Goal: Feedback & Contribution: Leave review/rating

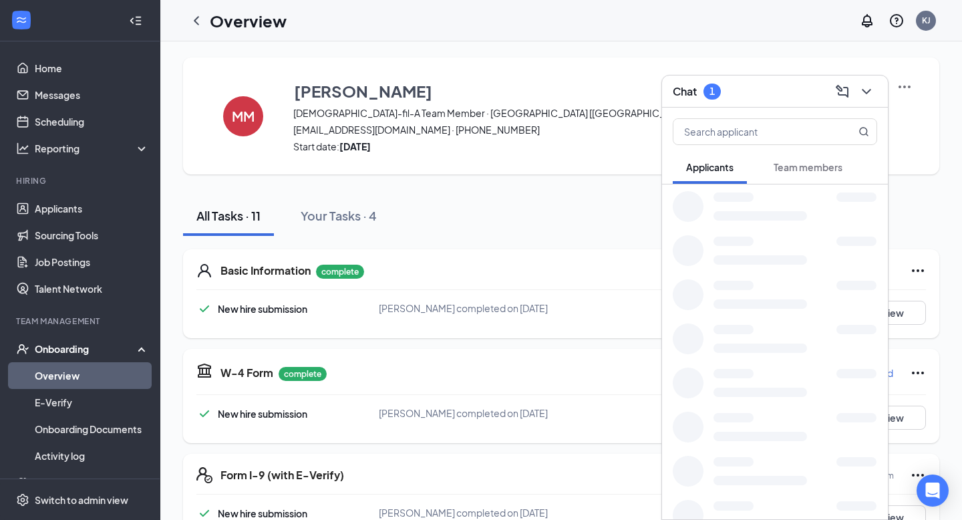
scroll to position [176, 0]
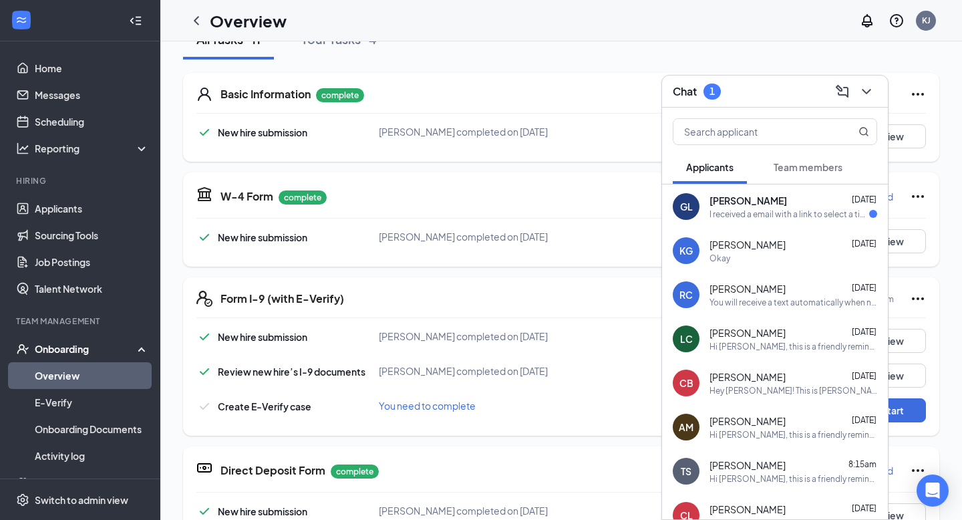
click at [813, 166] on span "Team members" at bounding box center [808, 167] width 69 height 12
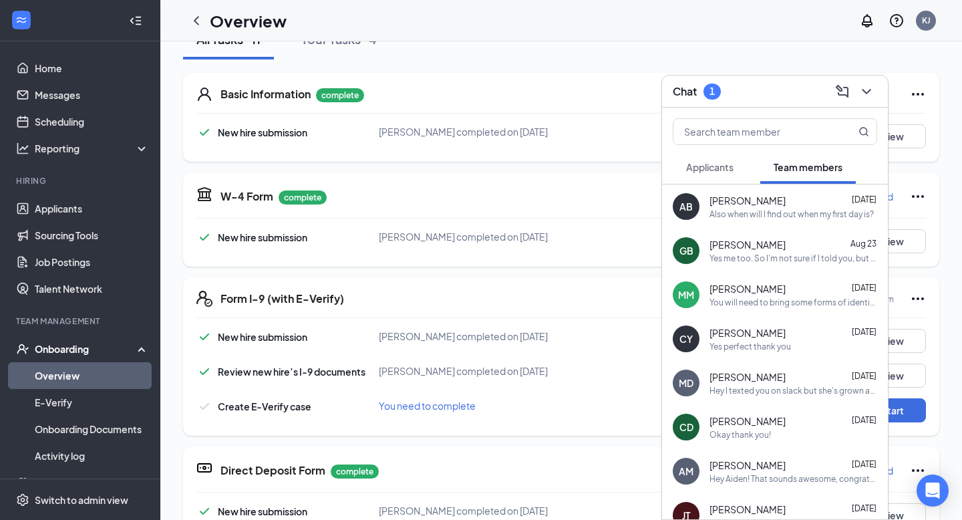
click at [779, 218] on div "Also when will I find out when my first day is?" at bounding box center [792, 214] width 164 height 11
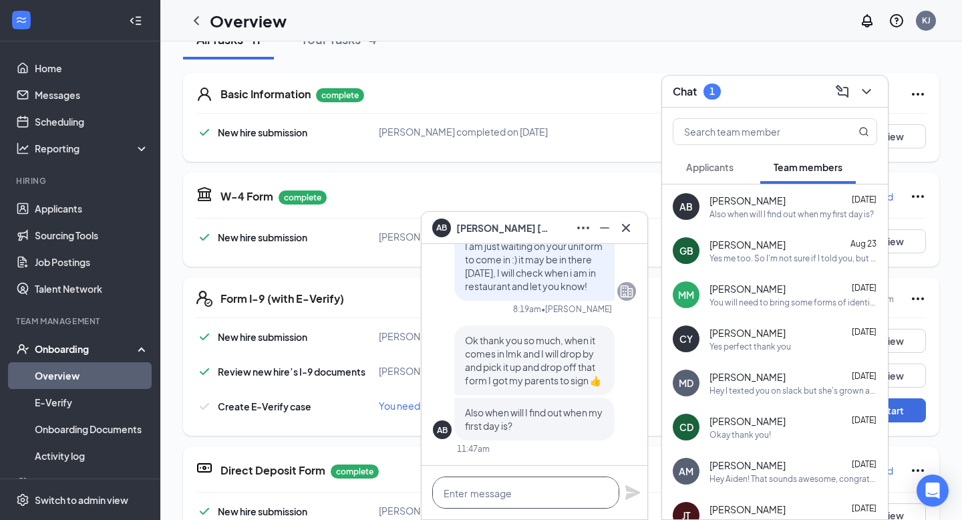
click at [514, 484] on textarea at bounding box center [525, 493] width 187 height 32
click at [557, 499] on textarea "Hey [PERSON_NAME]! We are going" at bounding box center [525, 493] width 187 height 32
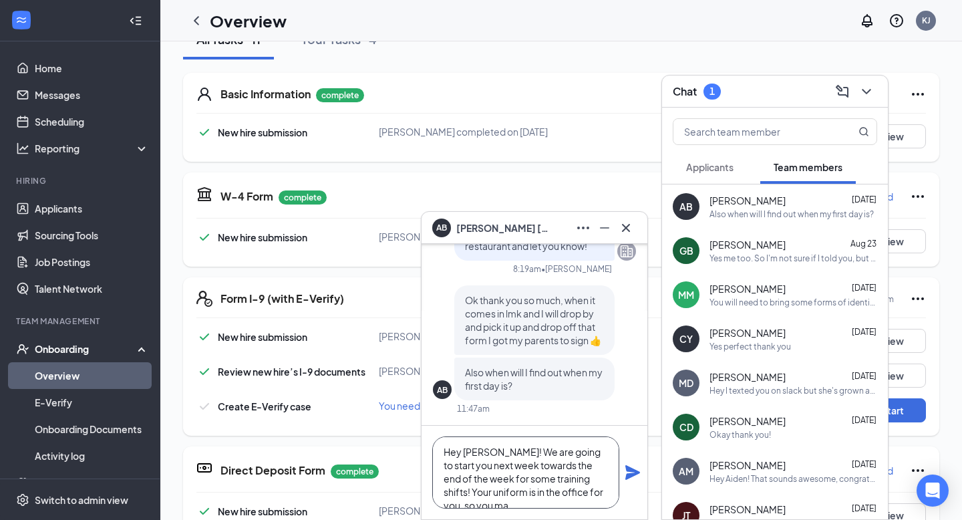
scroll to position [13, 0]
click at [602, 497] on textarea "Hey [PERSON_NAME]! We are going to start you next week towards the end of the w…" at bounding box center [525, 472] width 187 height 72
type textarea "Hey [PERSON_NAME]! We are going to start you next week towards the end of the w…"
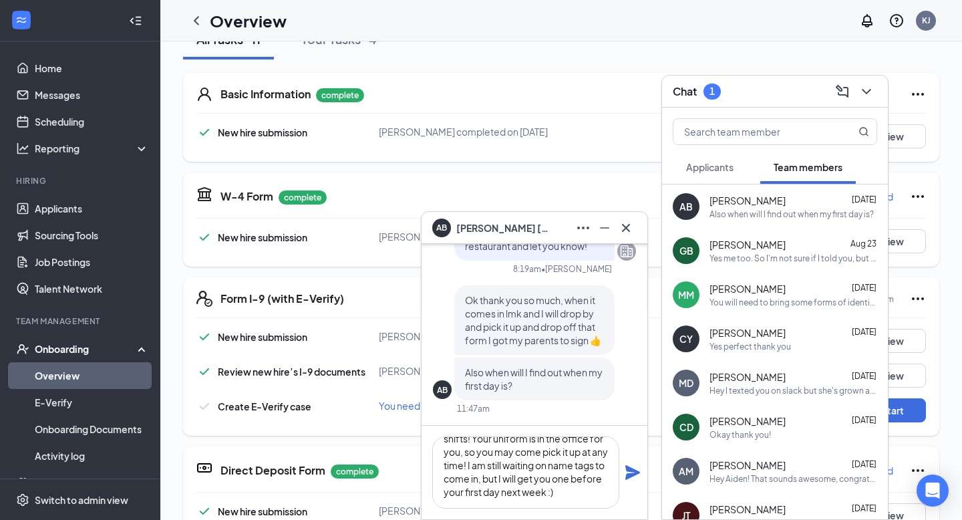
click at [634, 470] on icon "Plane" at bounding box center [633, 472] width 15 height 15
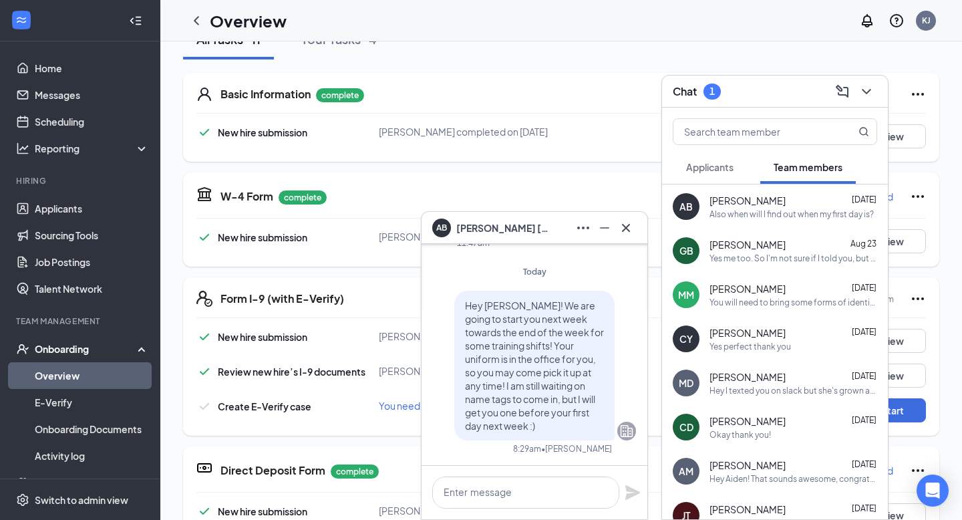
scroll to position [0, 0]
click at [603, 234] on icon "Minimize" at bounding box center [605, 228] width 16 height 16
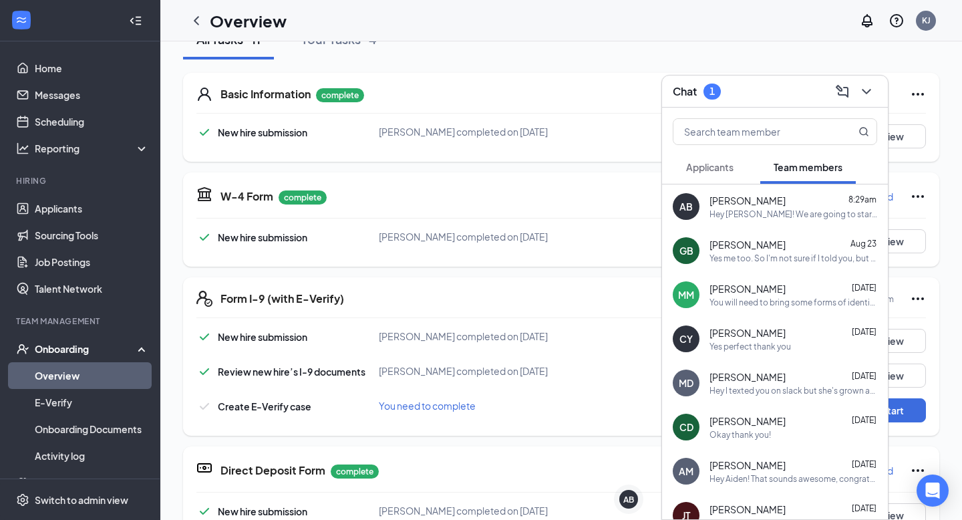
click at [728, 176] on button "Applicants" at bounding box center [710, 166] width 74 height 33
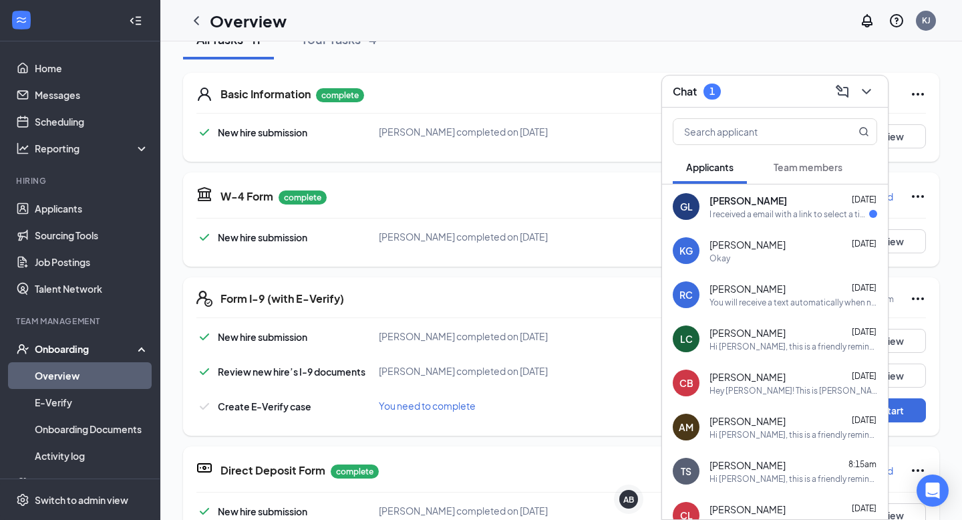
click at [853, 218] on div "I received a email with a link to select a time for an interview, thank you so …" at bounding box center [790, 214] width 160 height 11
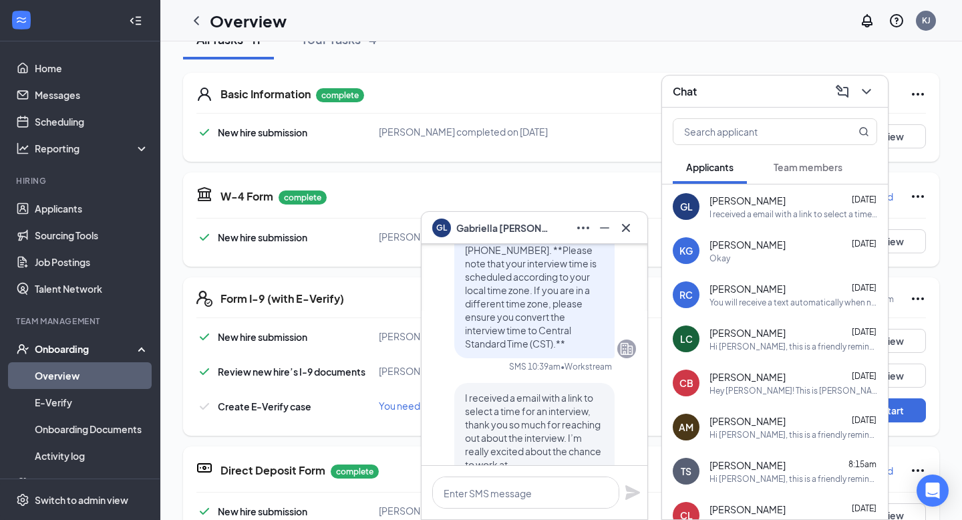
scroll to position [-230, 0]
click at [759, 291] on span "[PERSON_NAME]" at bounding box center [748, 288] width 76 height 13
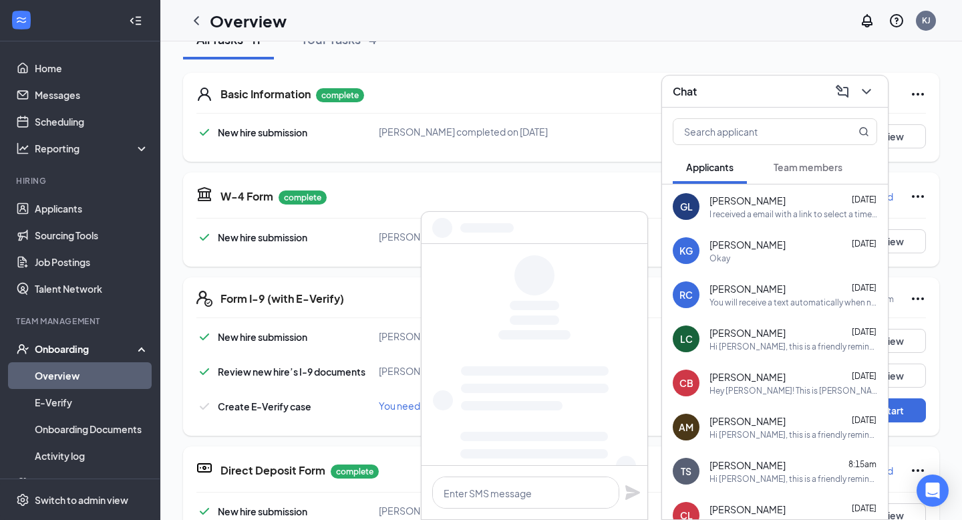
scroll to position [0, 0]
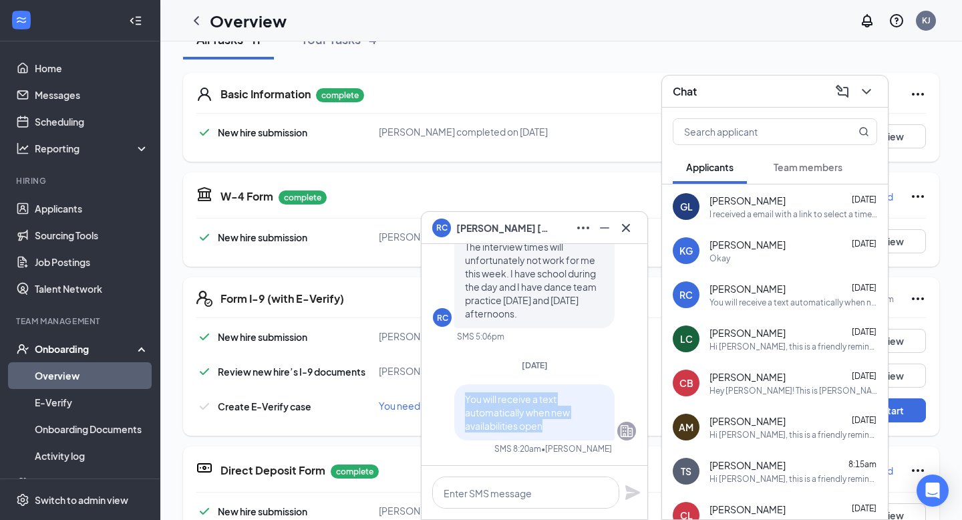
drag, startPoint x: 568, startPoint y: 428, endPoint x: 458, endPoint y: 399, distance: 113.3
click at [458, 398] on div "You will receive a text automatically when new availabilities open" at bounding box center [534, 412] width 160 height 56
copy span "You will receive a text automatically when new availabilities open"
click at [715, 217] on div "I received a email with a link to select a time for an interview, thank you so …" at bounding box center [794, 214] width 168 height 11
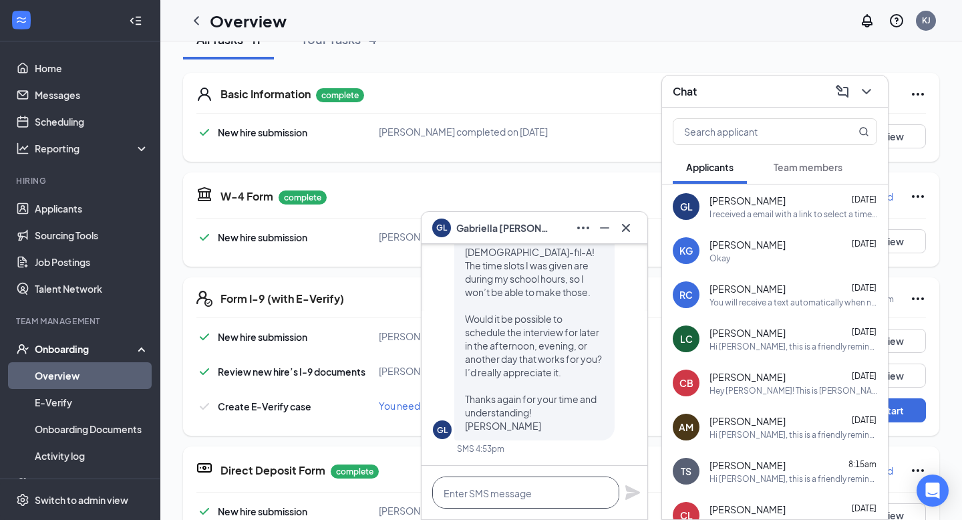
click at [506, 491] on textarea at bounding box center [525, 493] width 187 height 32
paste textarea "You will receive a text automatically when new availabilities open"
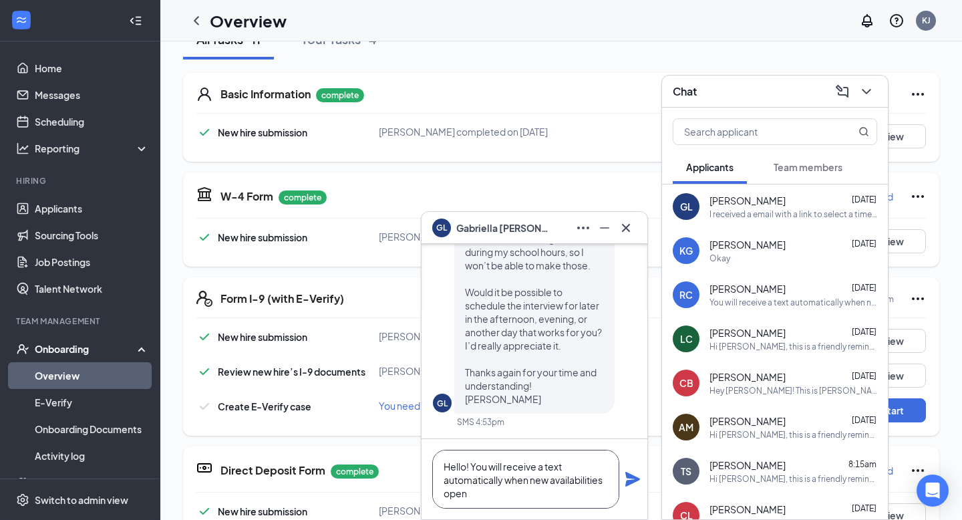
click at [511, 498] on textarea "Hello! You will receive a text automatically when new availabilities open" at bounding box center [525, 479] width 187 height 59
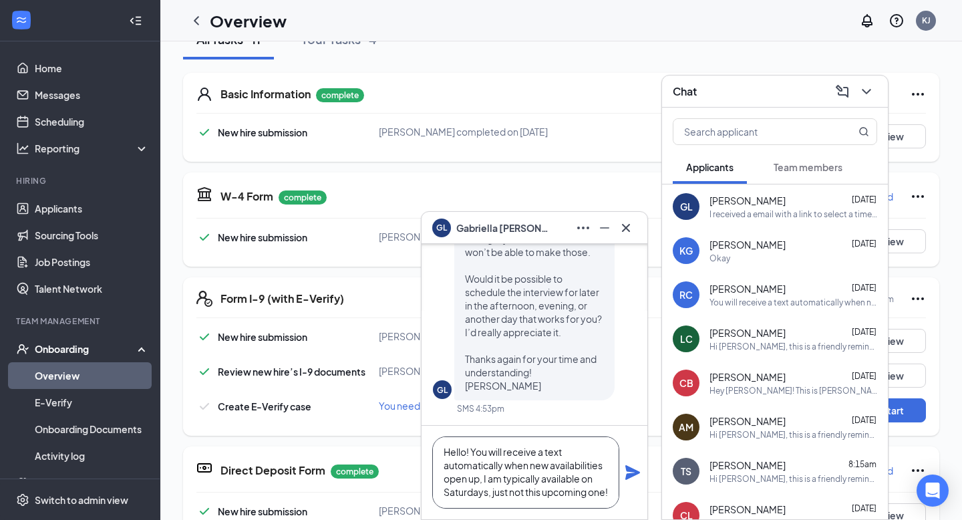
scroll to position [4, 0]
type textarea "Hello! You will receive a text automatically when new availabilities open up, I…"
click at [628, 474] on icon "Plane" at bounding box center [633, 472] width 15 height 15
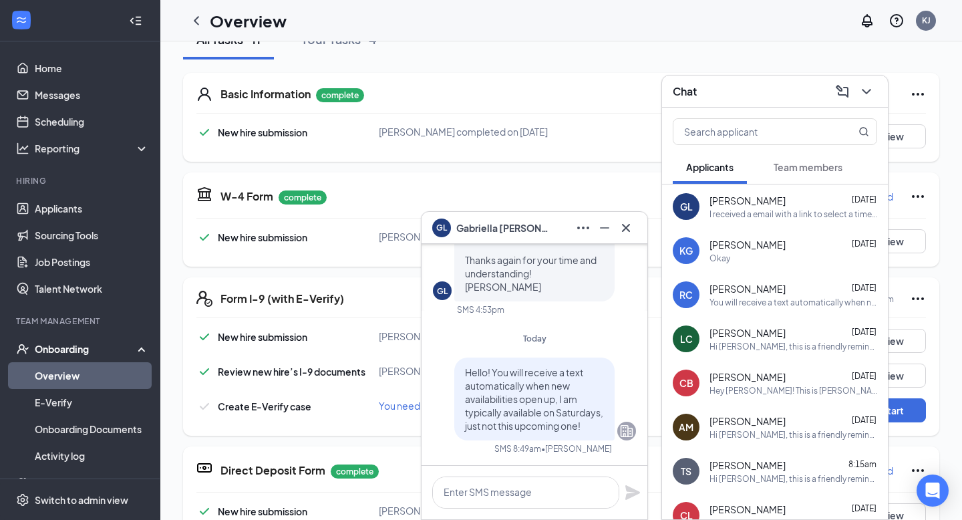
scroll to position [0, 0]
click at [626, 226] on icon "Cross" at bounding box center [626, 227] width 8 height 8
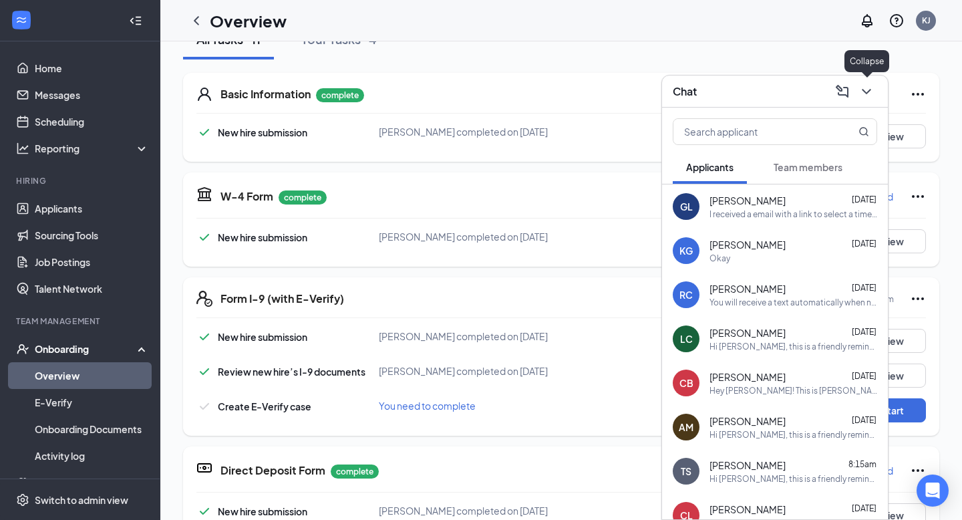
click at [861, 92] on icon "ChevronDown" at bounding box center [867, 92] width 16 height 16
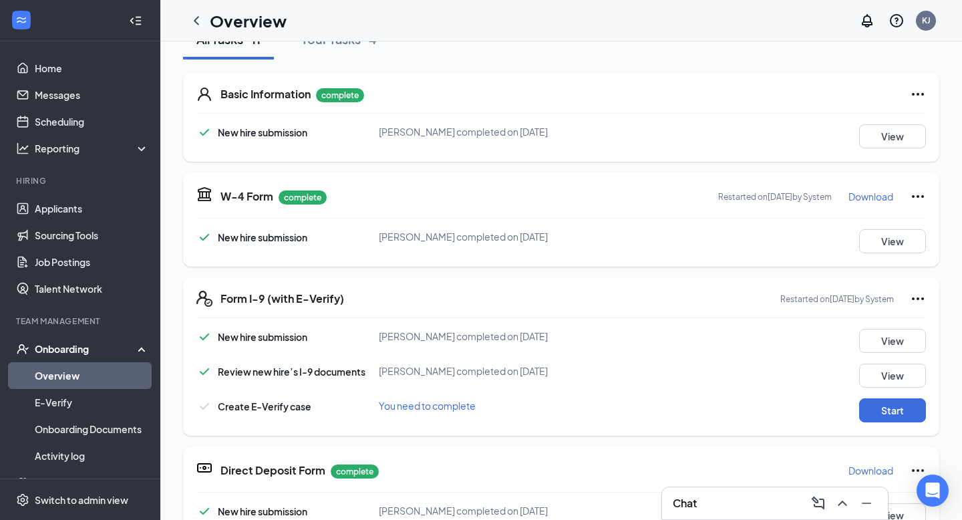
scroll to position [162, 0]
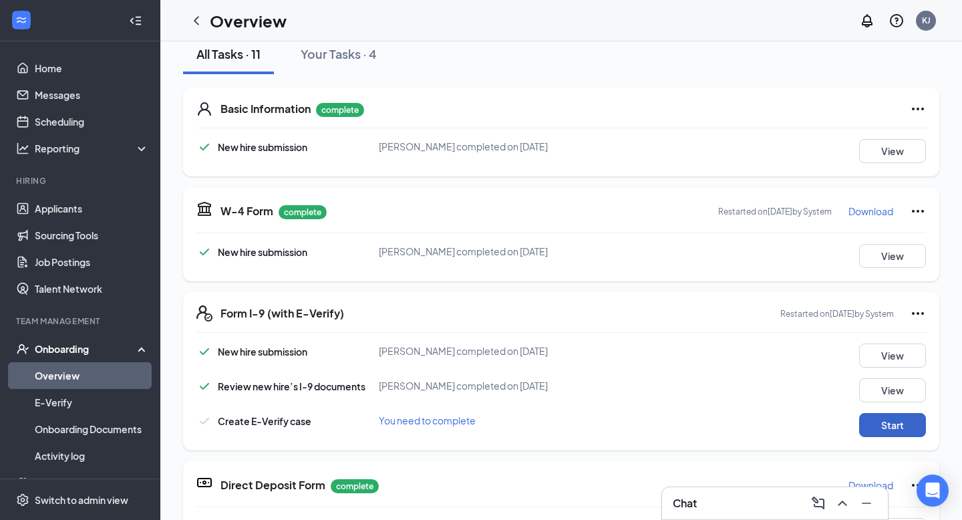
click at [891, 422] on button "Start" at bounding box center [892, 425] width 67 height 24
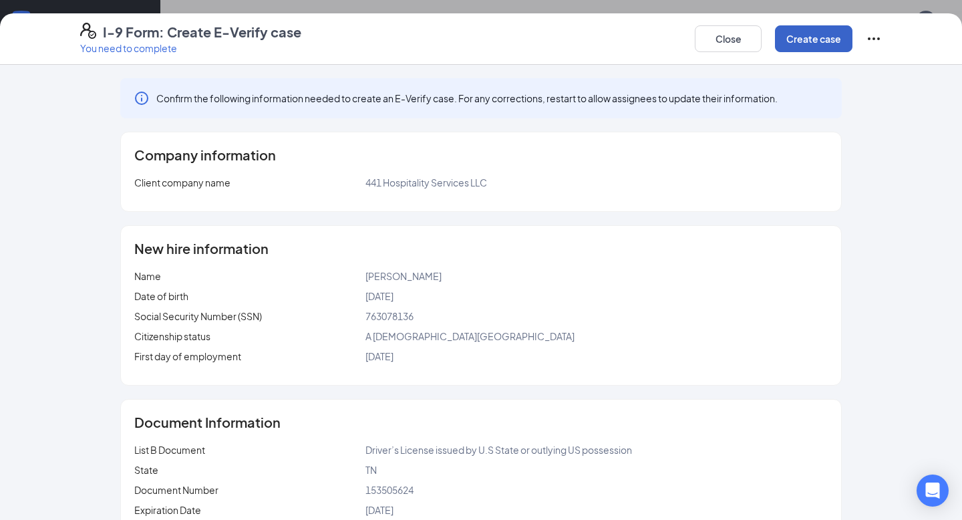
click at [802, 37] on button "Create case" at bounding box center [814, 38] width 78 height 27
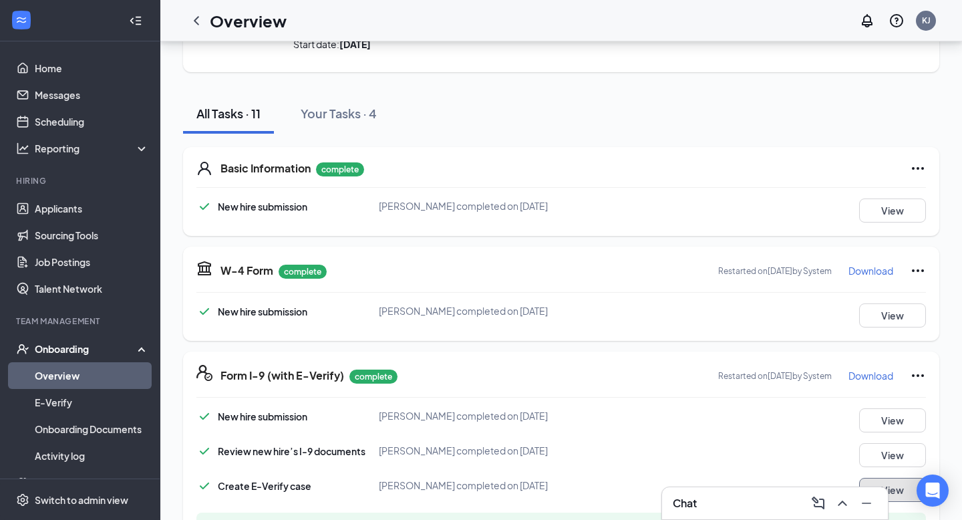
scroll to position [0, 0]
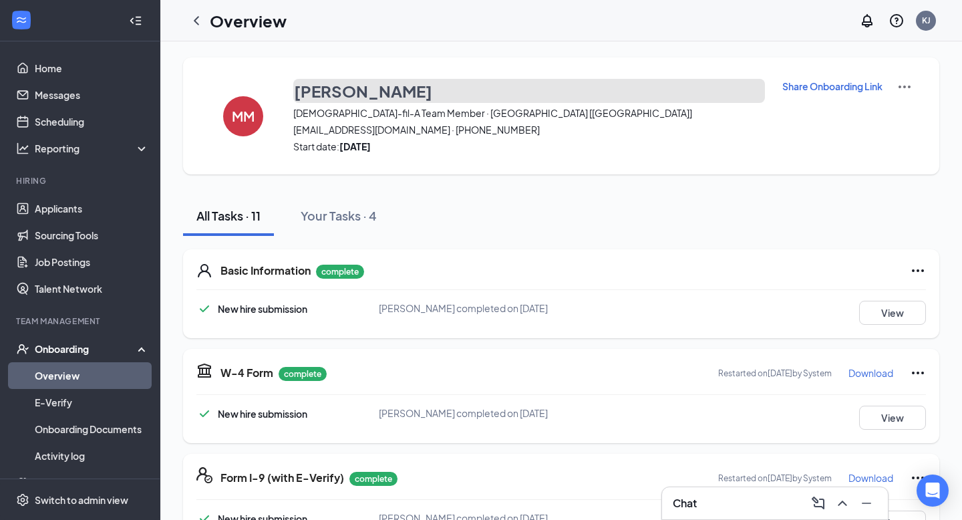
click at [402, 98] on h3 "[PERSON_NAME]" at bounding box center [363, 91] width 138 height 23
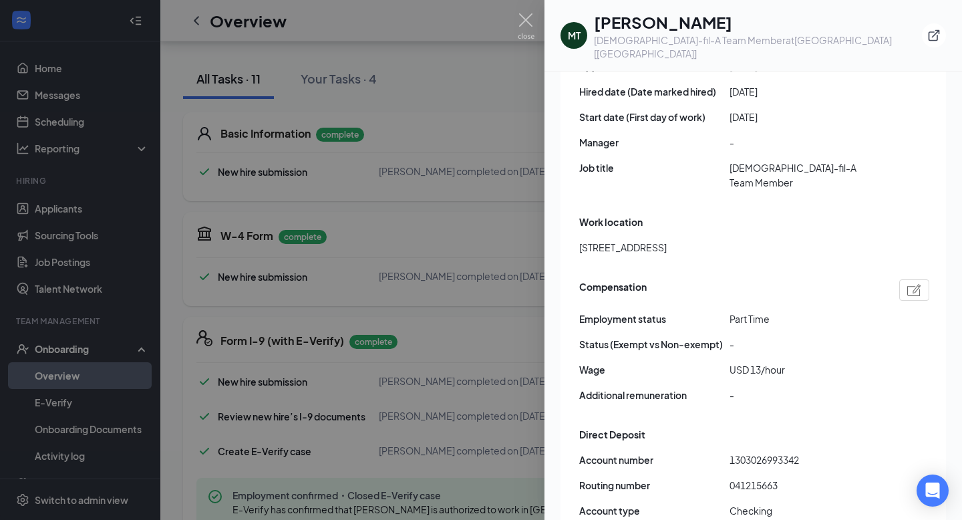
scroll to position [908, 0]
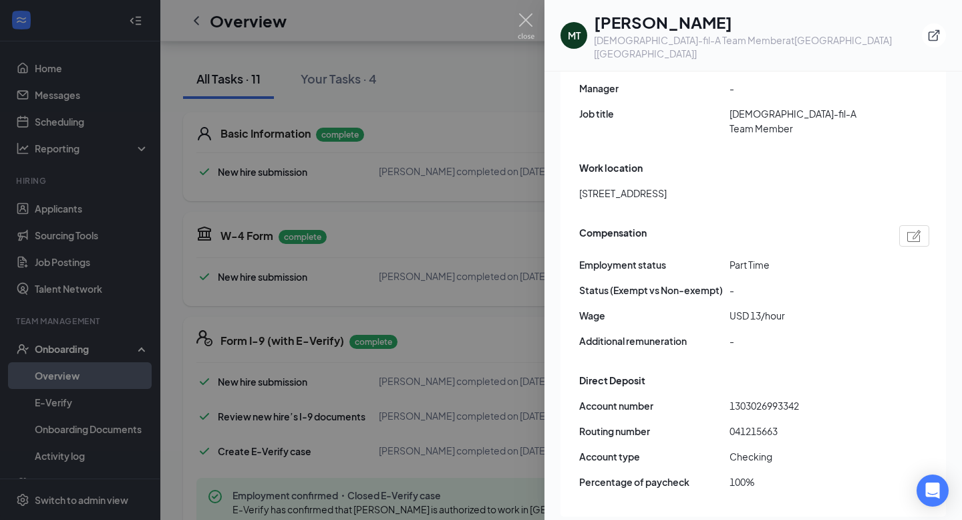
click at [470, 350] on div at bounding box center [481, 260] width 962 height 520
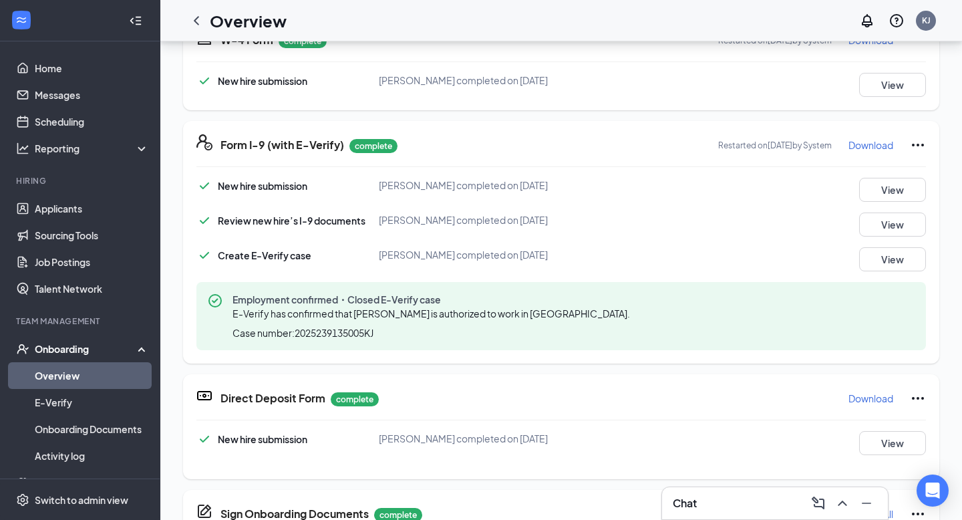
scroll to position [651, 0]
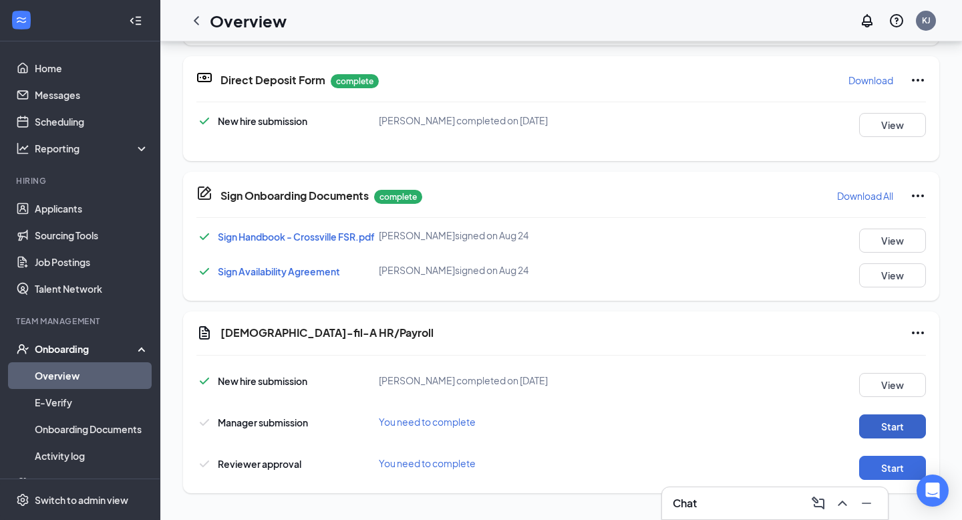
click at [877, 423] on button "Start" at bounding box center [892, 426] width 67 height 24
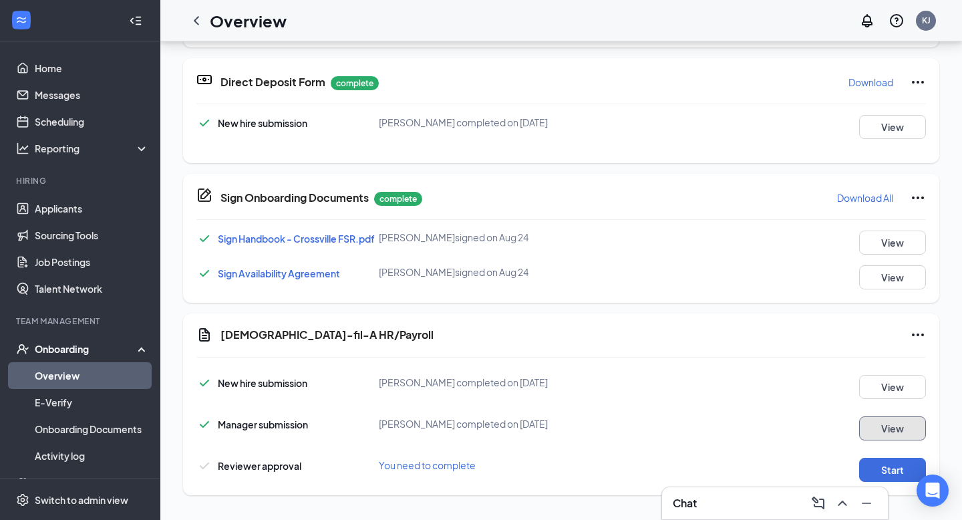
scroll to position [0, 0]
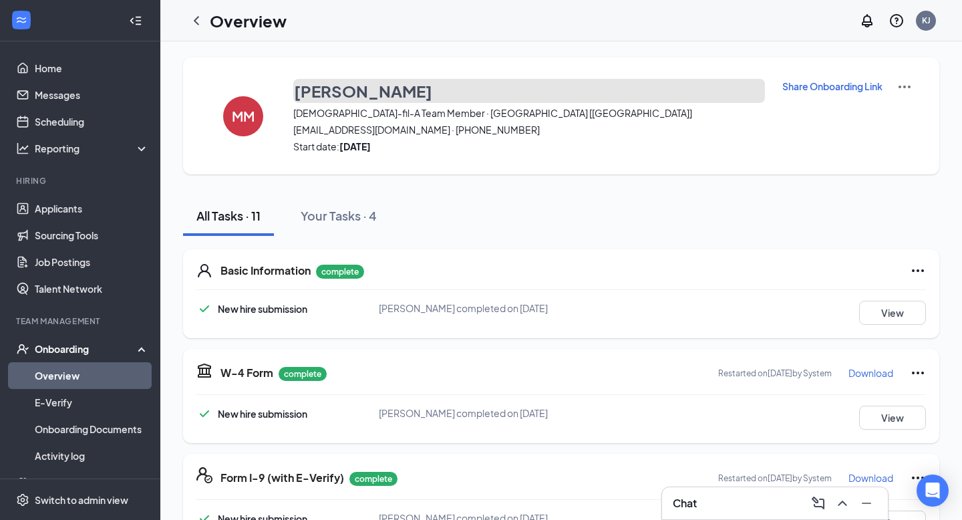
click at [349, 96] on h3 "[PERSON_NAME]" at bounding box center [363, 91] width 138 height 23
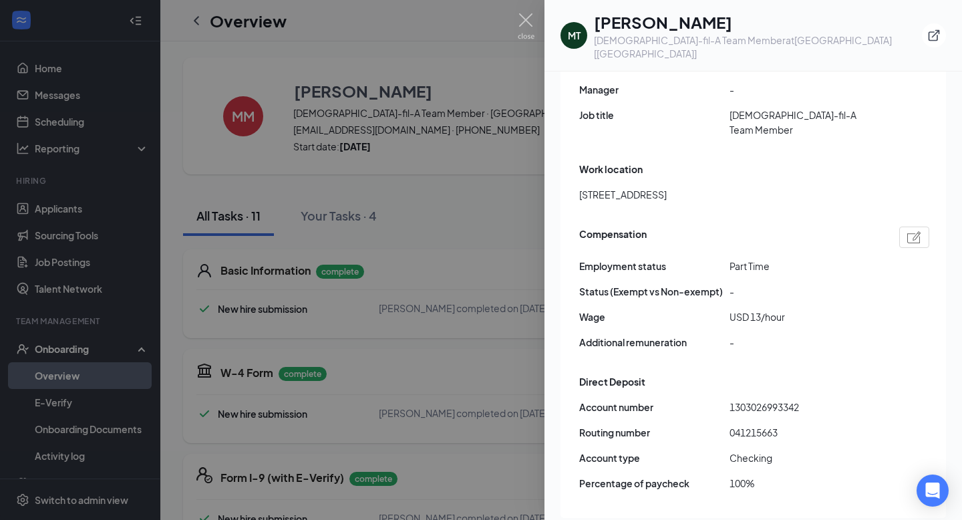
scroll to position [803, 0]
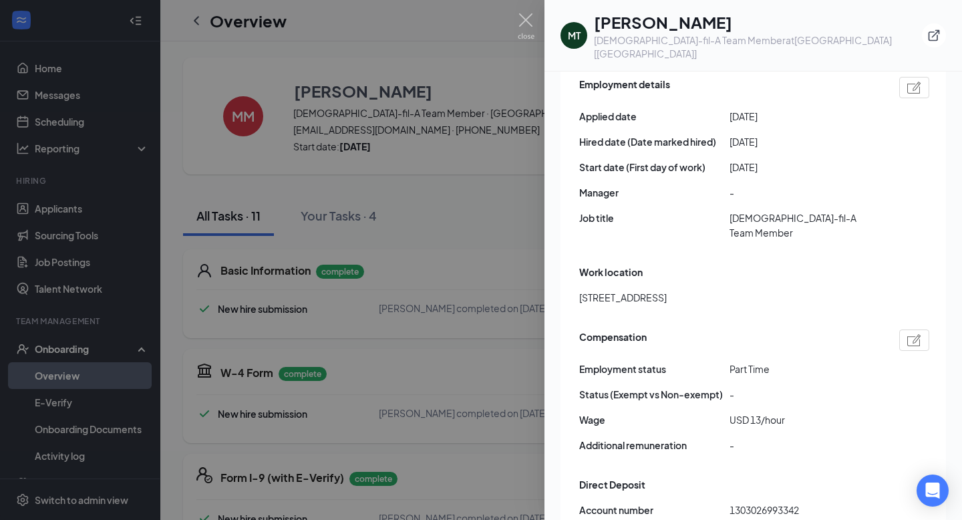
click at [456, 367] on div at bounding box center [481, 260] width 962 height 520
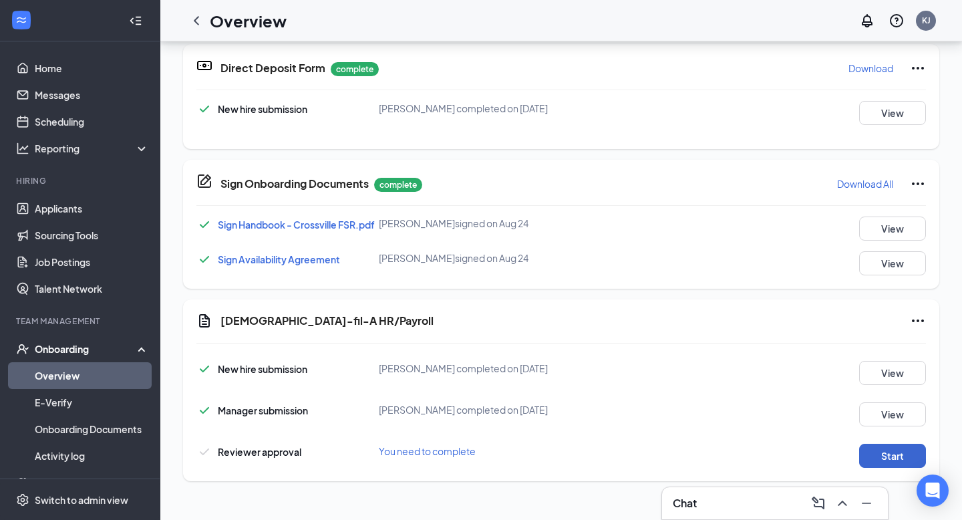
scroll to position [214, 0]
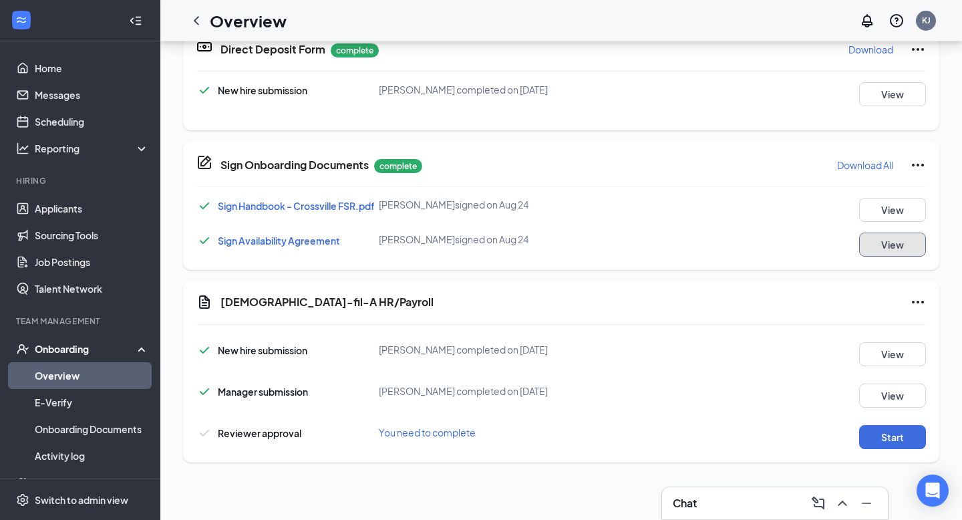
click at [879, 251] on button "View" at bounding box center [892, 245] width 67 height 24
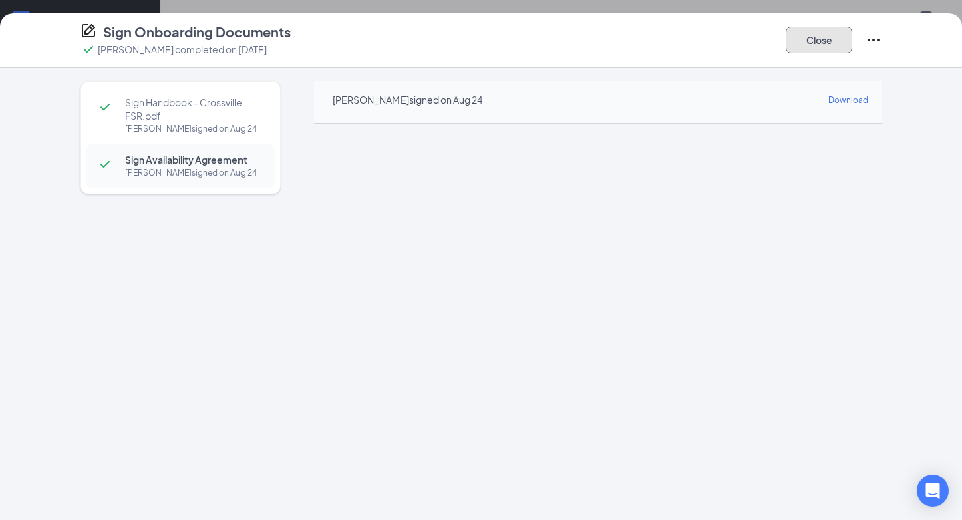
click at [807, 37] on button "Close" at bounding box center [819, 40] width 67 height 27
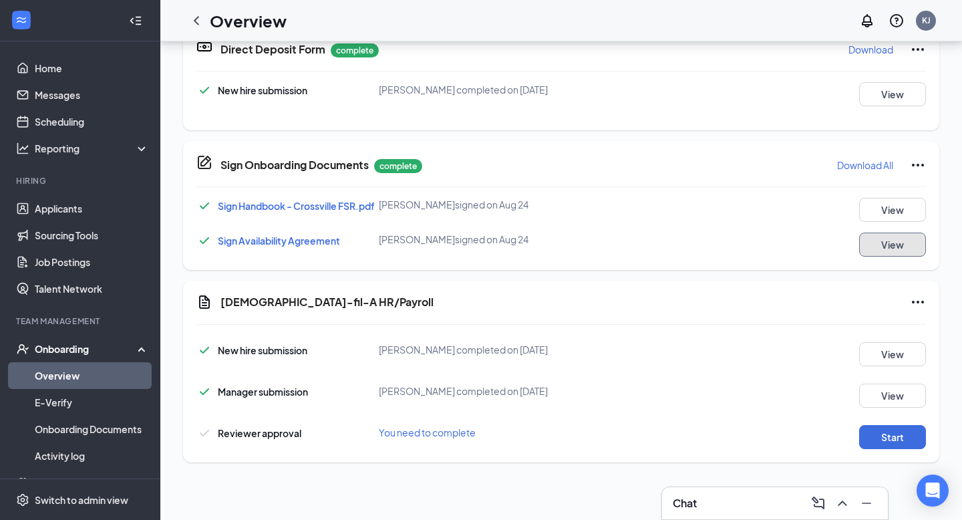
scroll to position [447, 0]
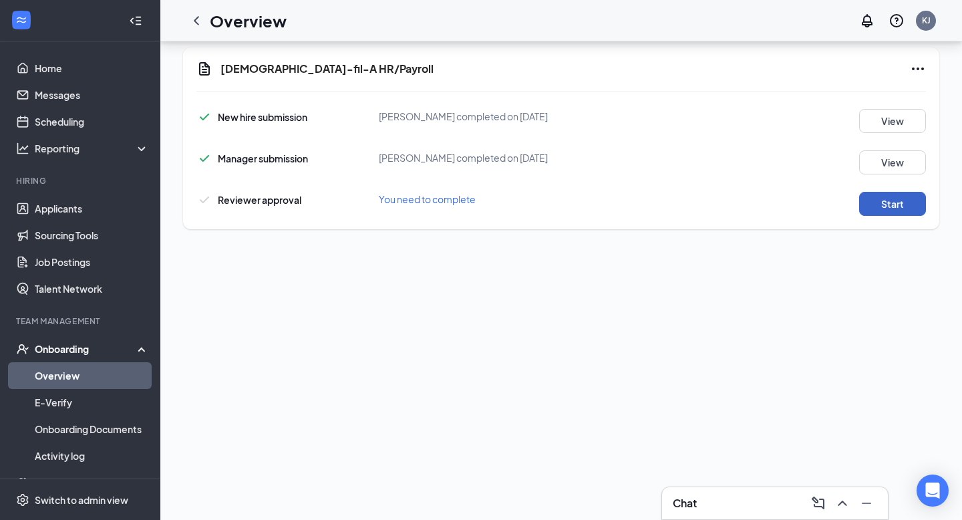
click at [896, 200] on button "Start" at bounding box center [892, 204] width 67 height 24
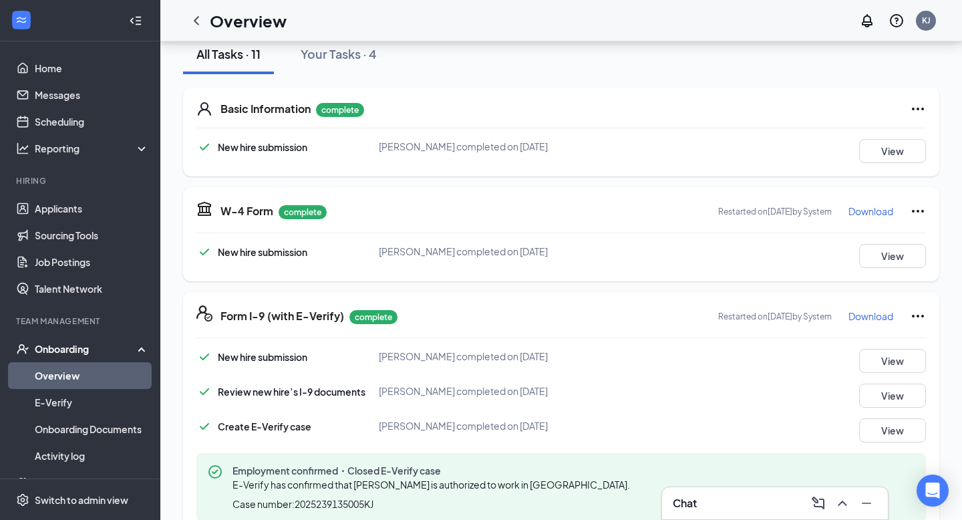
scroll to position [0, 0]
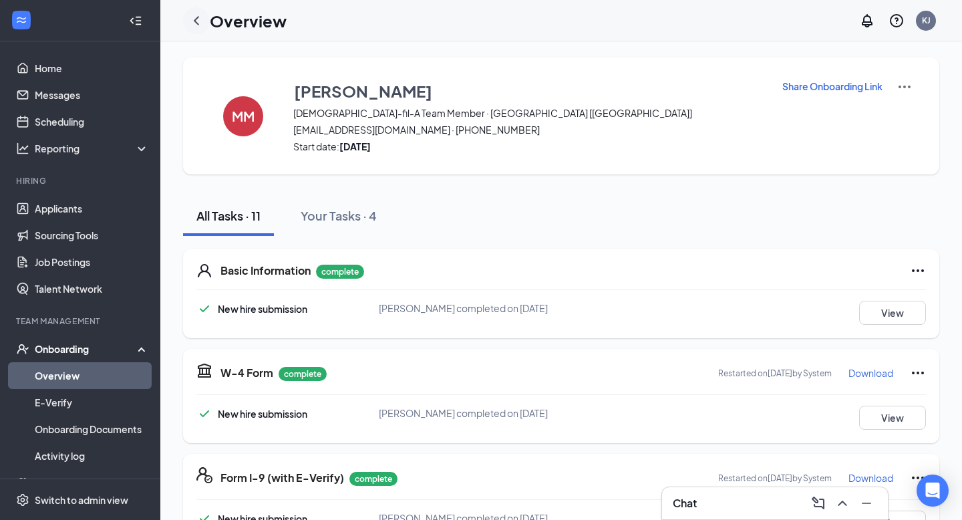
click at [196, 20] on icon "ChevronLeft" at bounding box center [196, 21] width 16 height 16
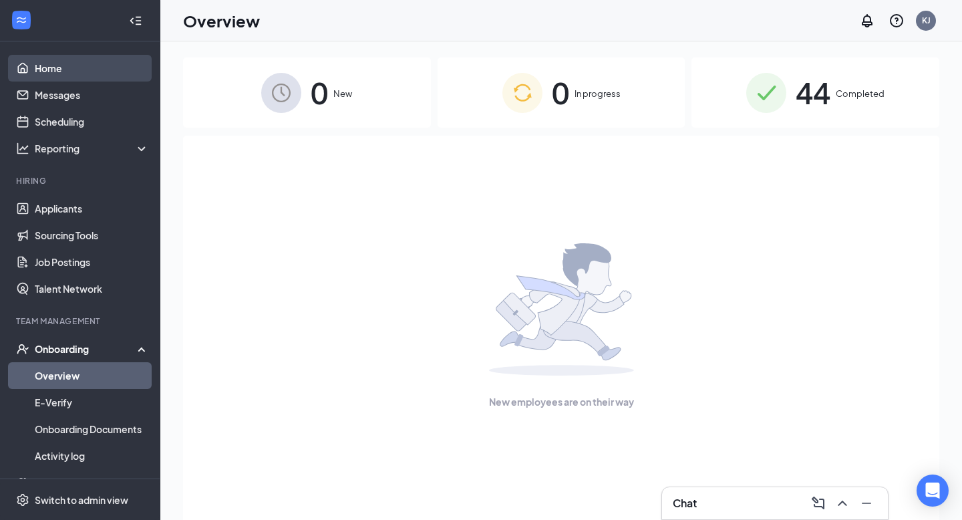
click at [87, 76] on link "Home" at bounding box center [92, 68] width 114 height 27
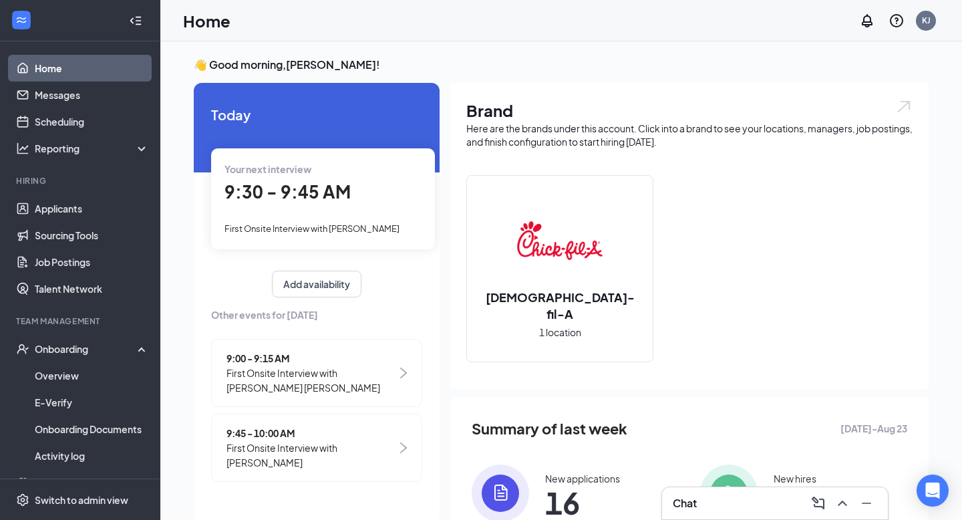
click at [356, 219] on div "Your next interview 9:30 - 9:45 AM First Onsite Interview with [PERSON_NAME]" at bounding box center [323, 198] width 224 height 100
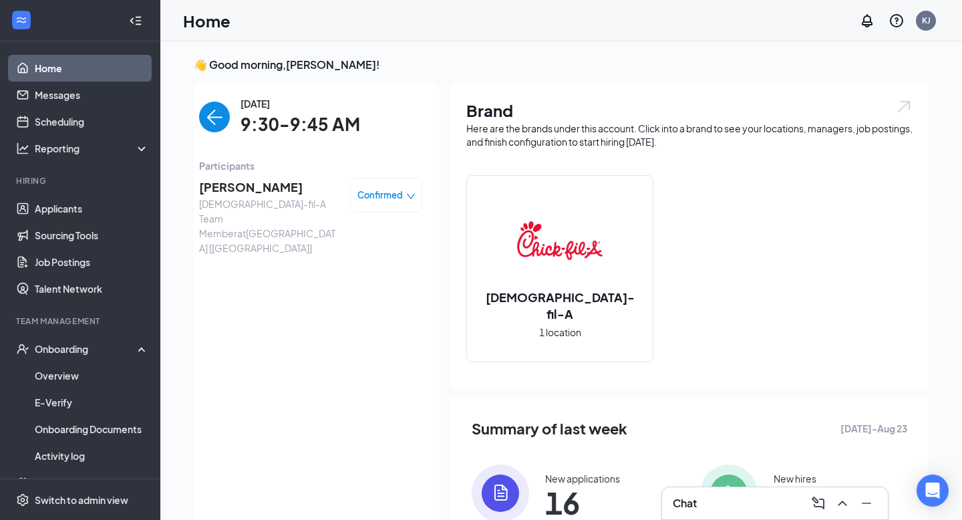
scroll to position [5, 0]
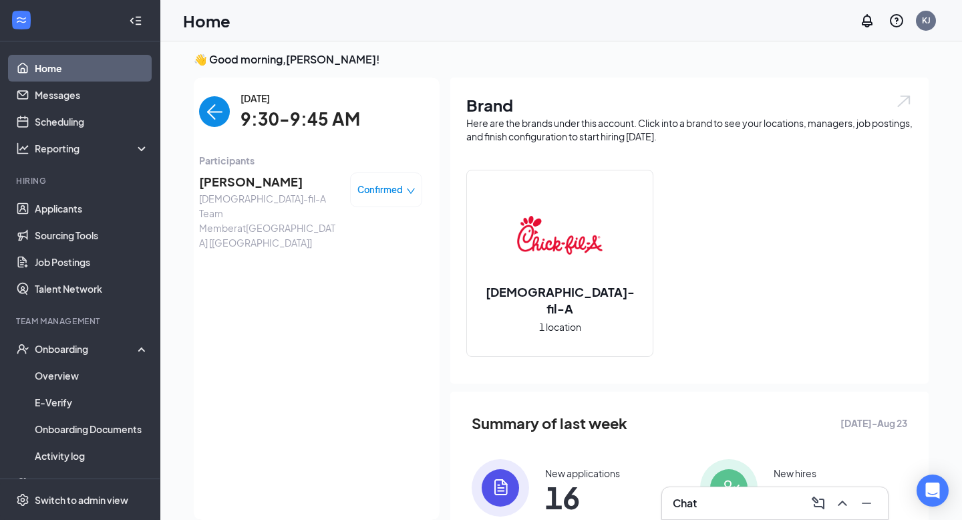
click at [250, 190] on span "[PERSON_NAME]" at bounding box center [269, 181] width 140 height 19
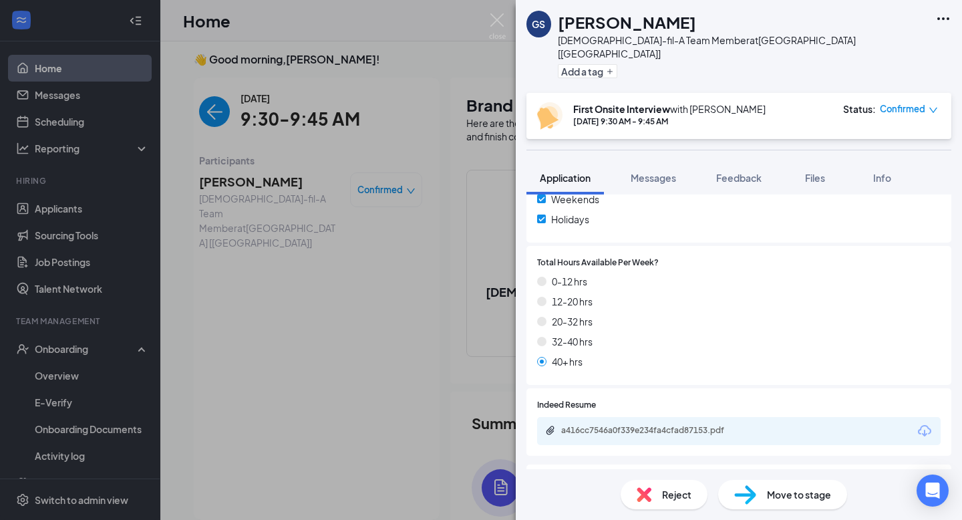
scroll to position [547, 0]
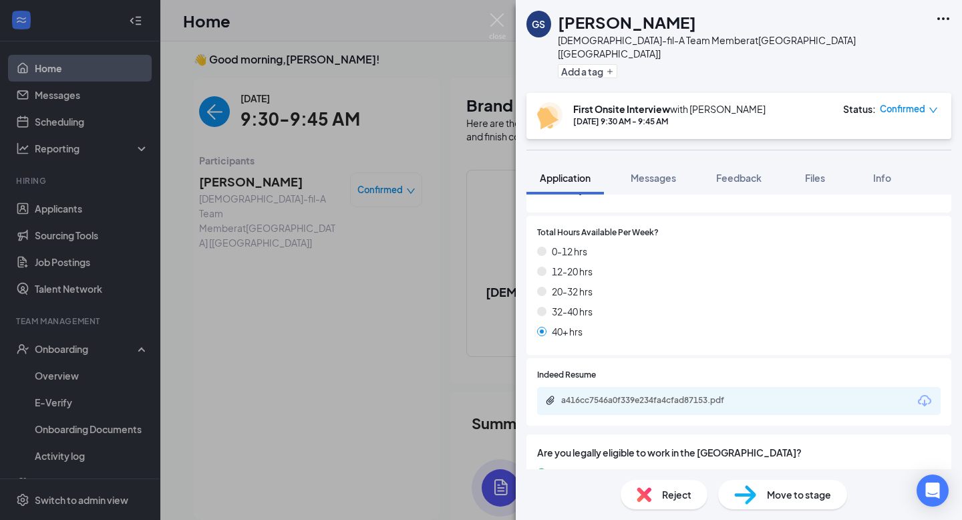
click at [627, 395] on div "a416cc7546a0f339e234fa4cfad87153.pdf" at bounding box center [654, 400] width 187 height 11
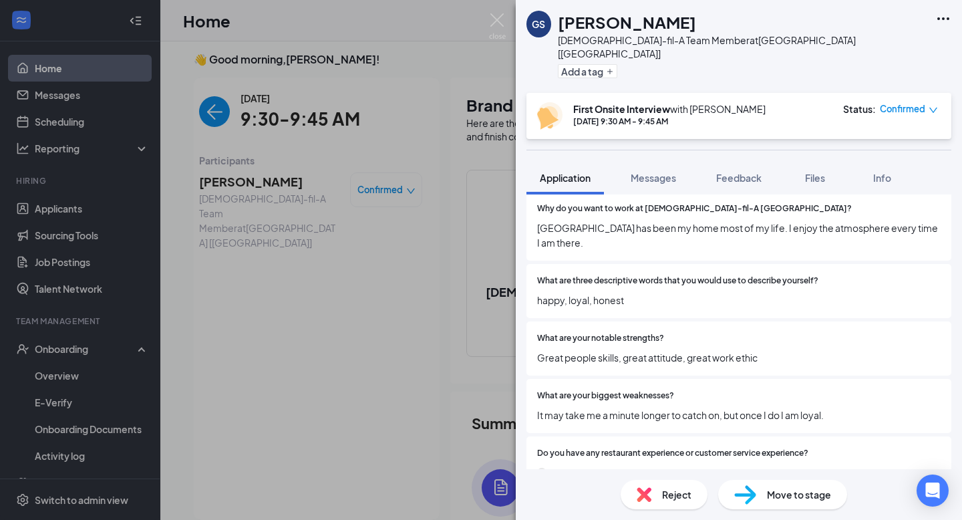
scroll to position [902, 0]
click at [664, 172] on span "Messages" at bounding box center [653, 178] width 45 height 12
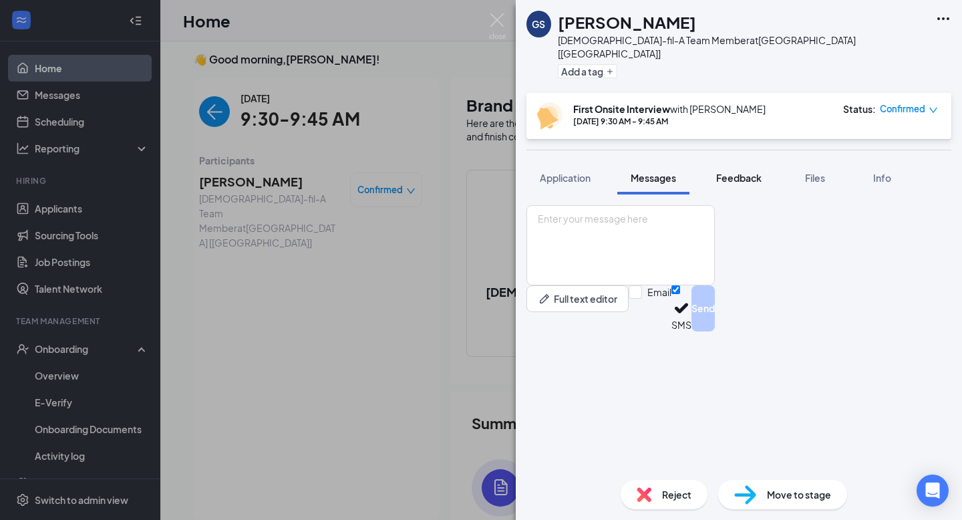
click at [736, 172] on button "Feedback" at bounding box center [739, 177] width 72 height 33
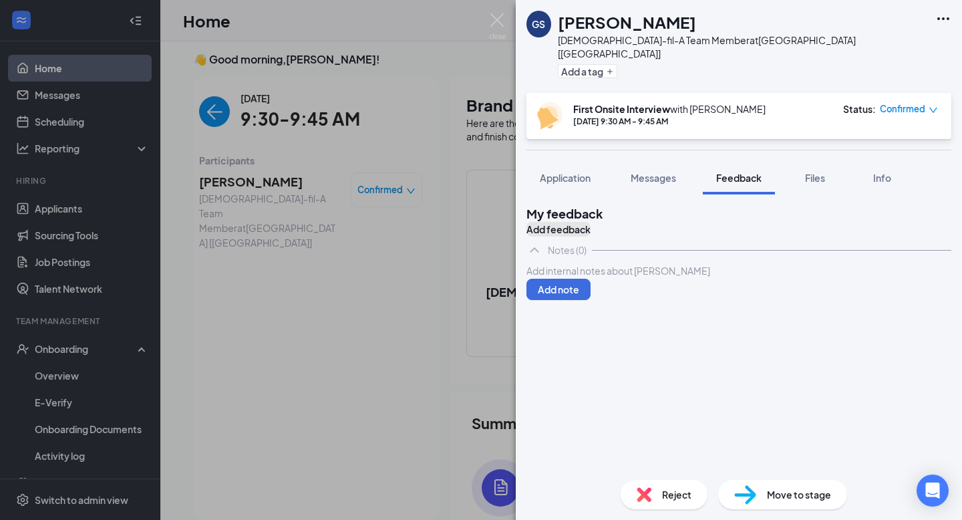
click at [591, 222] on button "Add feedback" at bounding box center [559, 229] width 64 height 15
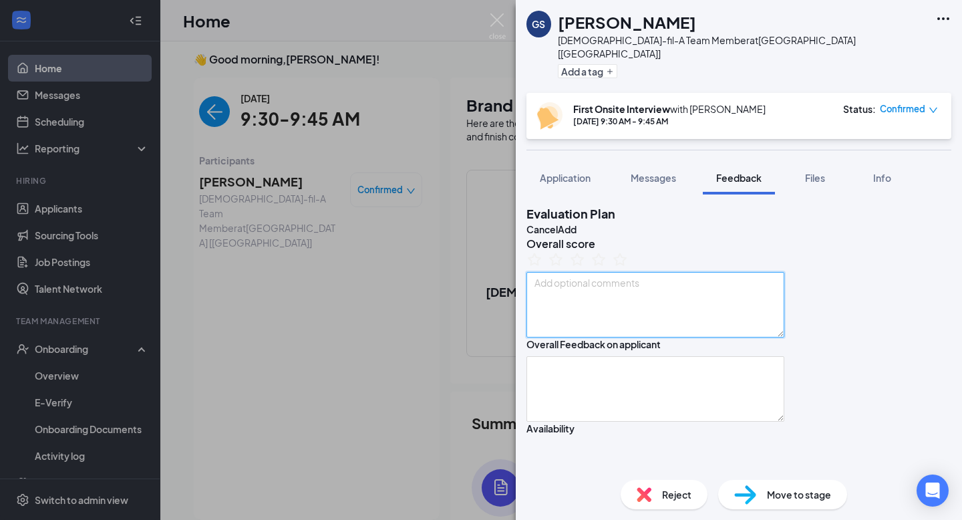
click at [607, 333] on textarea at bounding box center [656, 304] width 258 height 65
click at [494, 11] on div "GS [PERSON_NAME] [DEMOGRAPHIC_DATA]-fil-A Team Member at [GEOGRAPHIC_DATA] [[GE…" at bounding box center [481, 260] width 962 height 520
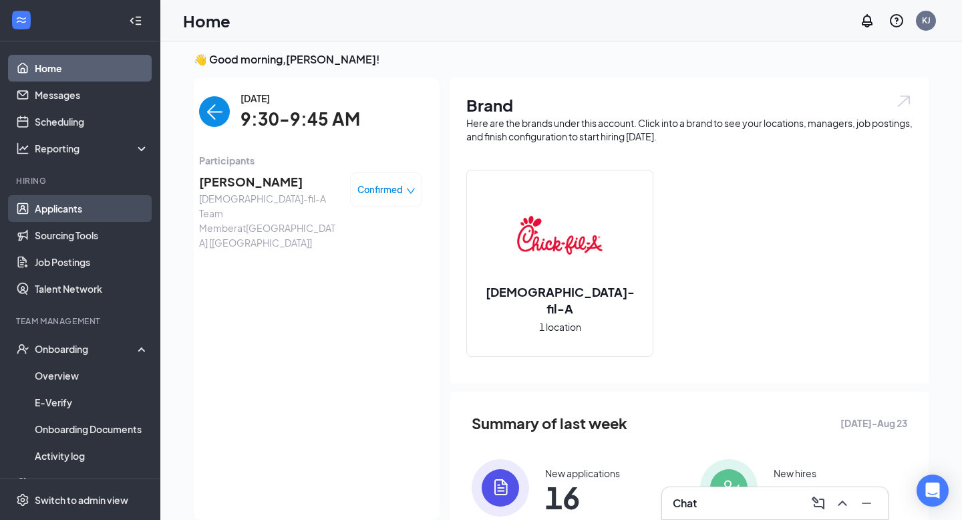
click at [74, 206] on link "Applicants" at bounding box center [92, 208] width 114 height 27
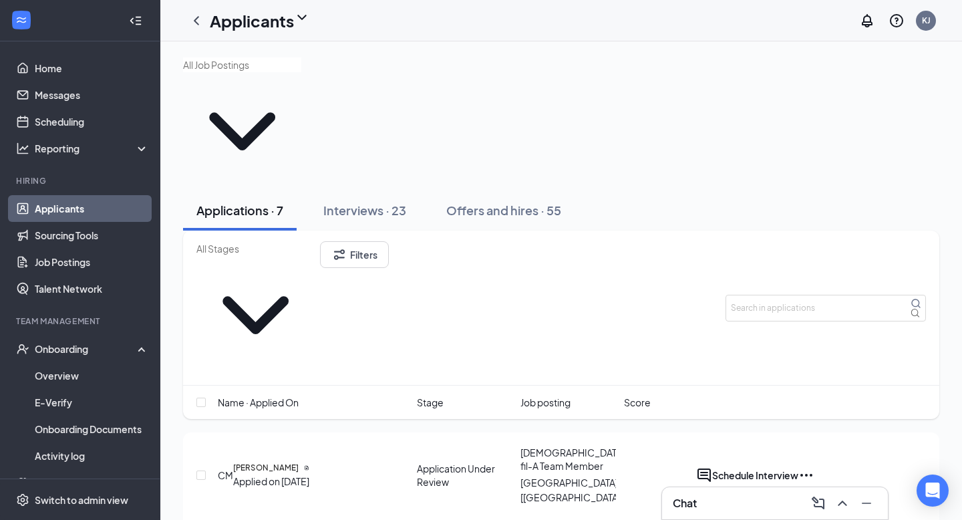
click at [771, 502] on div "Chat" at bounding box center [775, 503] width 205 height 21
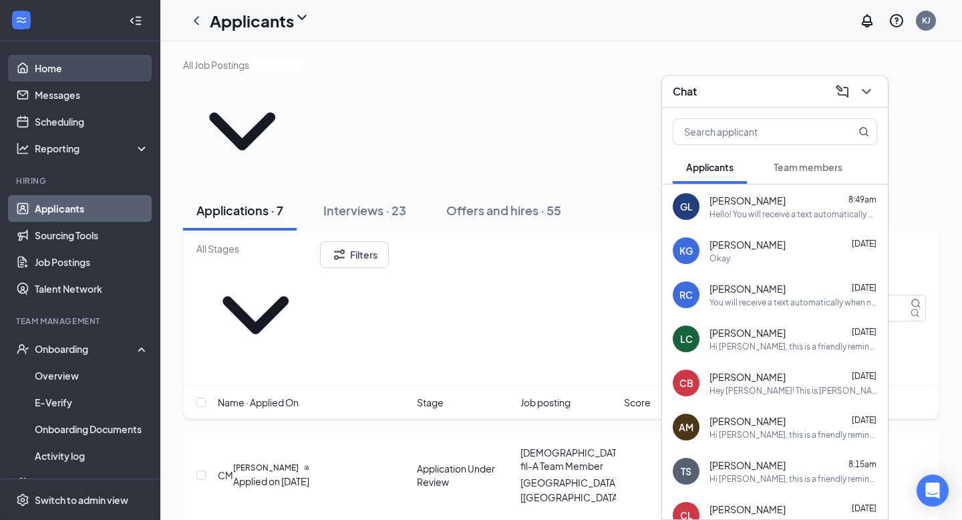
click at [84, 57] on link "Home" at bounding box center [92, 68] width 114 height 27
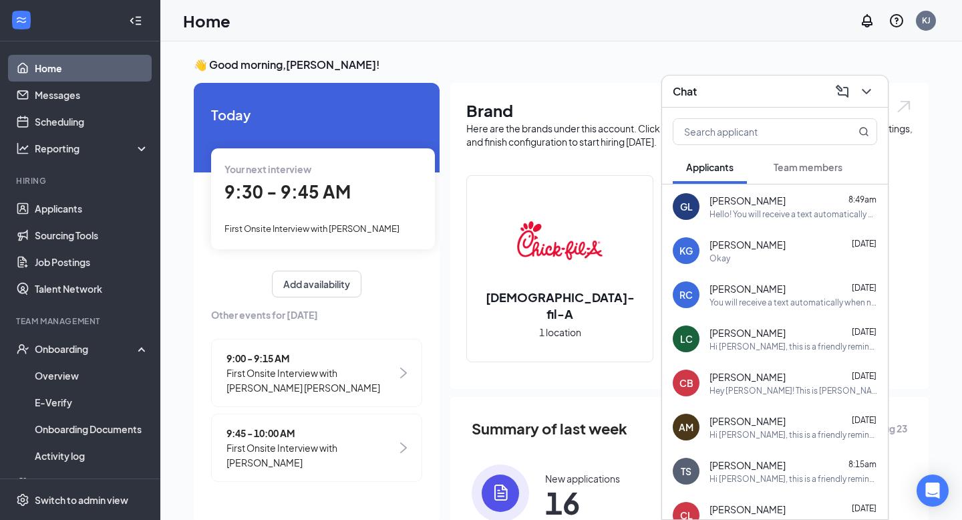
click at [320, 208] on div "Your next interview 9:30 - 9:45 AM First Onsite Interview with [PERSON_NAME]" at bounding box center [323, 198] width 224 height 100
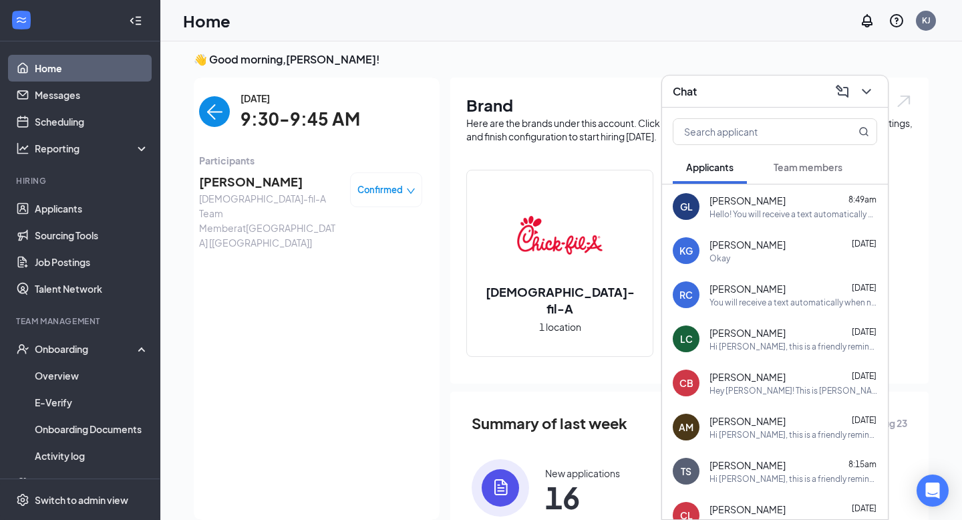
click at [865, 95] on icon "ChevronDown" at bounding box center [867, 92] width 16 height 16
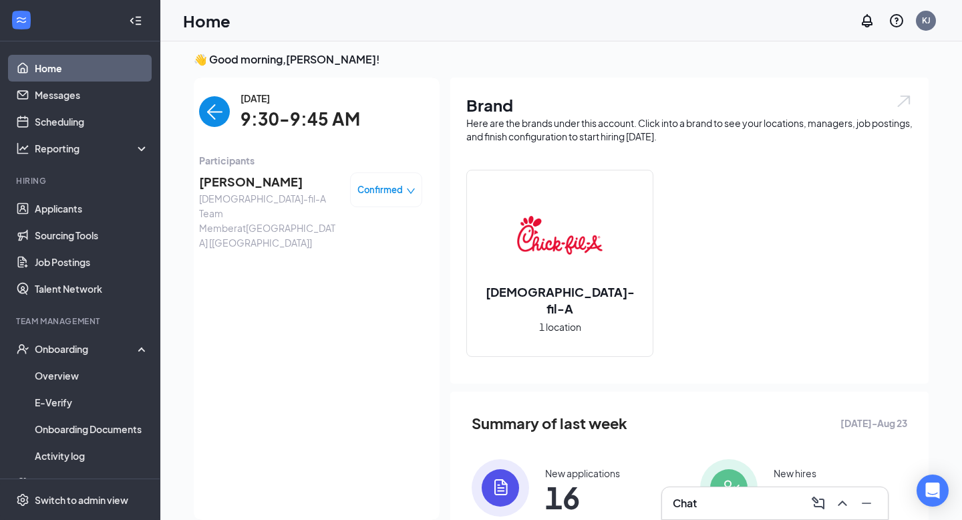
click at [243, 185] on span "[PERSON_NAME]" at bounding box center [269, 181] width 140 height 19
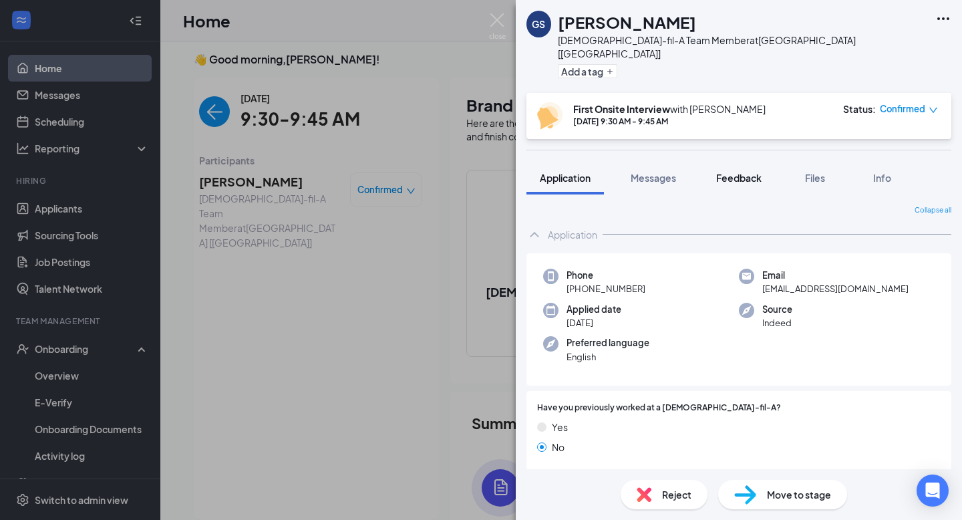
click at [744, 172] on span "Feedback" at bounding box center [738, 178] width 45 height 12
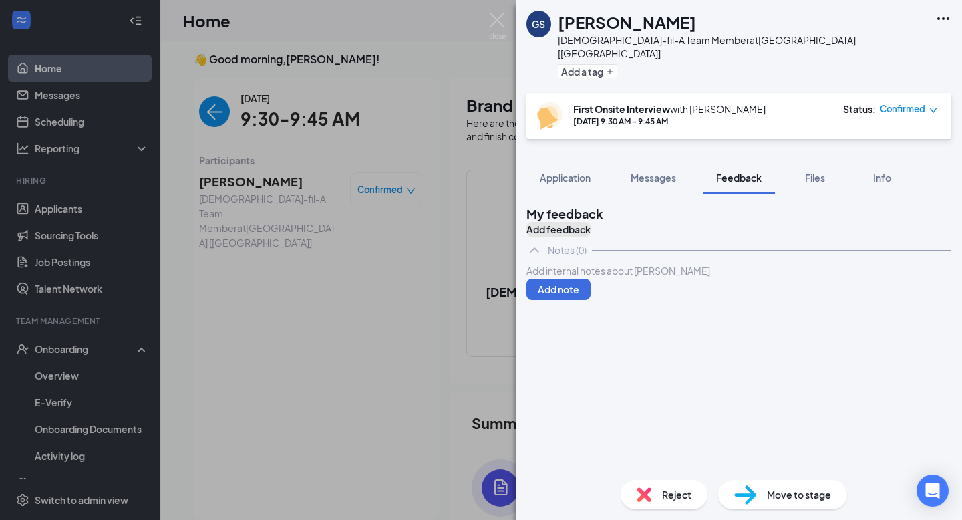
click at [591, 222] on button "Add feedback" at bounding box center [559, 229] width 64 height 15
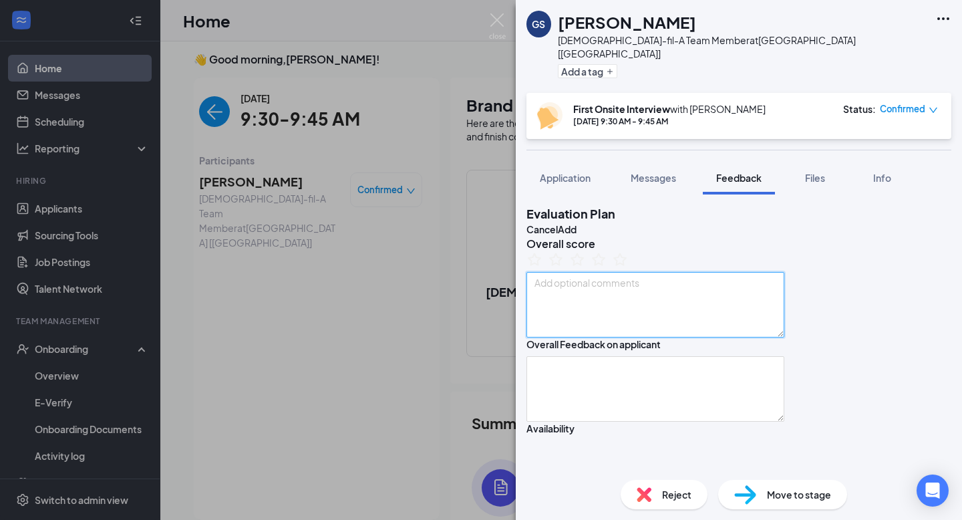
click at [723, 313] on textarea at bounding box center [656, 304] width 258 height 65
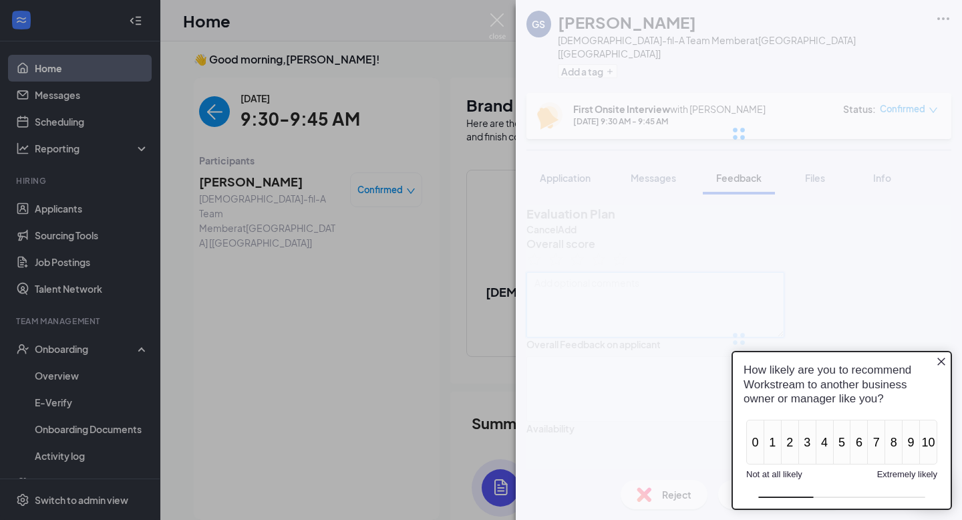
click at [663, 321] on textarea at bounding box center [656, 304] width 258 height 65
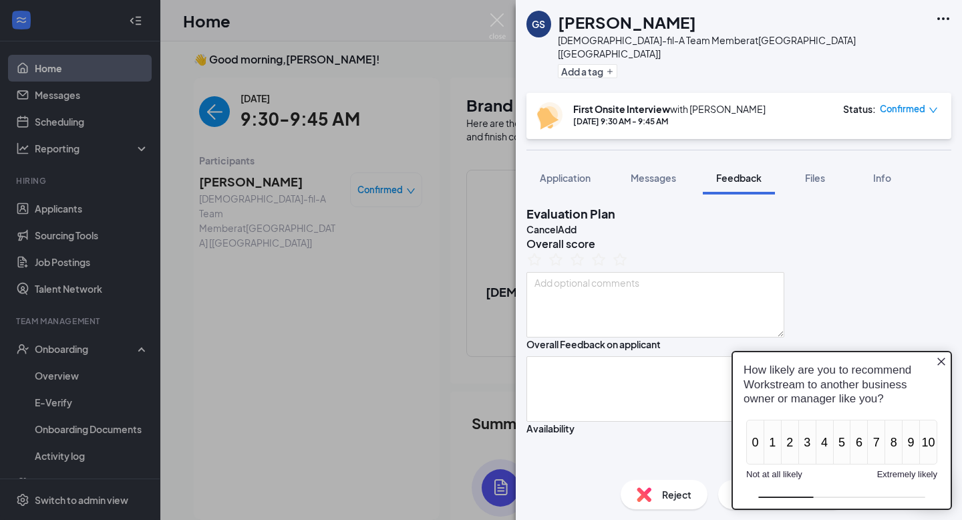
click at [942, 366] on icon "Close button" at bounding box center [941, 361] width 11 height 11
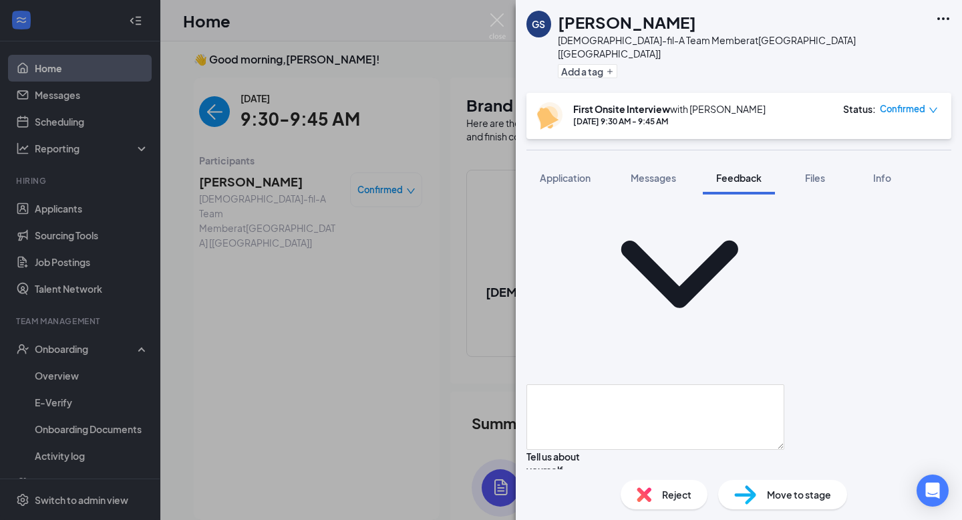
scroll to position [286, 0]
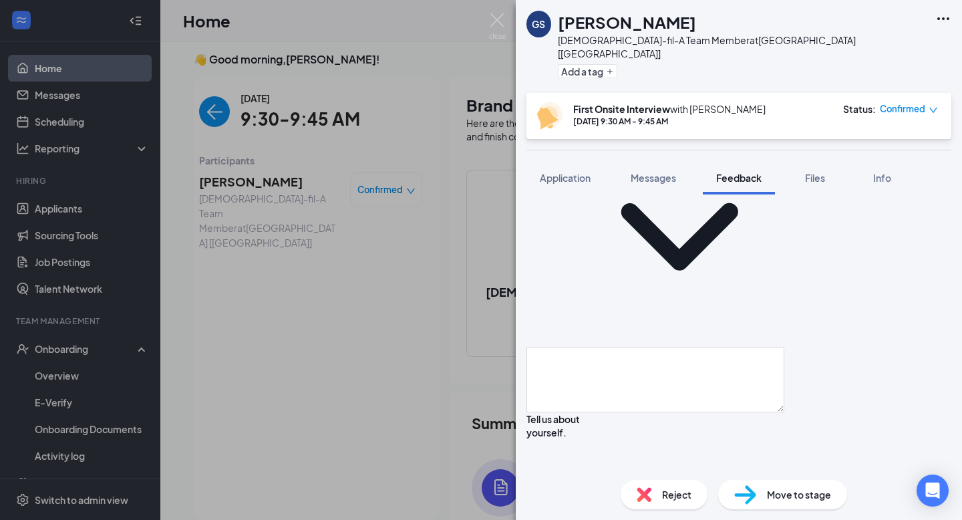
drag, startPoint x: 591, startPoint y: 366, endPoint x: 531, endPoint y: 363, distance: 60.9
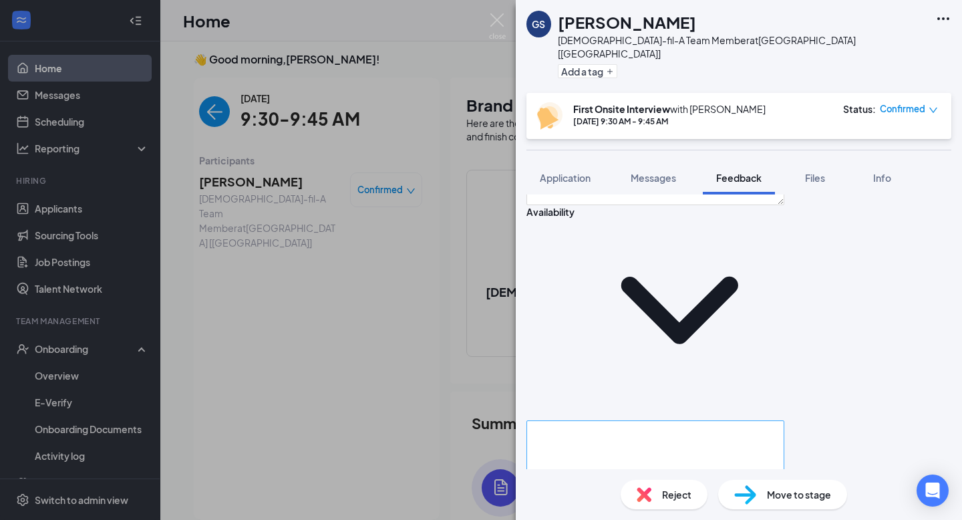
type textarea "1972 at [PERSON_NAME] until they closed liked: really enjoyed having a job wher…"
click at [621, 420] on textarea at bounding box center [656, 452] width 258 height 65
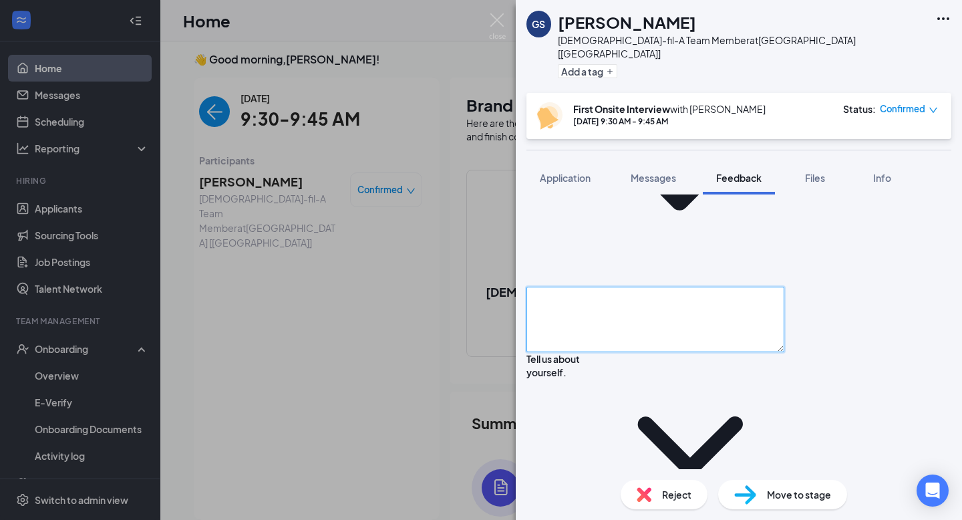
scroll to position [364, 0]
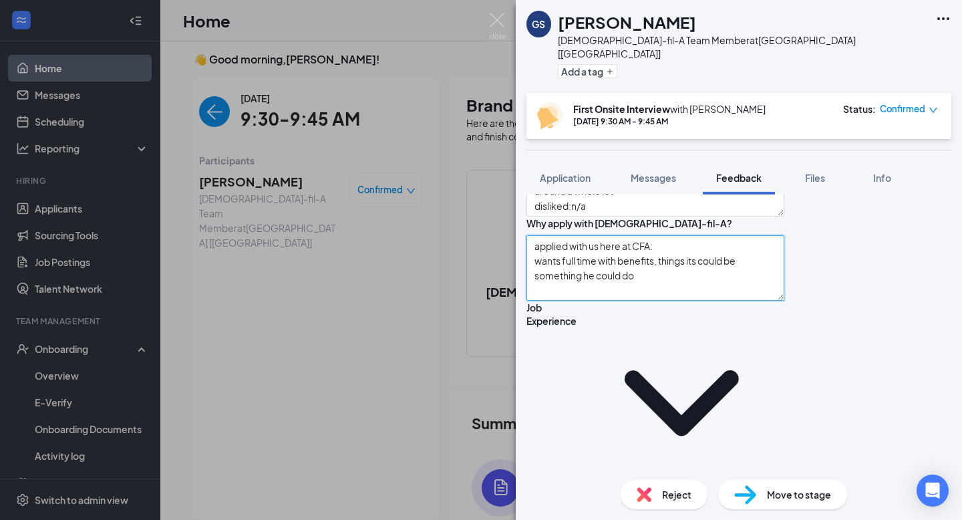
type textarea "applied with us here at CFA: wants full time with benefits, things its could be…"
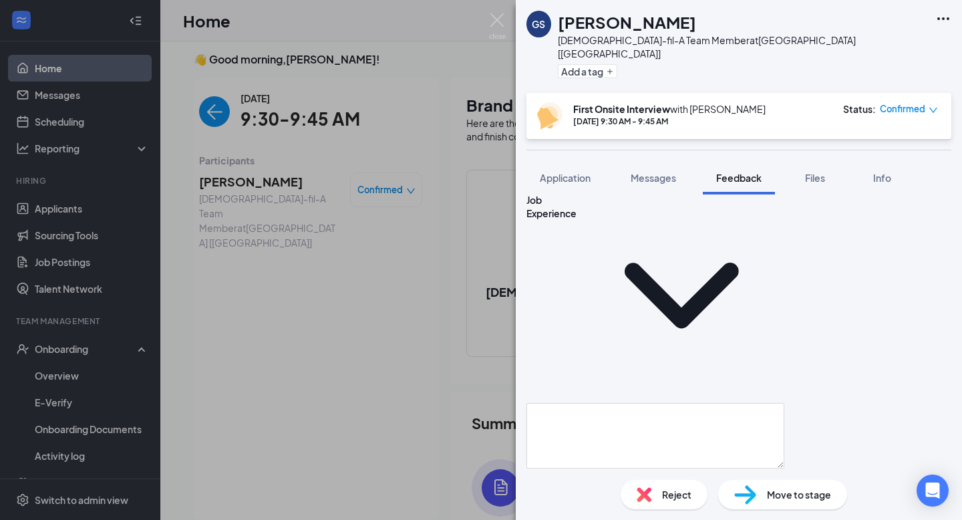
scroll to position [862, 0]
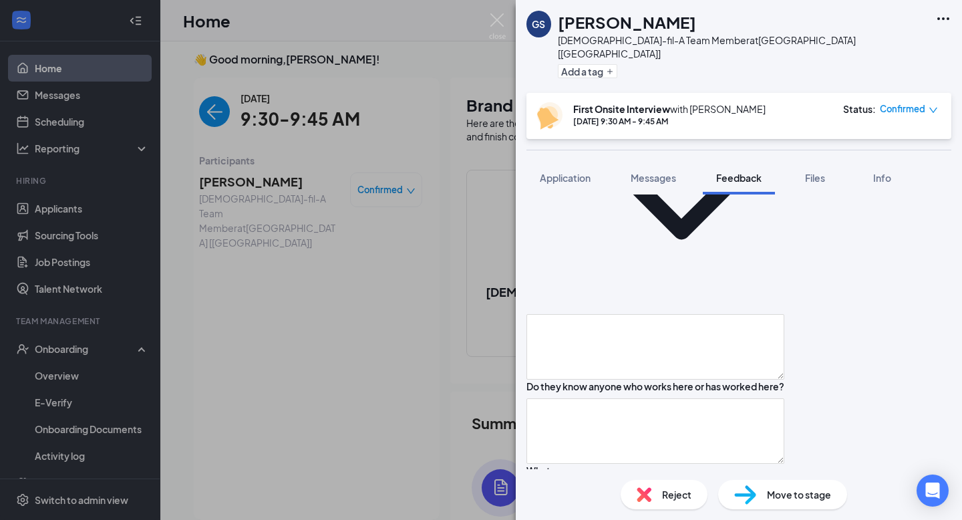
scroll to position [951, 0]
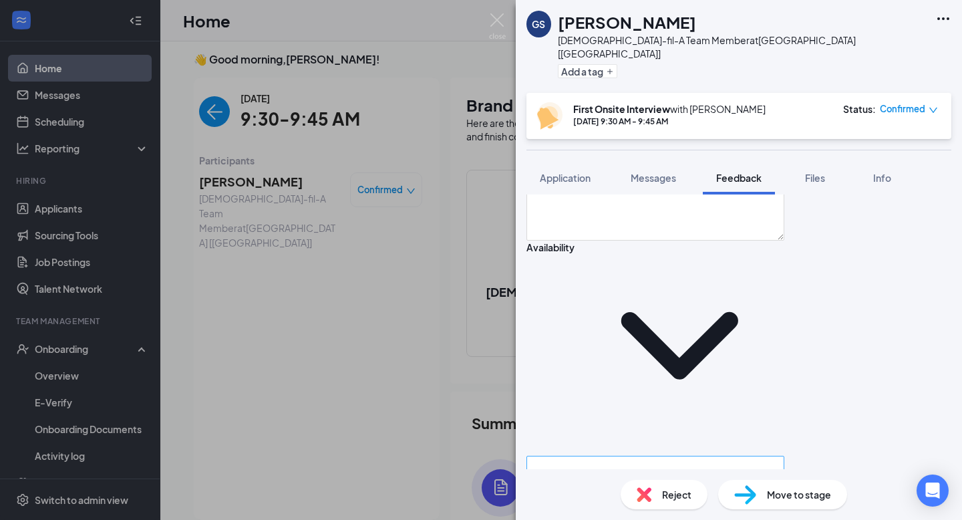
scroll to position [184, 0]
type textarea "likes swimming plays tennis sometimes, golfing"
click at [645, 452] on textarea at bounding box center [656, 484] width 258 height 65
click at [666, 452] on textarea "[DATE] - [DATE]: Saturdays:" at bounding box center [656, 484] width 258 height 65
click at [625, 452] on textarea "[DATE] - [DATE]: Saturdays:" at bounding box center [656, 484] width 258 height 65
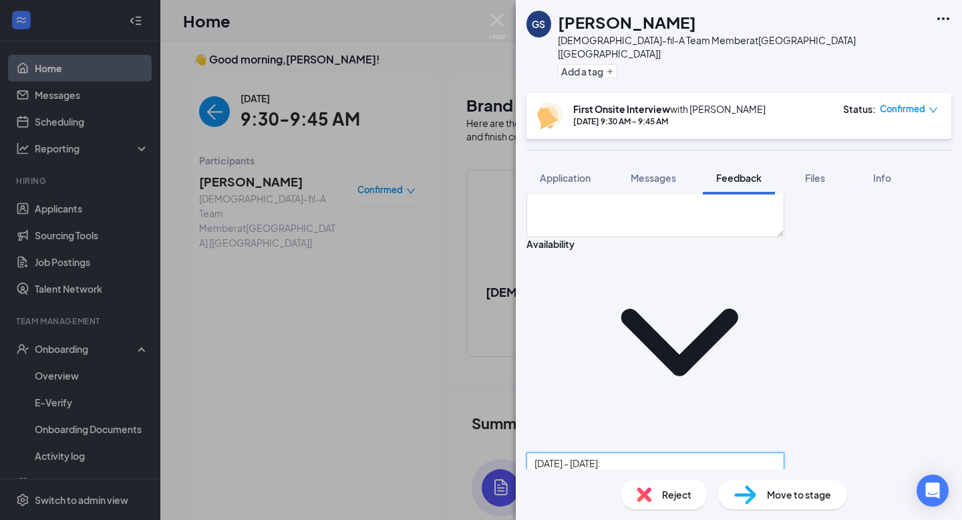
click at [668, 452] on textarea "[DATE] - [DATE]: Saturdays:" at bounding box center [656, 484] width 258 height 65
click at [654, 452] on textarea "[DATE] - [DATE]: open Saturdays:" at bounding box center [656, 484] width 258 height 65
click at [585, 452] on textarea "[DATE] - [DATE]: open Saturdays:" at bounding box center [656, 484] width 258 height 65
click at [627, 452] on textarea "[DATE] - [DATE]: open Saturdays: FT" at bounding box center [656, 484] width 258 height 65
click at [601, 452] on textarea "[DATE] - [DATE]: open Saturdays: yes FT" at bounding box center [656, 484] width 258 height 65
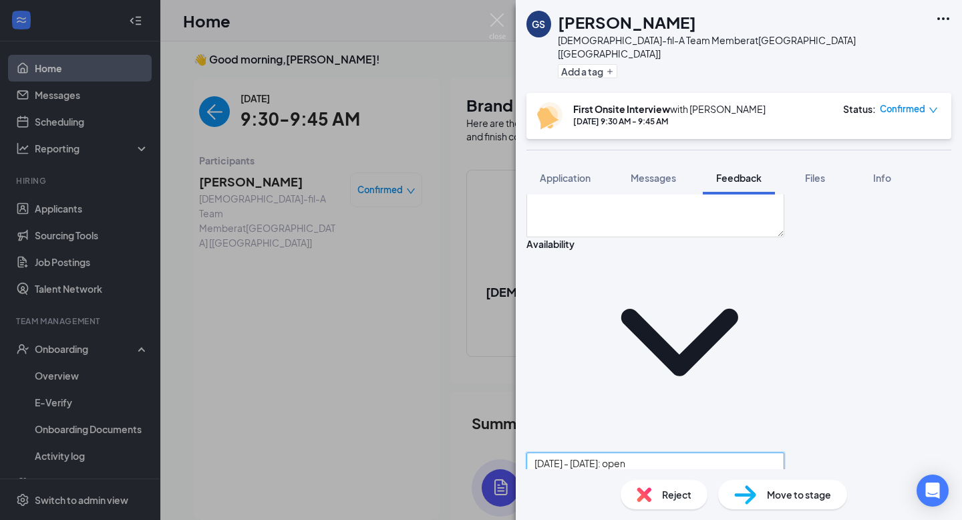
click at [626, 452] on textarea "[DATE] - [DATE]: open Saturdays: yes FT FOH/[DEMOGRAPHIC_DATA]:" at bounding box center [656, 484] width 258 height 65
click at [617, 452] on textarea "[DATE] - [DATE]: open Saturdays: yes FT FOH/[DEMOGRAPHIC_DATA]:" at bounding box center [656, 484] width 258 height 65
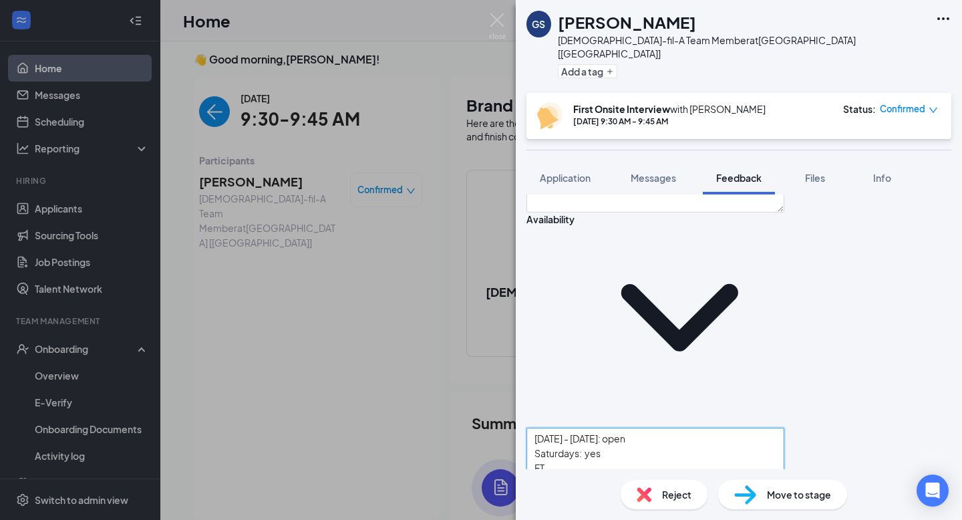
scroll to position [211, 0]
click at [690, 426] on textarea "[DATE] - [DATE]: open Saturdays: yes FT FOH/BOH: no preference" at bounding box center [656, 458] width 258 height 65
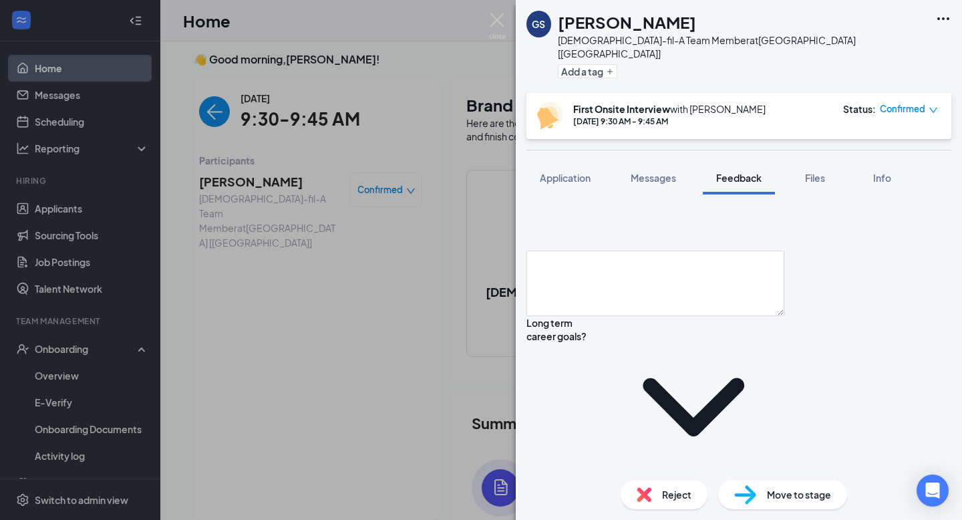
scroll to position [1327, 0]
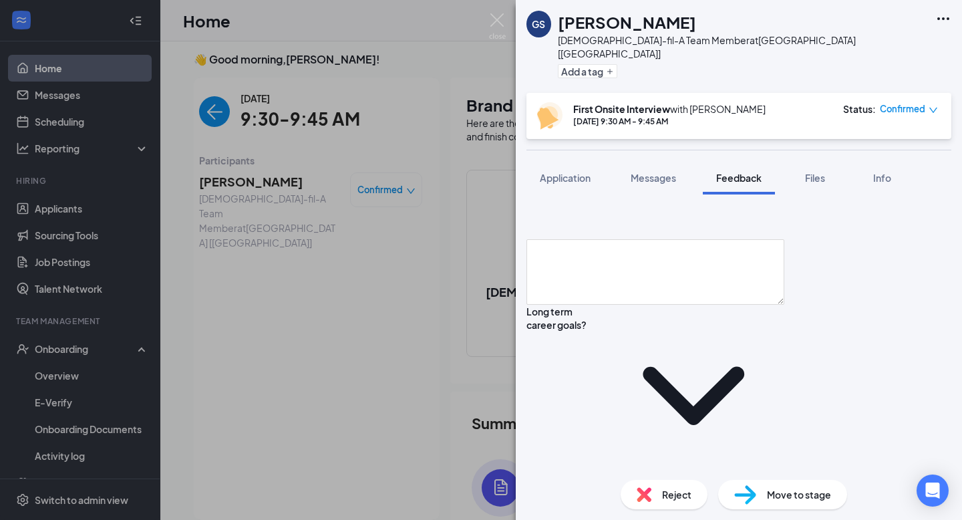
type textarea "[DATE] - [DATE]: open Saturdays: yes FT FOH/BOH: no preference"
drag, startPoint x: 660, startPoint y: 386, endPoint x: 541, endPoint y: 386, distance: 119.6
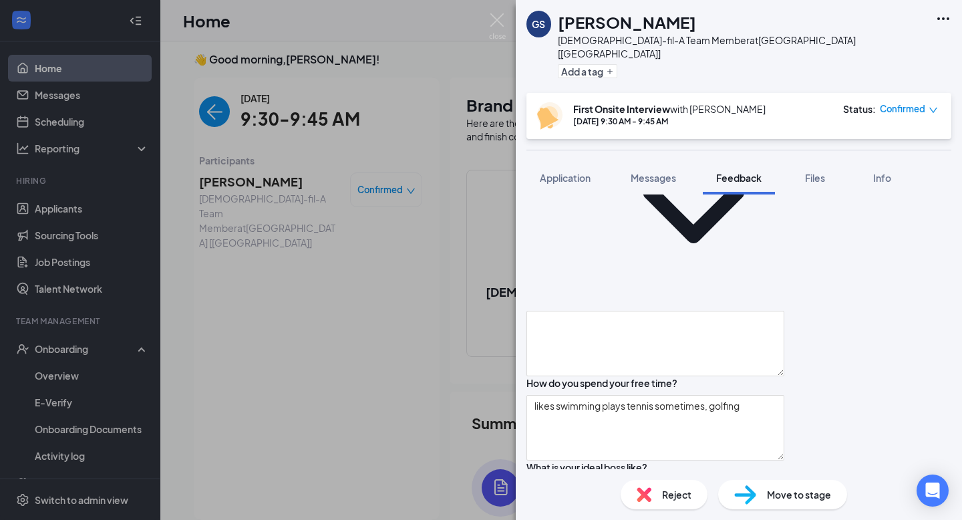
scroll to position [1422, 0]
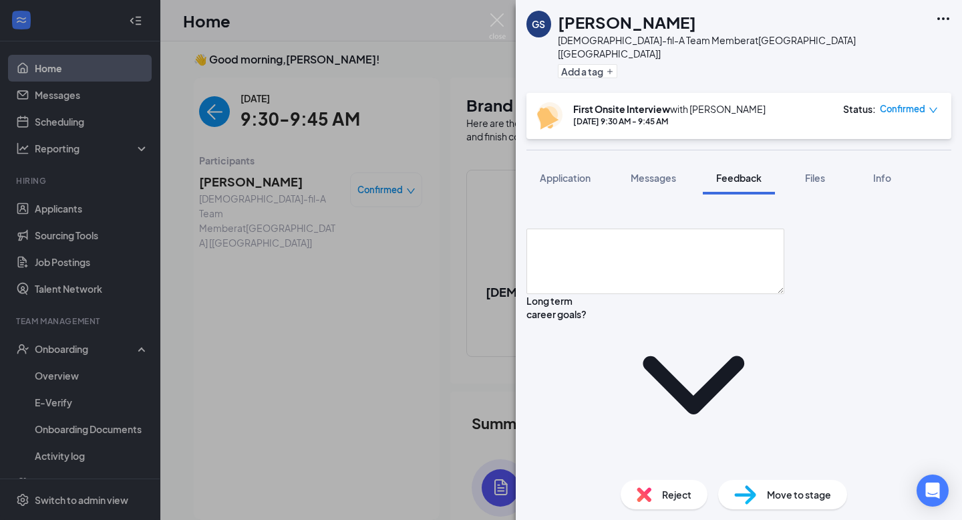
scroll to position [1314, 0]
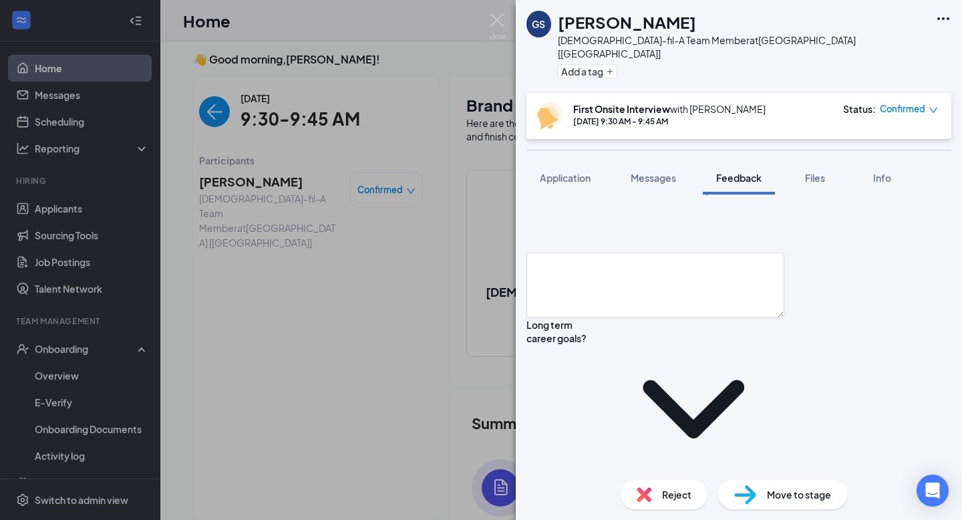
type textarea "strengths: being friendly, polite, loves speaking to people, doing best at anyt…"
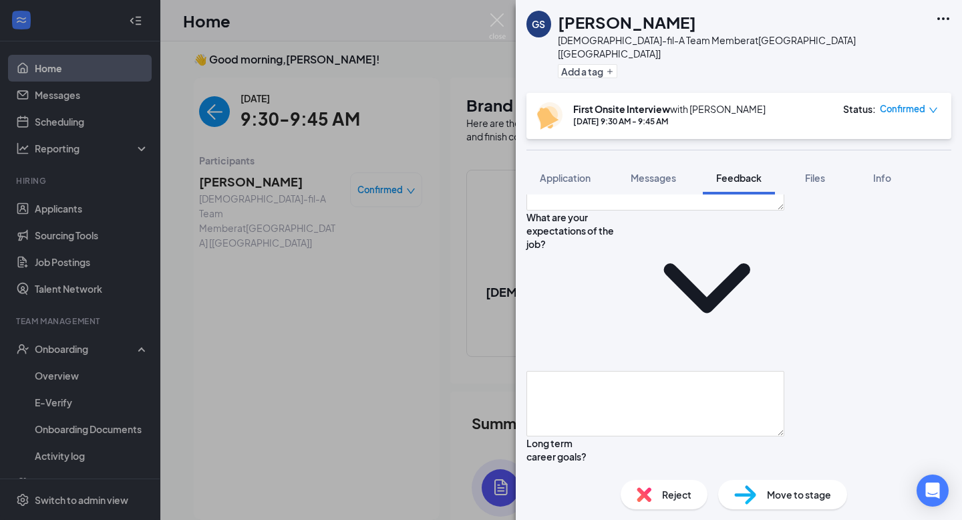
scroll to position [1195, 0]
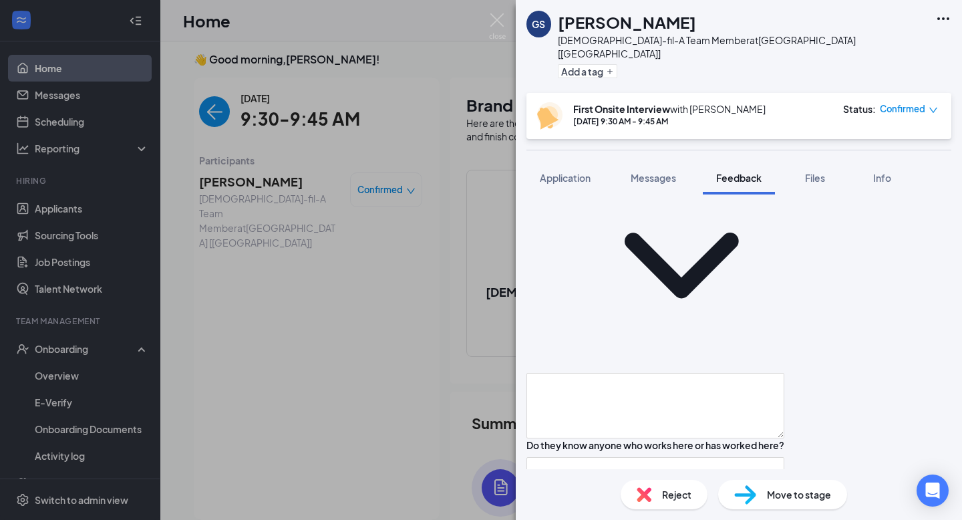
scroll to position [882, 0]
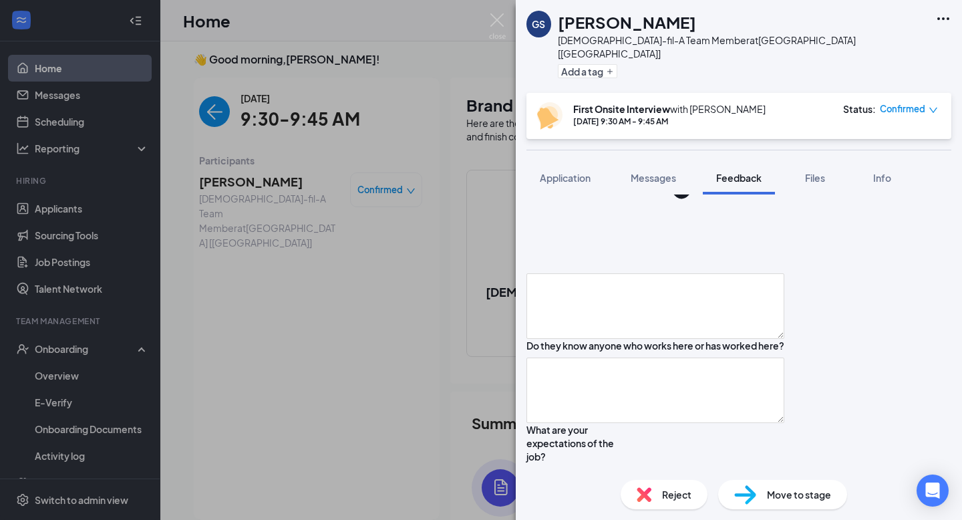
type textarea "i"
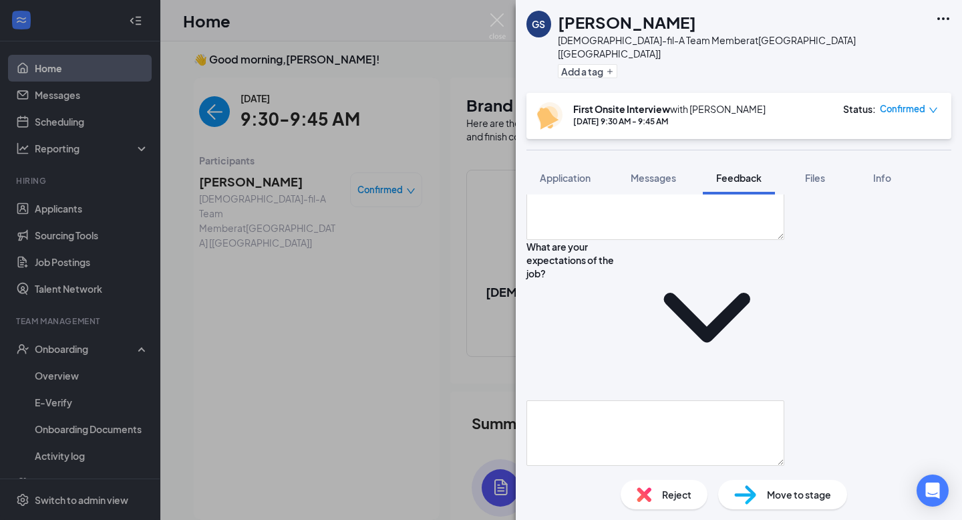
scroll to position [1166, 0]
type textarea "perfect boss: looks like someone who you can easily communicate with"
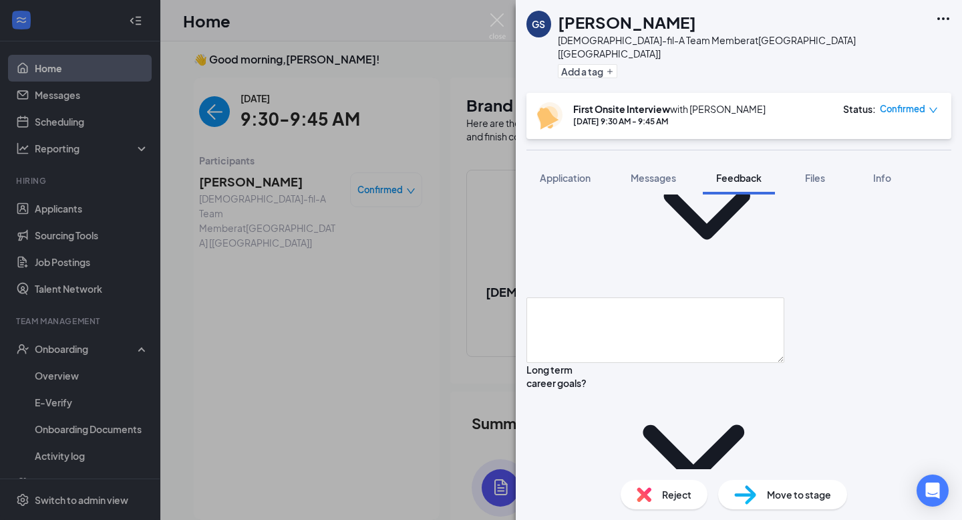
scroll to position [1282, 0]
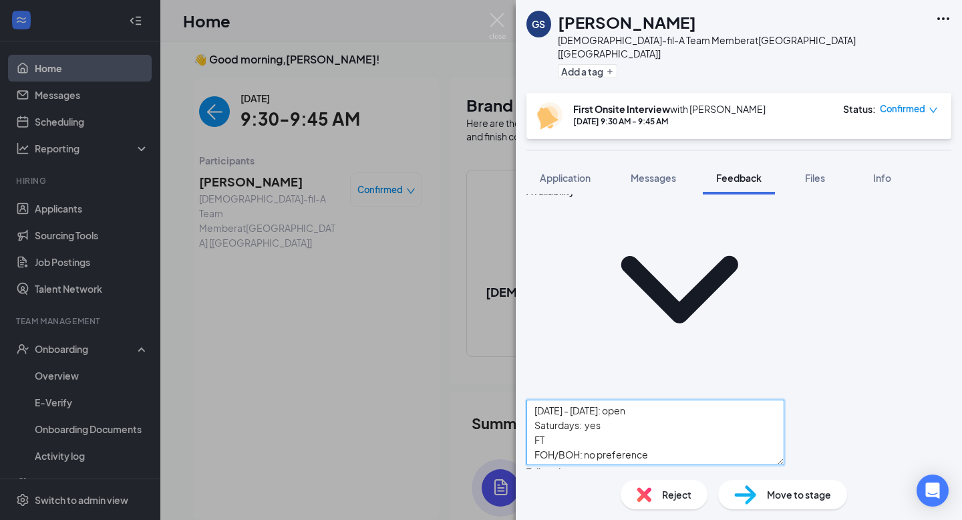
click at [628, 400] on textarea "[DATE] - [DATE]: open Saturdays: yes FT FOH/BOH: no preference" at bounding box center [656, 432] width 258 height 65
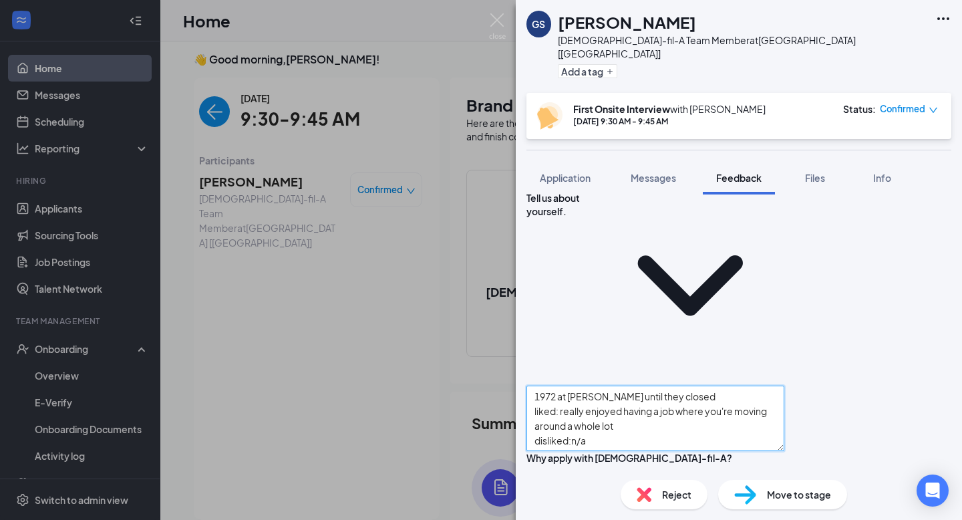
scroll to position [523, 0]
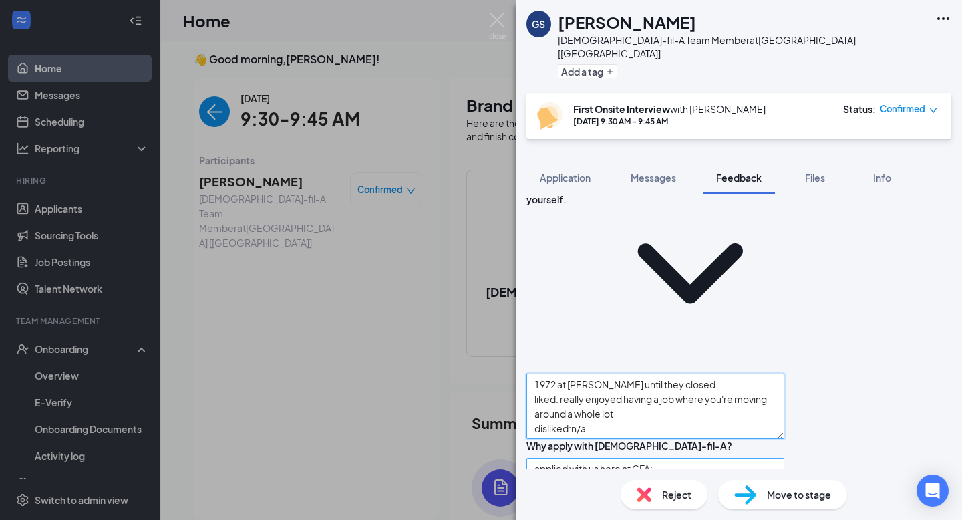
type textarea "1972 at [PERSON_NAME] until they closed liked: really enjoyed having a job wher…"
click at [596, 458] on textarea "applied with us here at CFA: wants full time with benefits, things its could be…" at bounding box center [656, 490] width 258 height 65
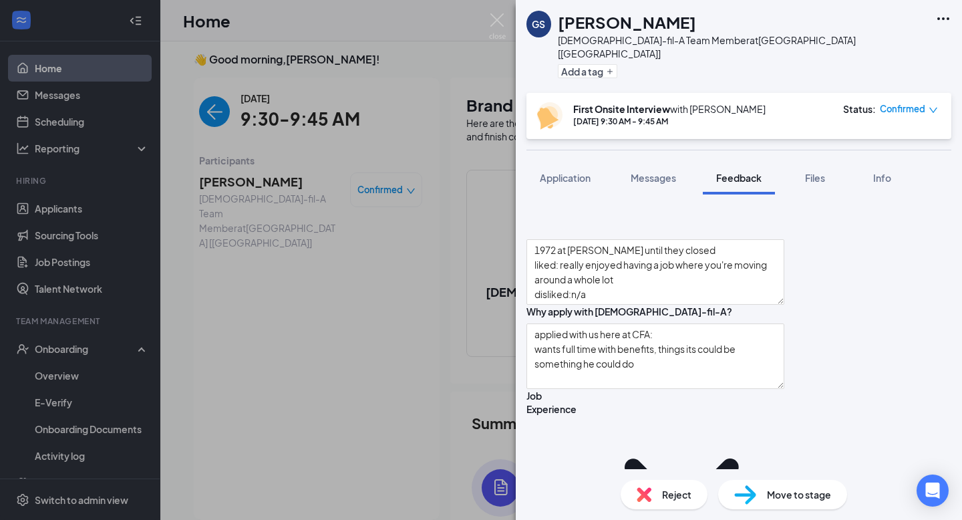
scroll to position [684, 0]
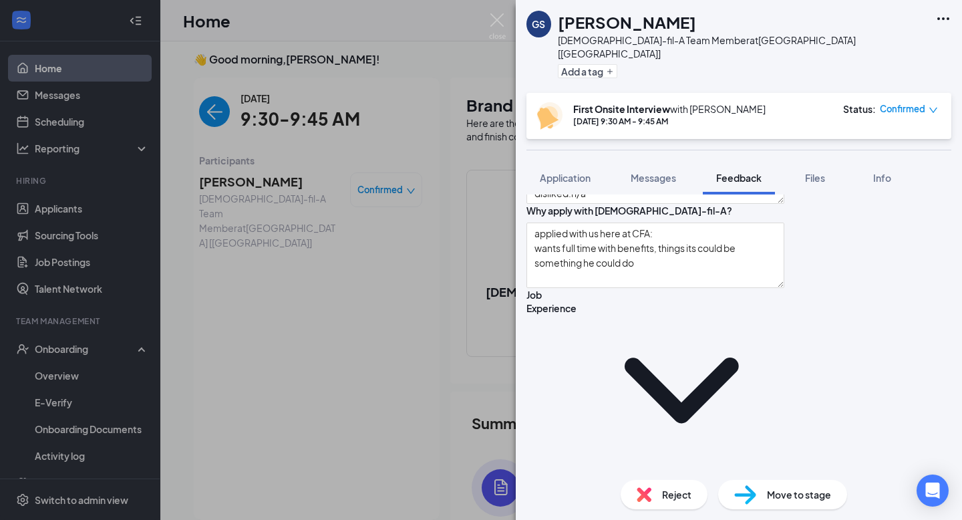
scroll to position [763, 0]
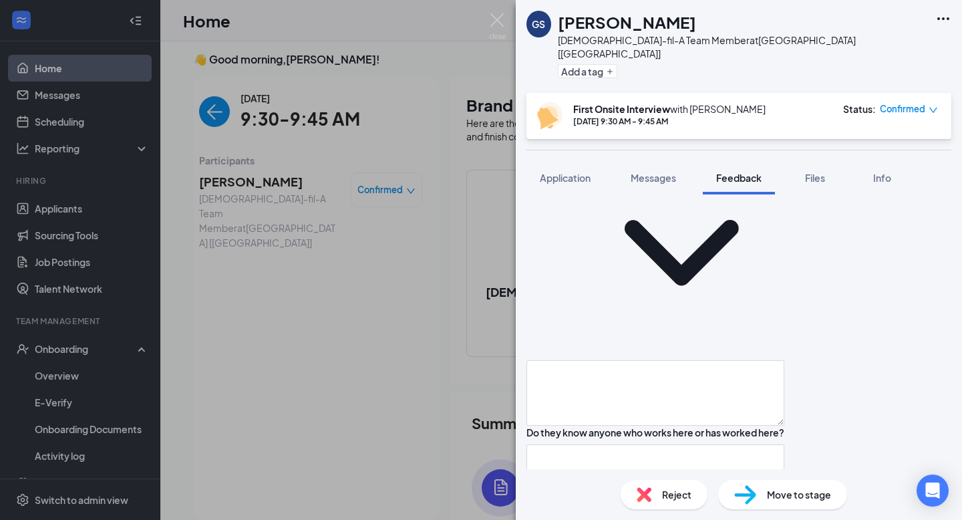
scroll to position [907, 0]
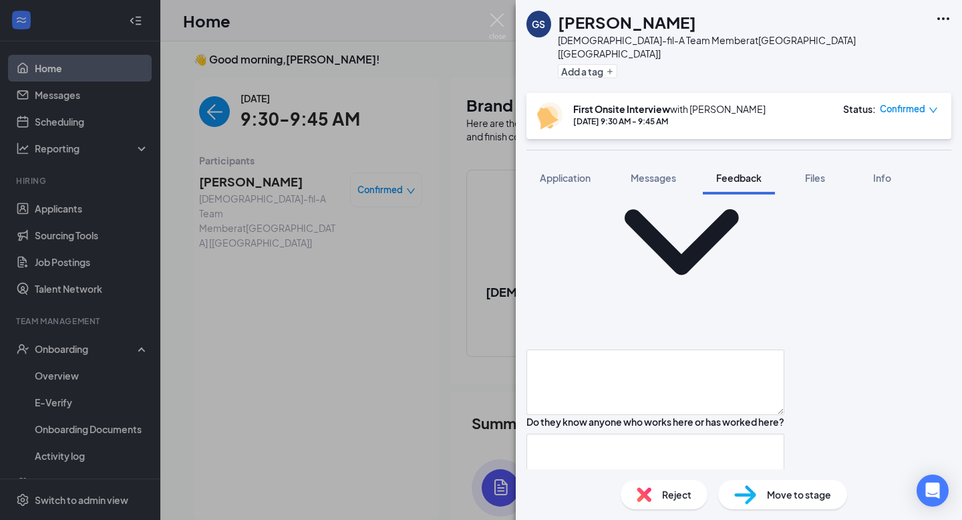
type textarea "f"
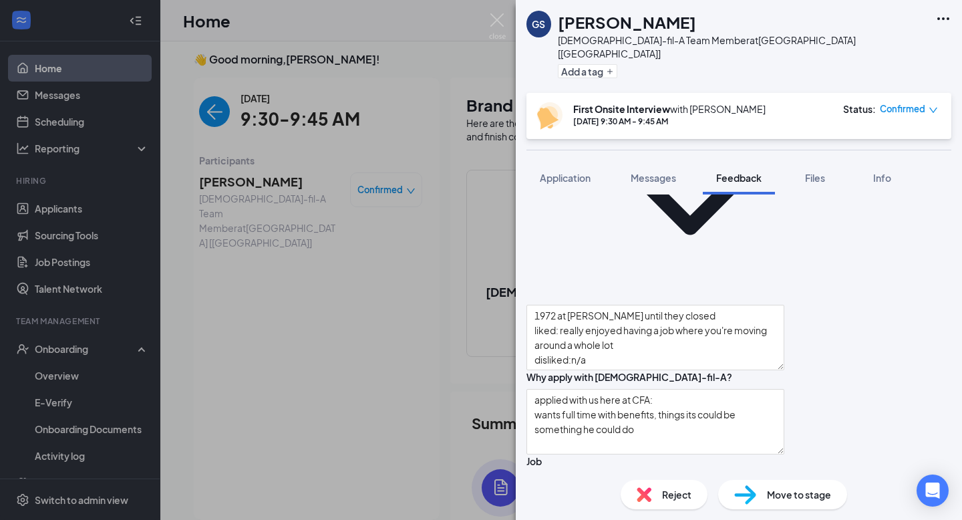
scroll to position [539, 0]
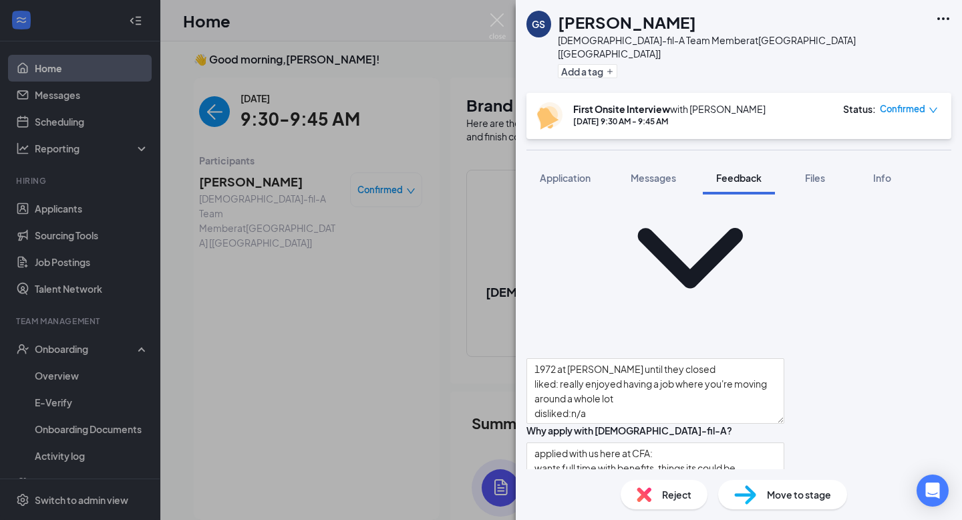
type textarea "likes swimming plays tennis sometimes, golfing"
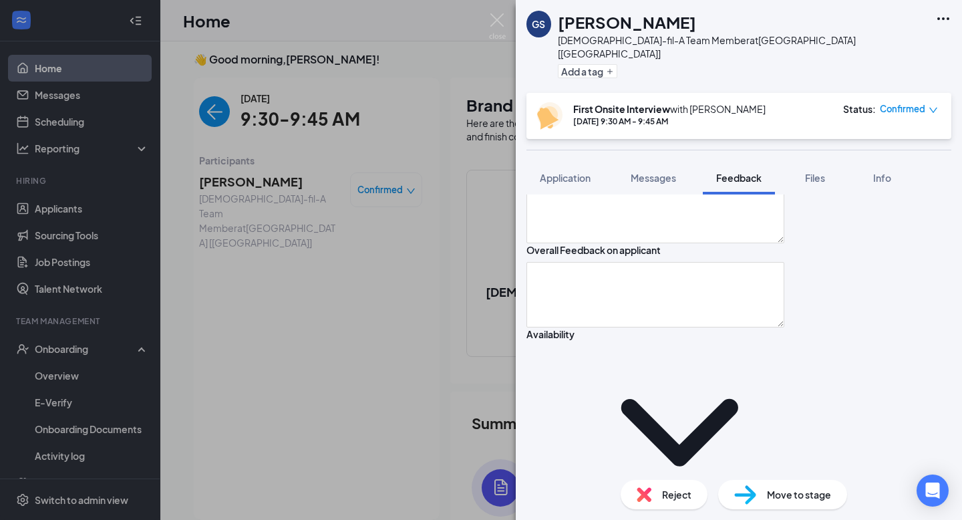
scroll to position [0, 0]
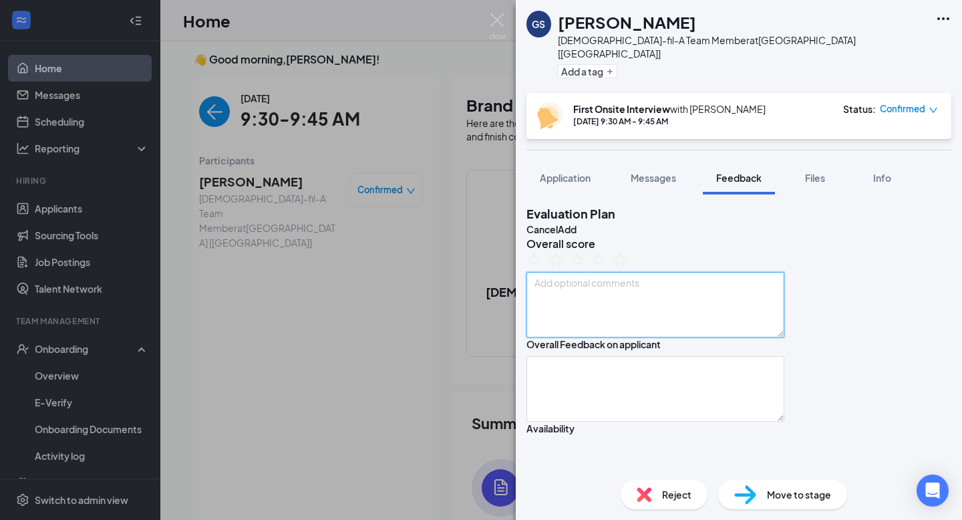
click at [675, 325] on textarea at bounding box center [656, 304] width 258 height 65
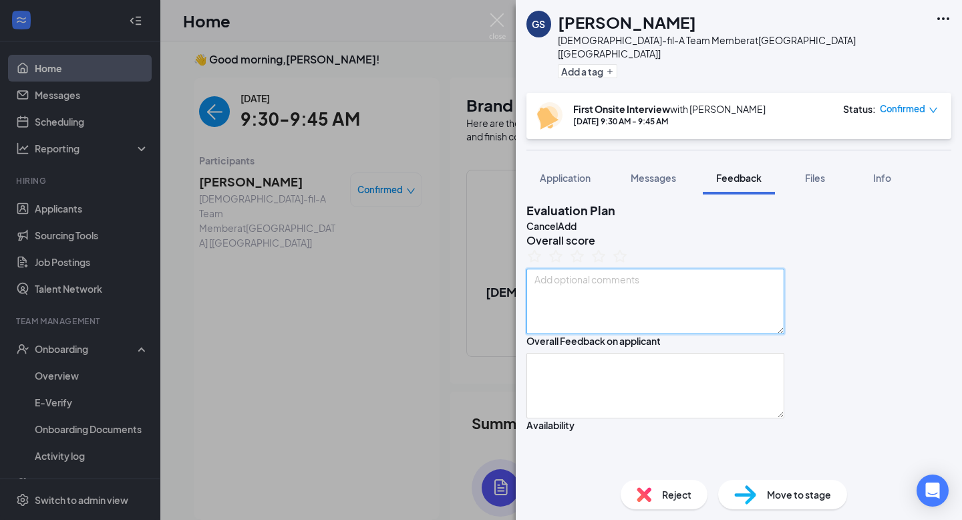
click at [637, 312] on textarea at bounding box center [656, 301] width 258 height 65
click at [697, 248] on h3 "Overall score" at bounding box center [656, 240] width 258 height 15
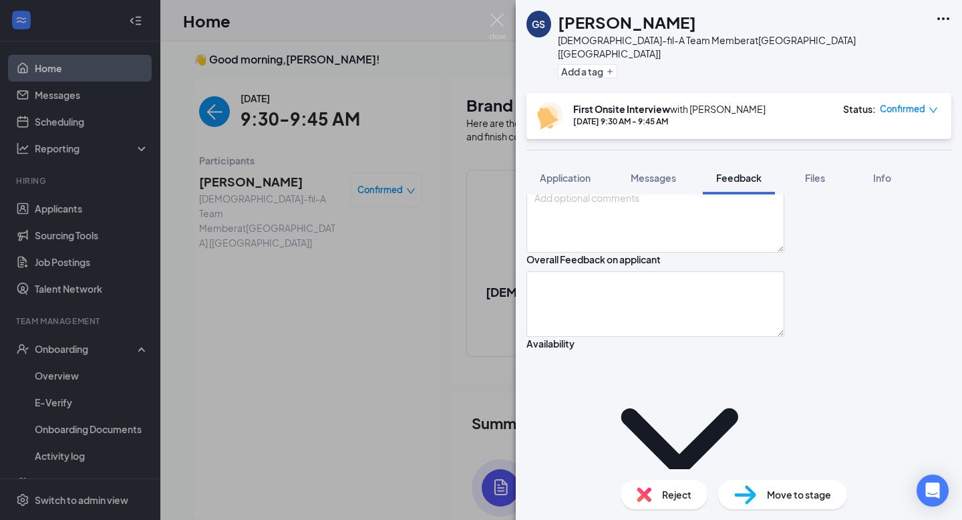
scroll to position [108, 0]
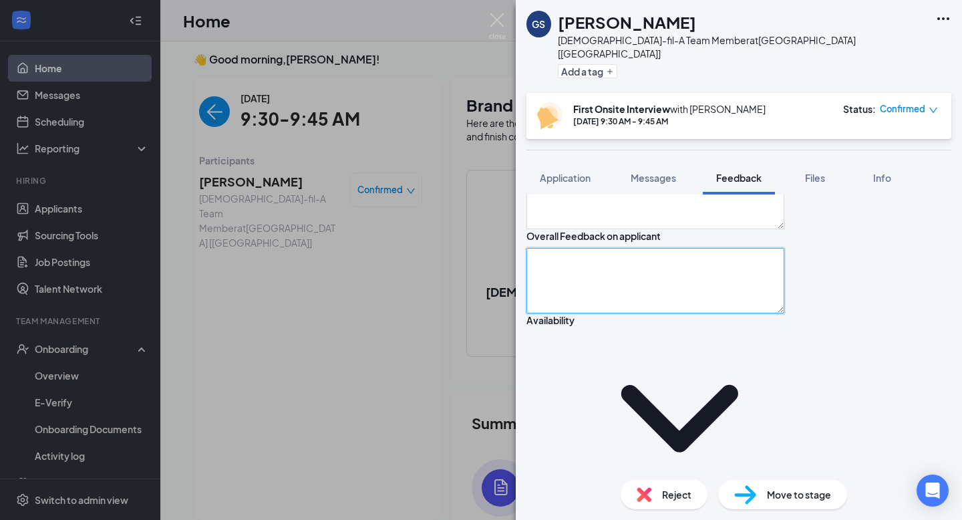
click at [608, 313] on textarea at bounding box center [656, 280] width 258 height 65
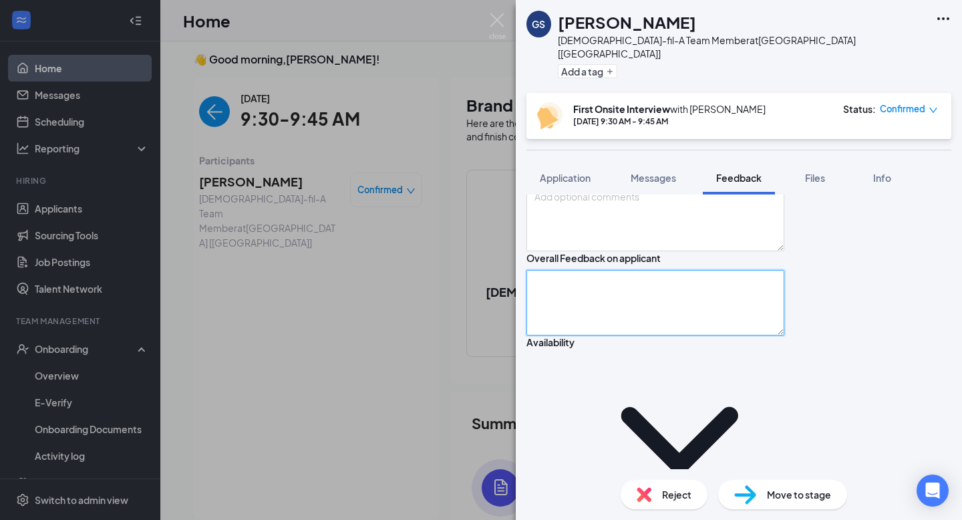
scroll to position [100, 0]
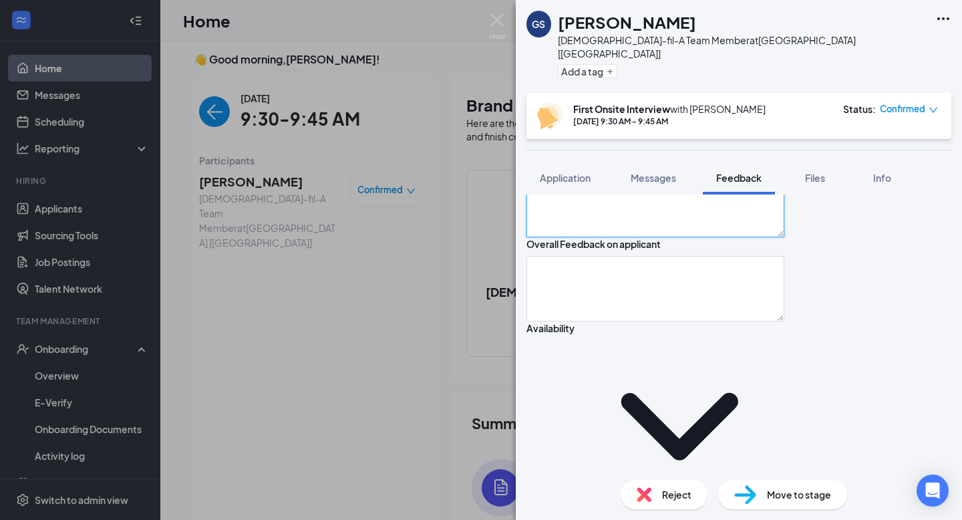
click at [591, 237] on textarea at bounding box center [656, 204] width 258 height 65
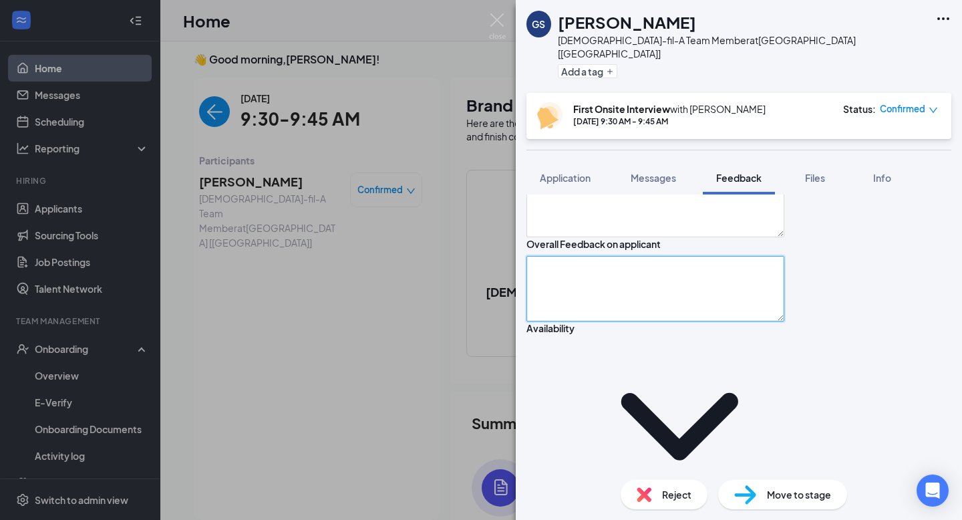
click at [602, 321] on textarea at bounding box center [656, 288] width 258 height 65
click at [594, 237] on div "Overall score" at bounding box center [656, 186] width 258 height 101
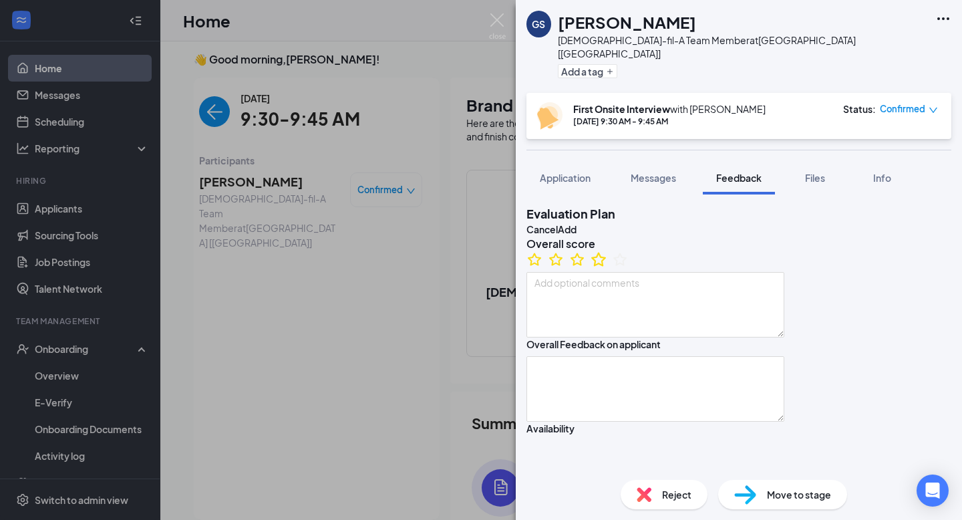
click at [606, 266] on icon "StarBorder" at bounding box center [598, 259] width 15 height 14
click at [577, 222] on button "Add" at bounding box center [567, 229] width 19 height 15
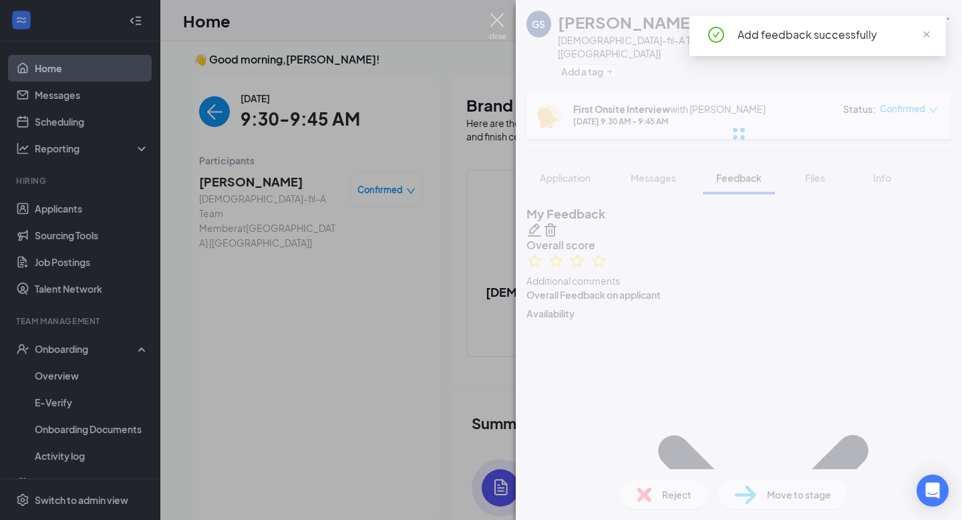
click at [495, 19] on img at bounding box center [497, 26] width 17 height 26
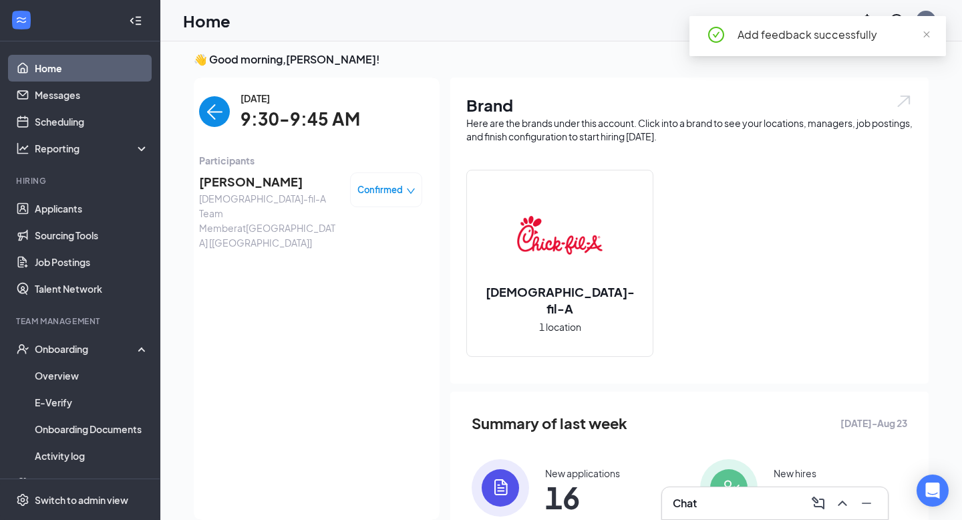
click at [204, 110] on img "back-button" at bounding box center [214, 111] width 31 height 31
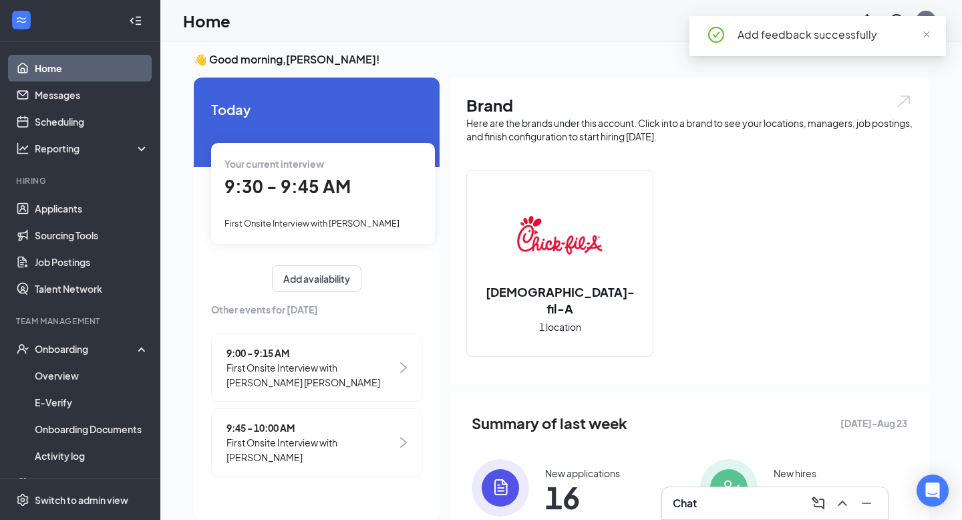
scroll to position [74, 0]
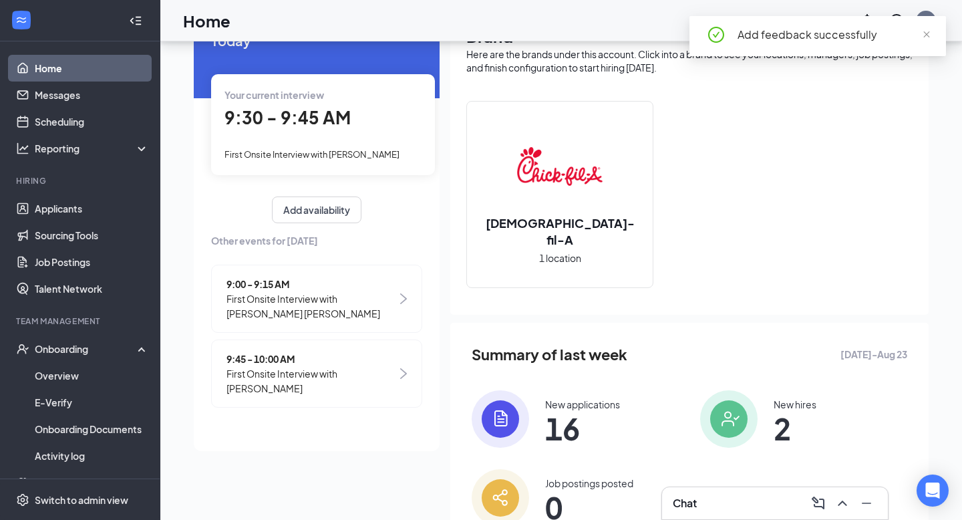
click at [366, 321] on div "9:00 - 9:15 AM First Onsite Interview with [PERSON_NAME] [PERSON_NAME]" at bounding box center [316, 299] width 211 height 68
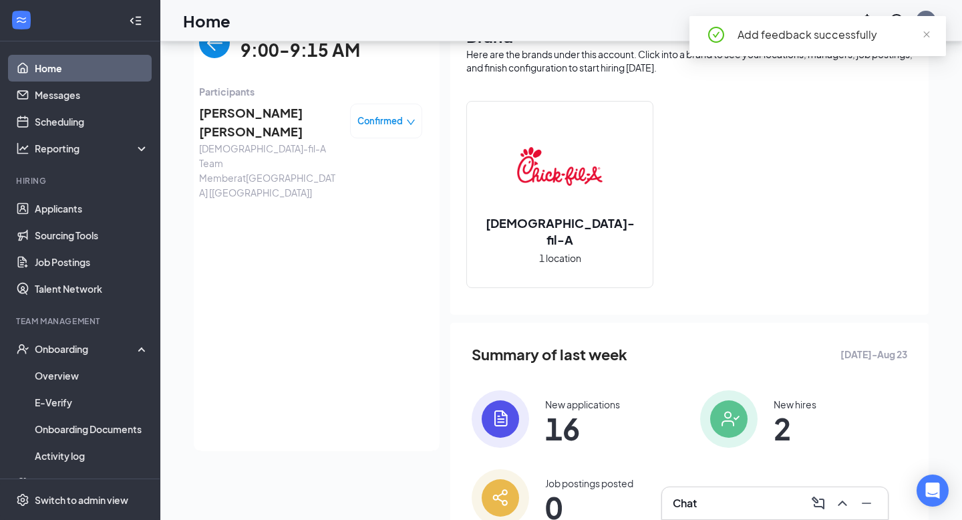
click at [219, 116] on span "[PERSON_NAME] [PERSON_NAME]" at bounding box center [269, 123] width 140 height 38
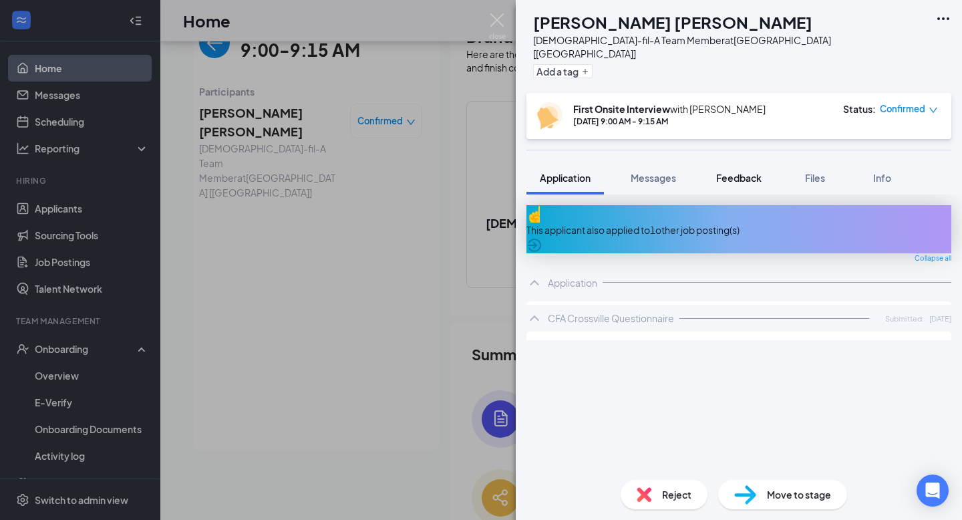
click at [719, 172] on span "Feedback" at bounding box center [738, 178] width 45 height 12
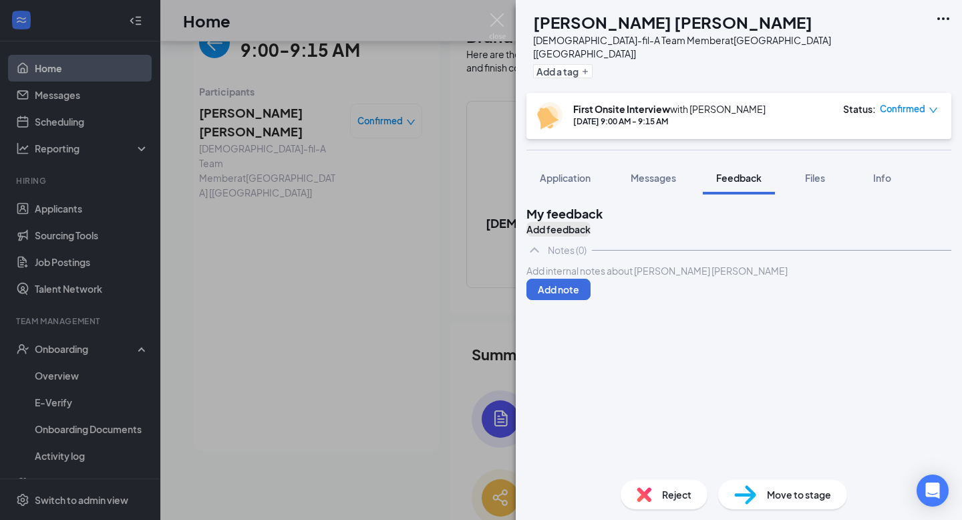
click at [591, 223] on button "Add feedback" at bounding box center [559, 229] width 64 height 15
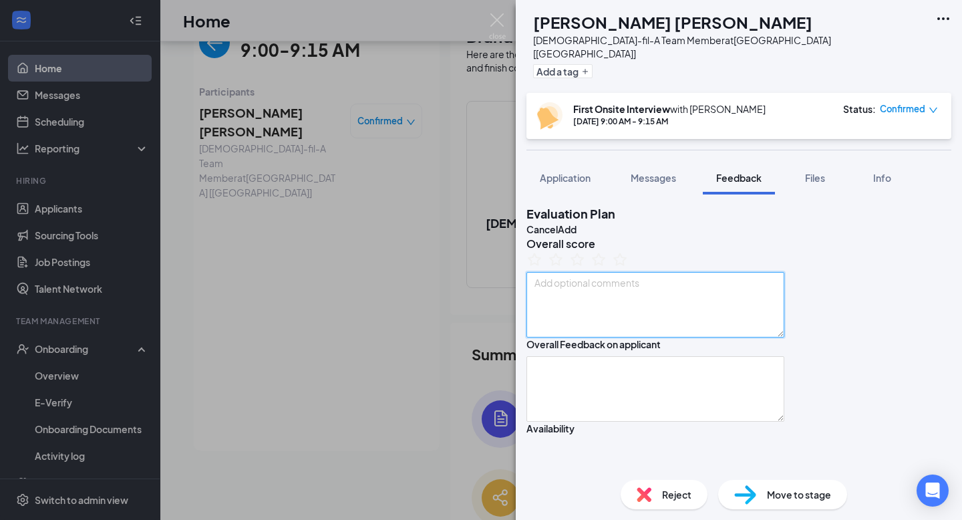
click at [642, 336] on textarea at bounding box center [656, 304] width 258 height 65
click at [559, 171] on div "Application" at bounding box center [565, 177] width 51 height 13
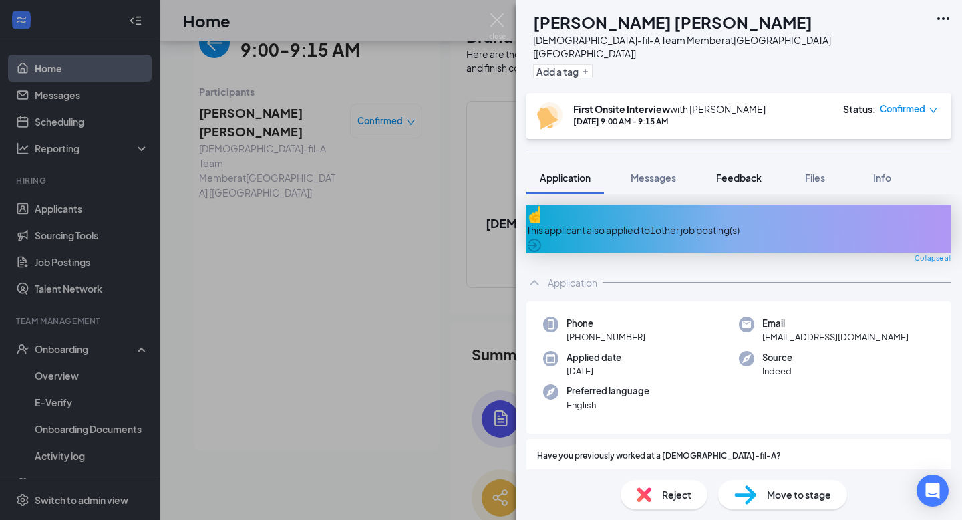
click at [740, 172] on span "Feedback" at bounding box center [738, 178] width 45 height 12
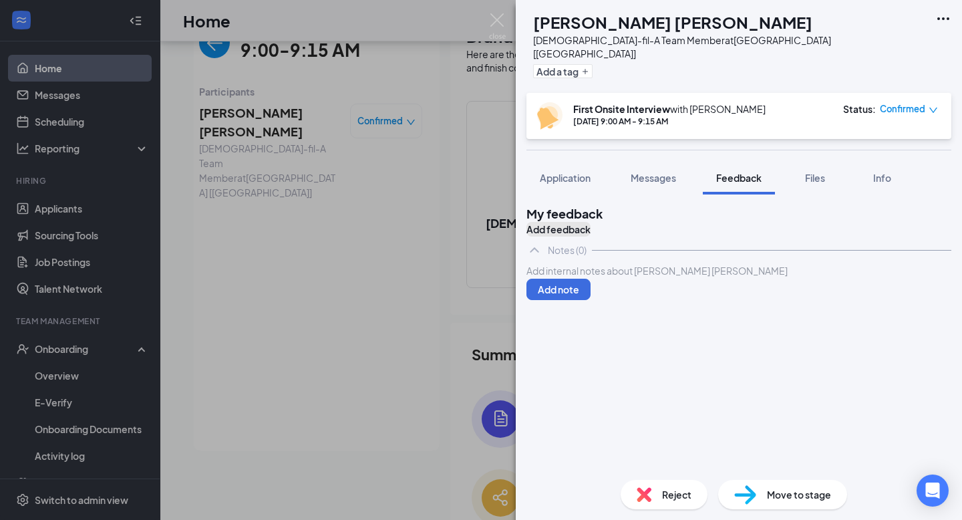
click at [591, 222] on button "Add feedback" at bounding box center [559, 229] width 64 height 15
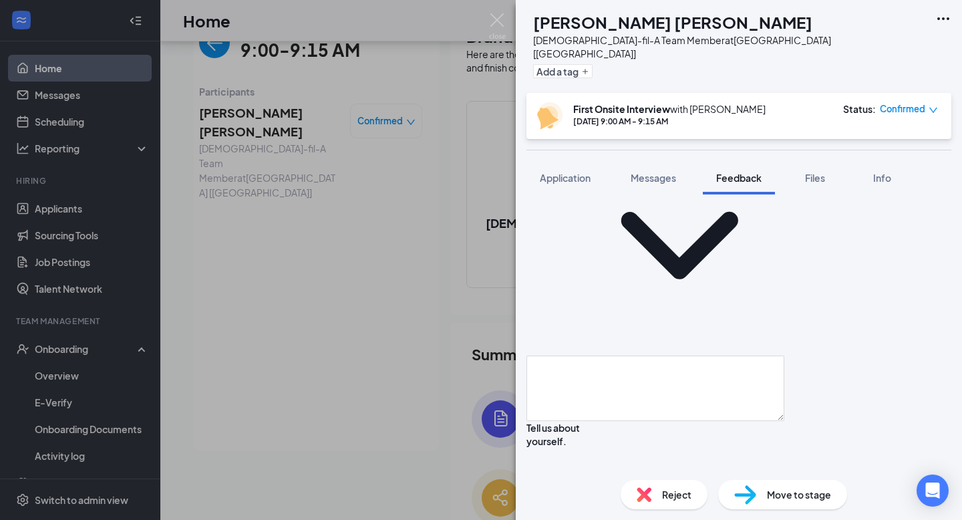
scroll to position [290, 0]
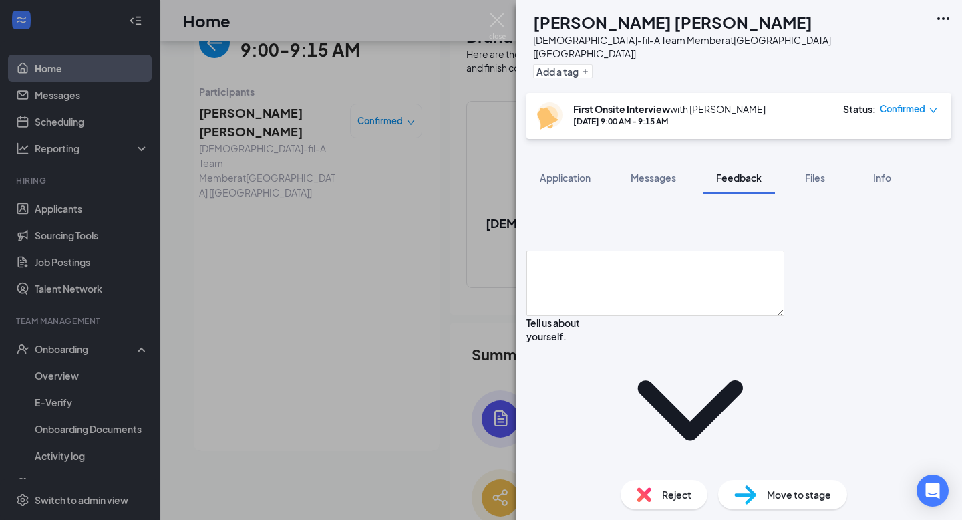
scroll to position [389, 0]
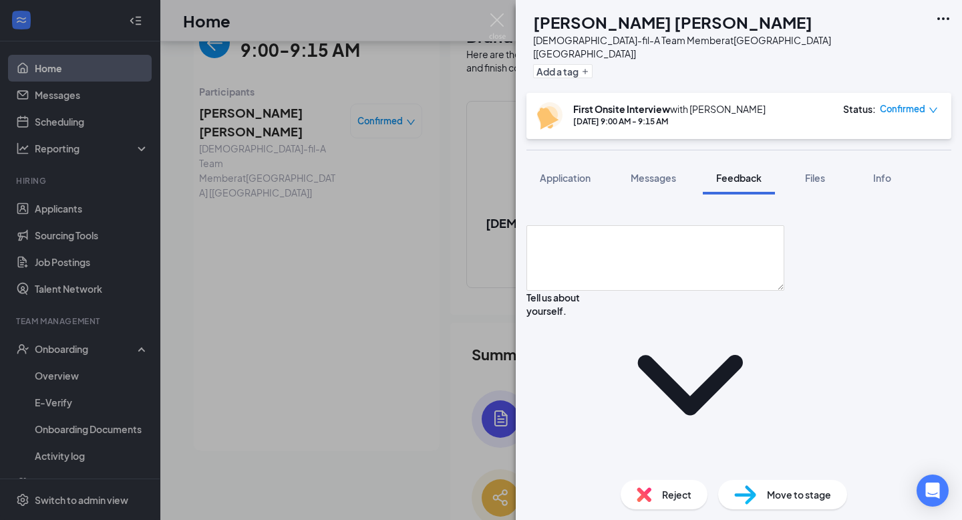
scroll to position [416, 0]
click at [604, 481] on textarea "moved here recently from [US_STATE], weather is nicer here, cheaper here, taxes…" at bounding box center [656, 513] width 258 height 65
drag, startPoint x: 600, startPoint y: 247, endPoint x: 540, endPoint y: 245, distance: 60.2
click at [540, 481] on textarea "moved here recently from [US_STATE], weather is nicer here, cheaper here, taxes…" at bounding box center [656, 513] width 258 height 65
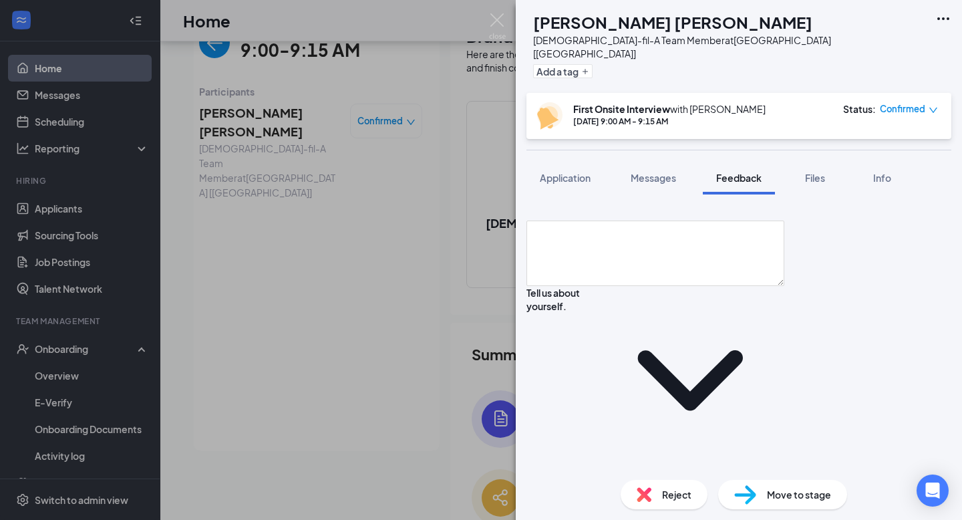
click at [602, 481] on textarea "moved here recently from [US_STATE], weather is nicer here, cheaper here, taxes…" at bounding box center [656, 513] width 258 height 65
drag, startPoint x: 589, startPoint y: 246, endPoint x: 542, endPoint y: 243, distance: 47.5
click at [542, 481] on textarea "moved here recently from [US_STATE], weather is nicer here, cheaper here, taxes…" at bounding box center [656, 513] width 258 height 65
click at [620, 481] on textarea "moved here recently from [US_STATE], weather is nicer here, cheaper here, taxes…" at bounding box center [656, 513] width 258 height 65
click at [781, 481] on textarea "moved here recently from [US_STATE], weather is nicer here, cheaper here, taxes…" at bounding box center [656, 513] width 258 height 65
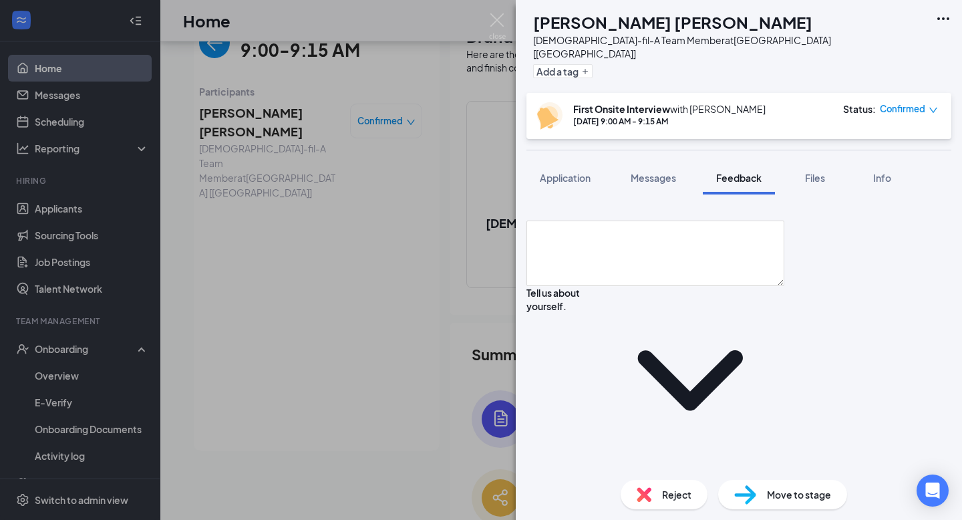
scroll to position [15, 0]
click at [621, 481] on textarea "moved here recently from [US_STATE], weather is nicer here, cheaper here, taxes…" at bounding box center [656, 513] width 258 height 65
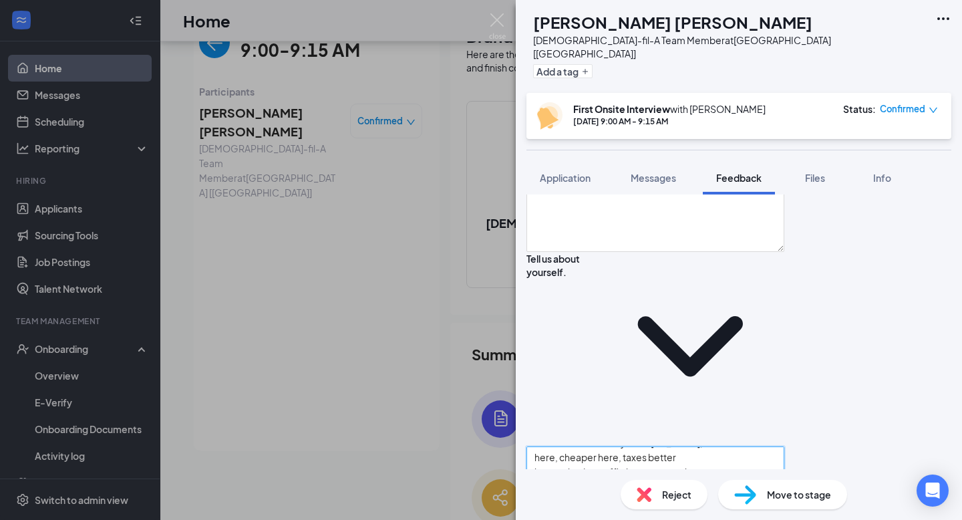
scroll to position [454, 0]
type textarea "moved here recently from [US_STATE], weather is nicer here, cheaper here, taxes…"
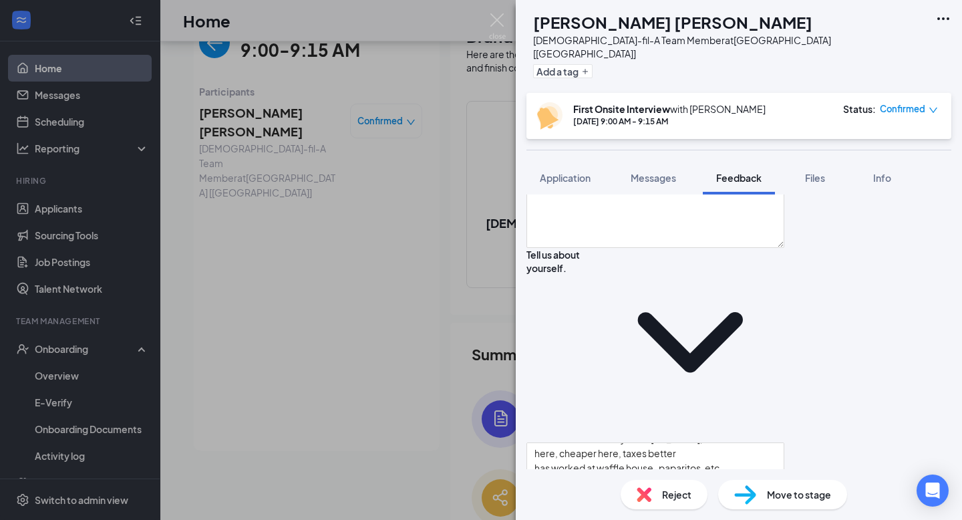
type textarea "applied with us here because"
click at [614, 442] on textarea "moved here recently from [US_STATE], weather is nicer here, cheaper here, taxes…" at bounding box center [656, 474] width 258 height 65
type textarea "moved here recently from [US_STATE], weather is nicer here, cheaper here, taxes…"
click at [648, 442] on textarea "moved here recently from [US_STATE], weather is nicer here, cheaper here, taxes…" at bounding box center [656, 474] width 258 height 65
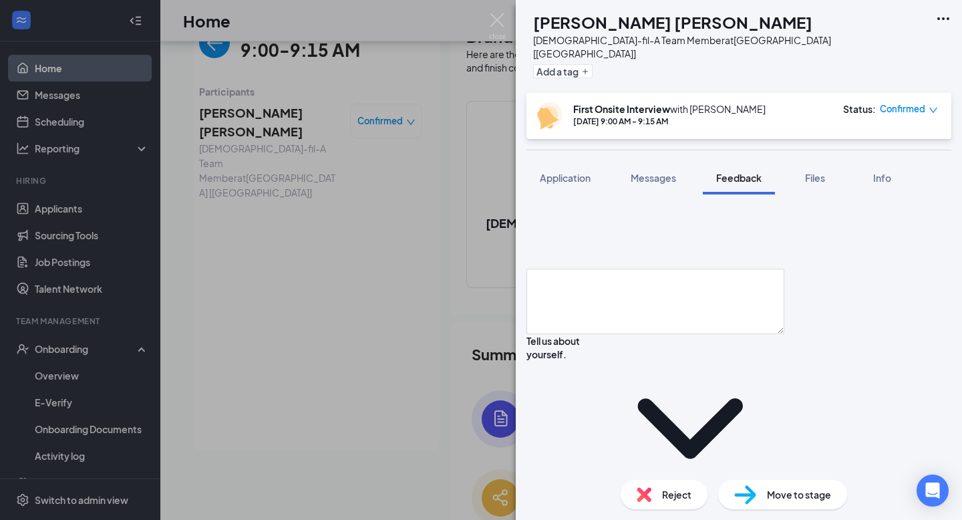
scroll to position [416, 0]
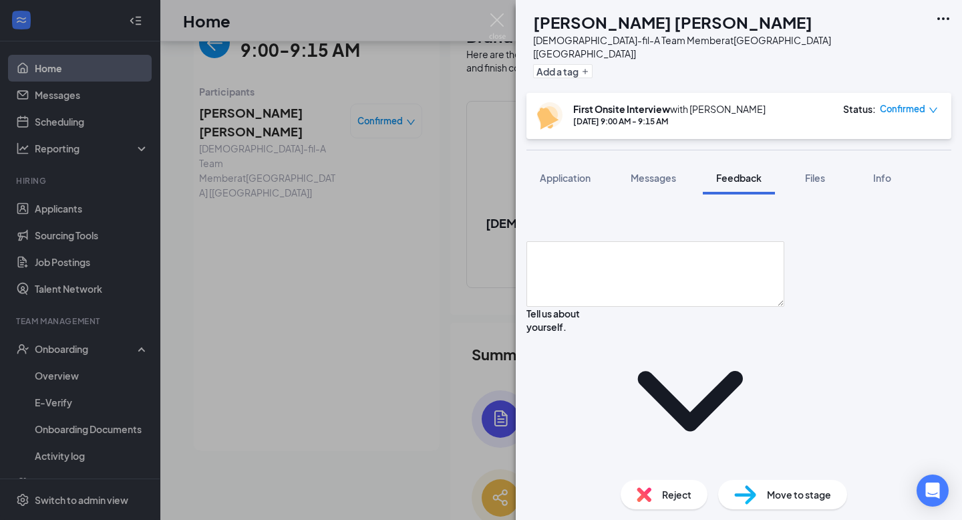
scroll to position [393, 0]
drag, startPoint x: 638, startPoint y: 335, endPoint x: 503, endPoint y: 330, distance: 134.4
click at [503, 330] on div "[PERSON_NAME] [PERSON_NAME] [DEMOGRAPHIC_DATA]-fil-A Team Member at [GEOGRAPHIC…" at bounding box center [481, 260] width 962 height 520
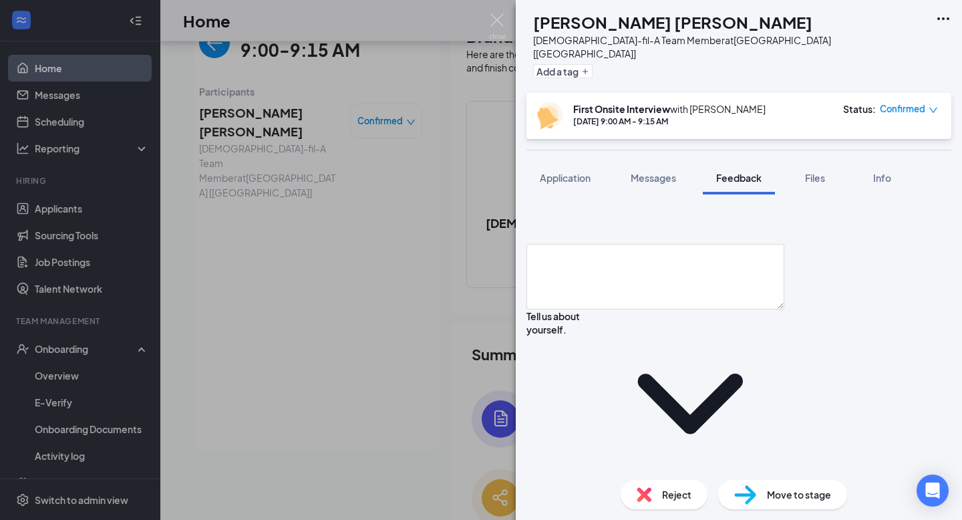
type textarea "applied with us here because"
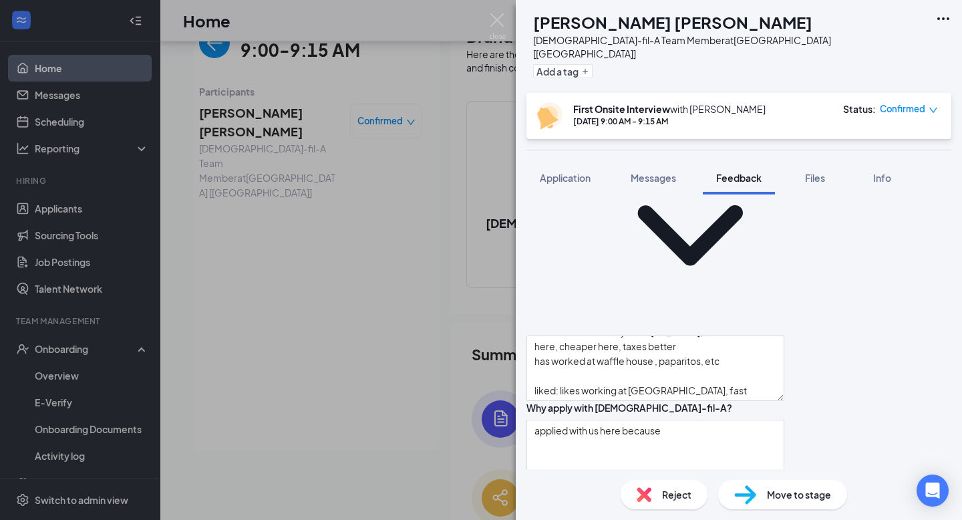
scroll to position [539, 0]
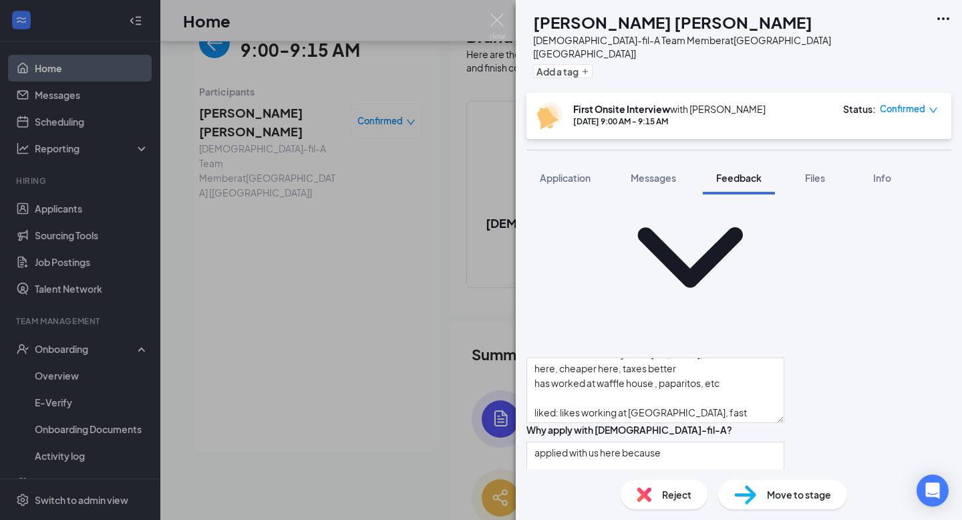
drag, startPoint x: 616, startPoint y: 395, endPoint x: 616, endPoint y: 382, distance: 12.7
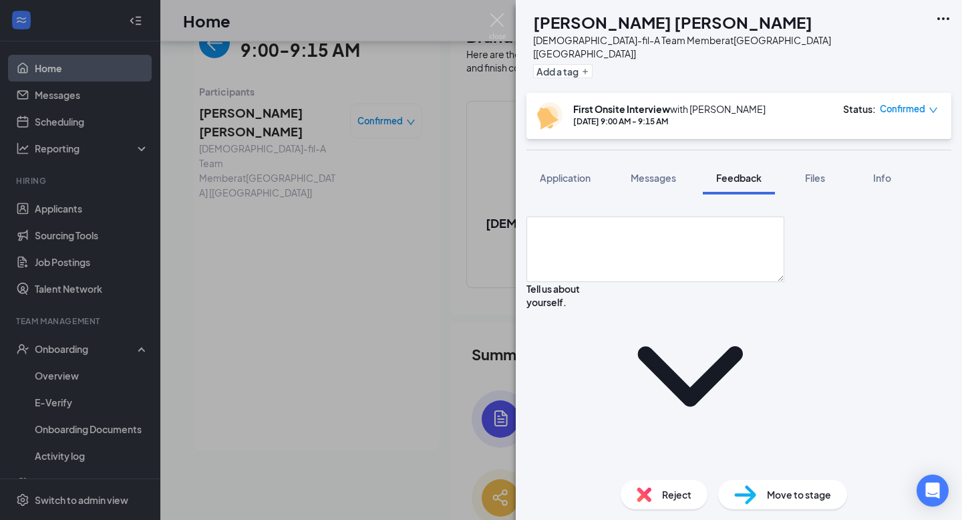
scroll to position [418, 0]
type textarea "knows [PERSON_NAME], [PERSON_NAME]"
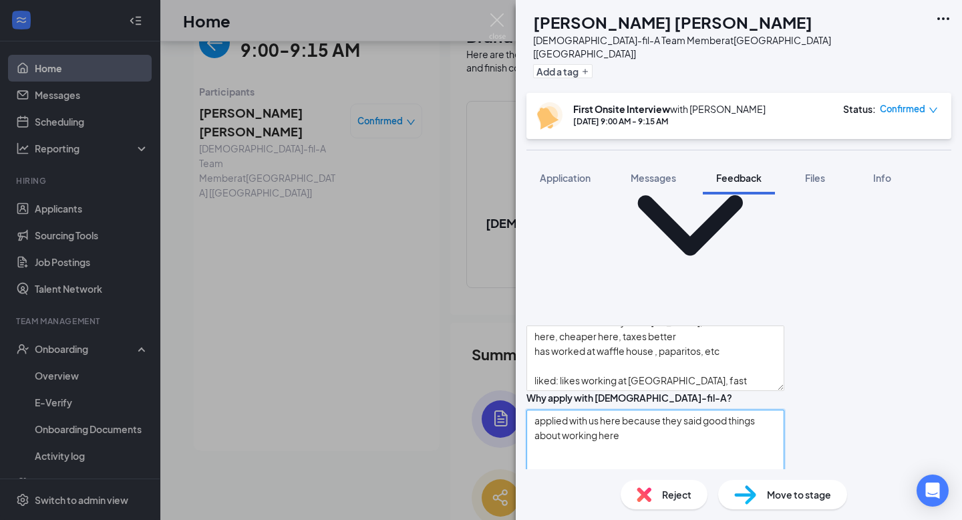
type textarea "applied with us here because they said good things about working here"
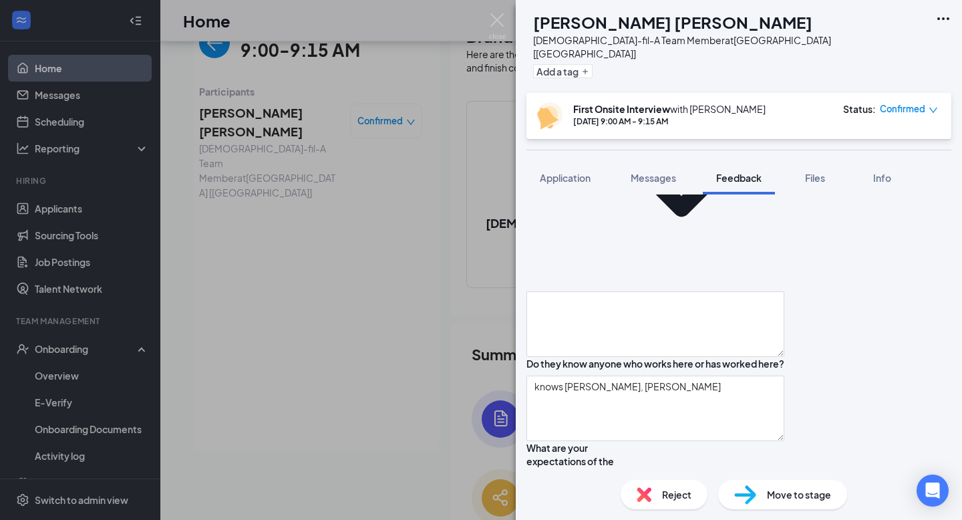
scroll to position [962, 0]
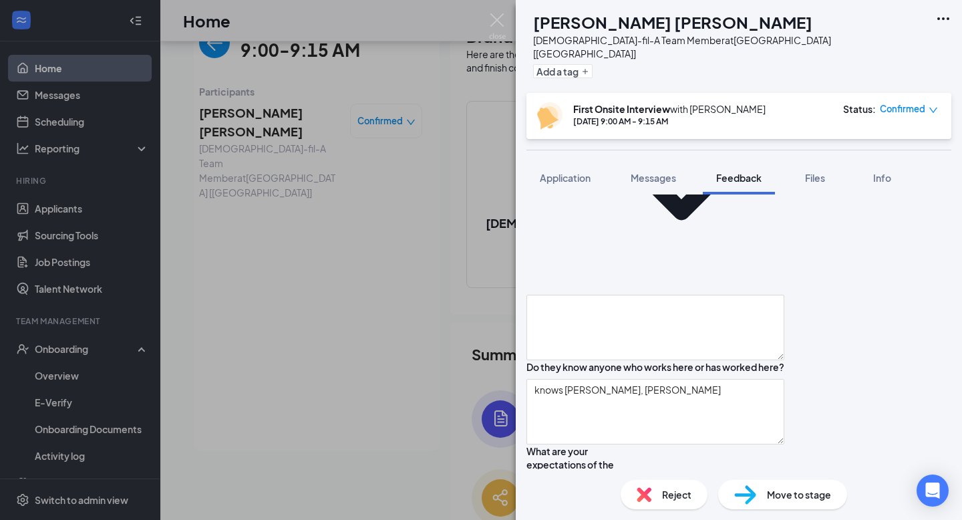
type textarea "a"
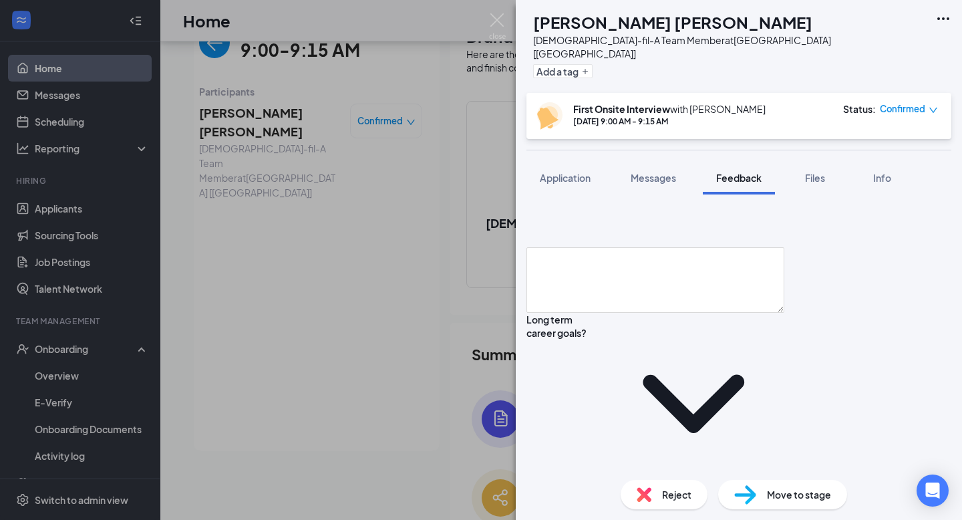
scroll to position [1337, 0]
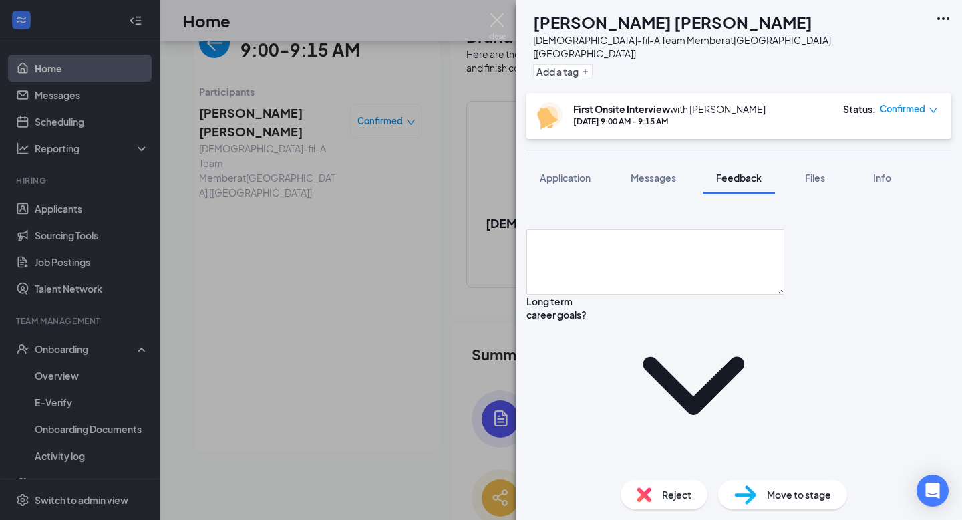
type textarea "likes to be active, loves to go outside and go for walk, plays basketball, work…"
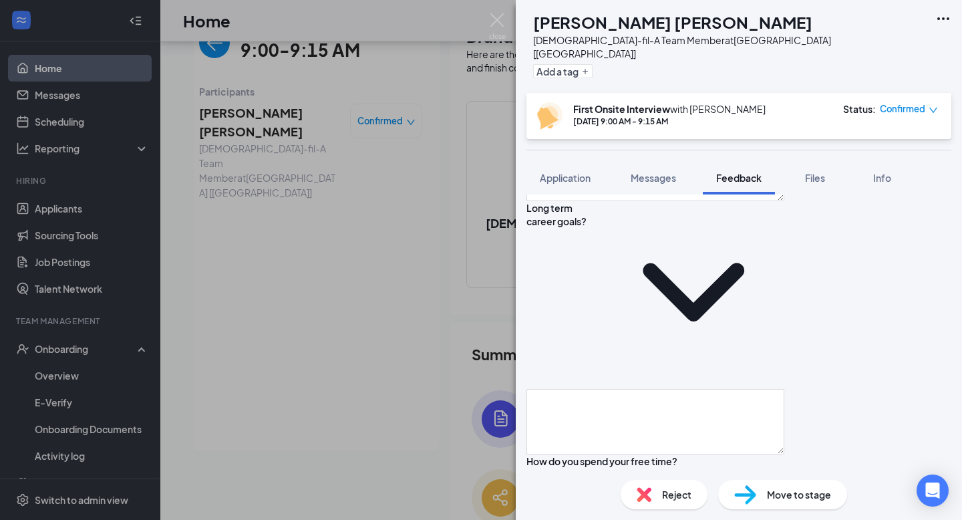
scroll to position [1433, 0]
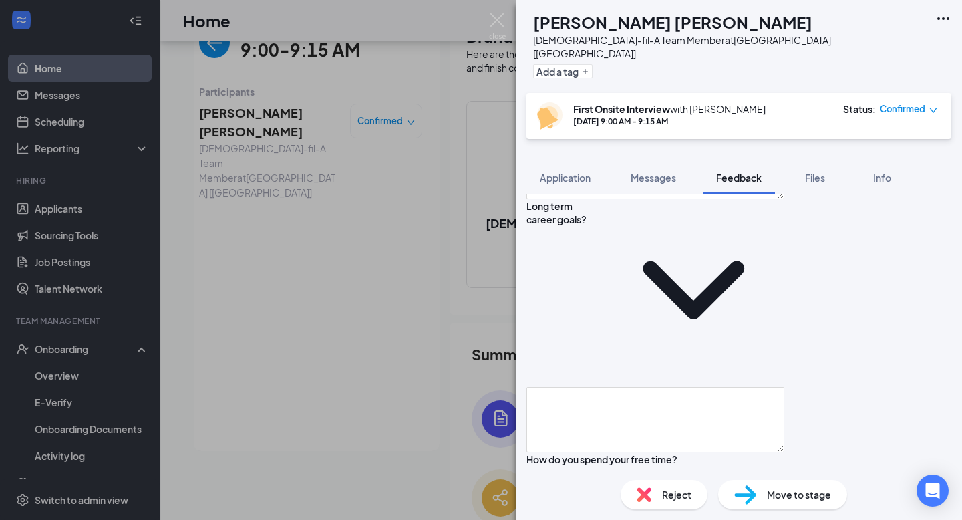
drag, startPoint x: 628, startPoint y: 284, endPoint x: 539, endPoint y: 281, distance: 89.6
click at [539, 281] on div "Overall Feedback on applicant Availability Tell us about yourself. moved here r…" at bounding box center [656, 92] width 258 height 2374
drag, startPoint x: 632, startPoint y: 273, endPoint x: 536, endPoint y: 271, distance: 96.3
click at [536, 271] on div "Overall Feedback on applicant Availability Tell us about yourself. moved here r…" at bounding box center [656, 92] width 258 height 2374
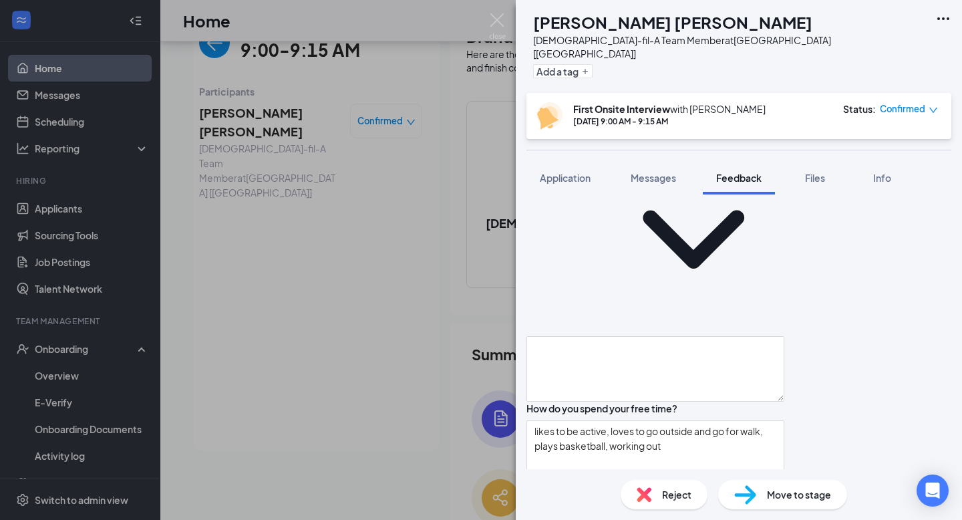
scroll to position [1596, 0]
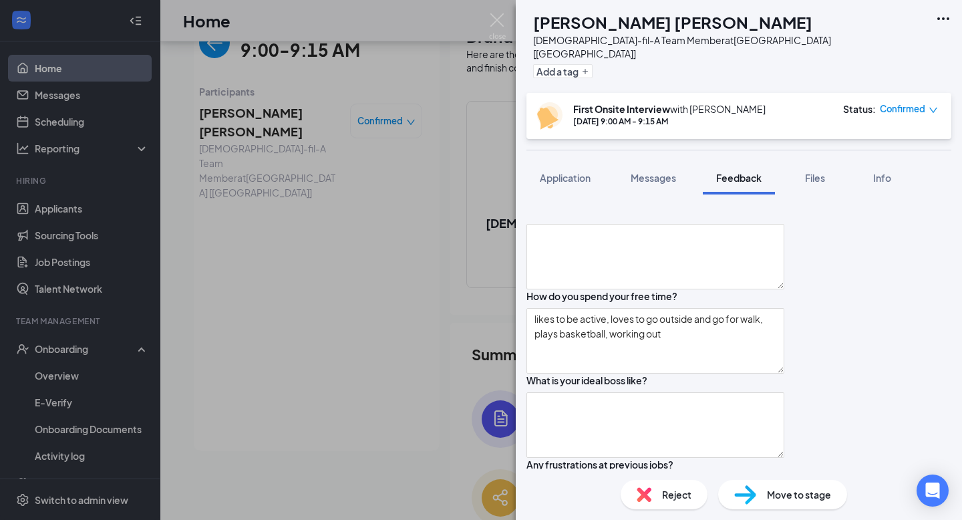
type textarea "strengths: people pleaser, very good at customer service, safety precautions we…"
type textarea "d"
drag, startPoint x: 609, startPoint y: 292, endPoint x: 616, endPoint y: 313, distance: 22.4
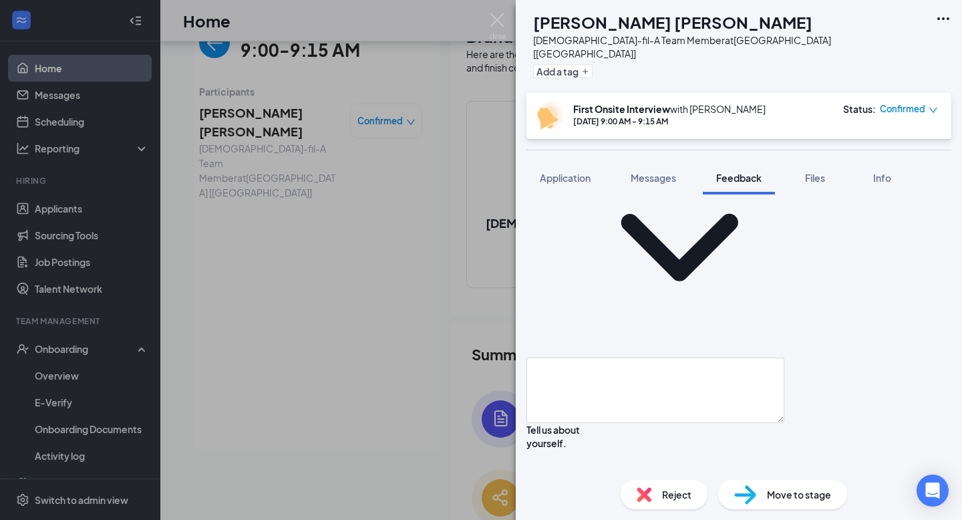
scroll to position [285, 0]
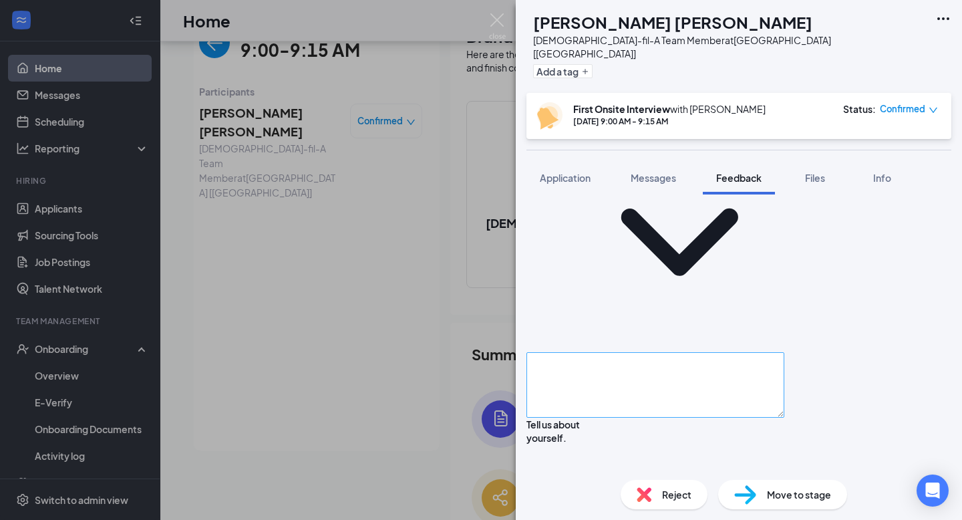
type textarea "something he's done or accomplished in life that he's really proud of: moved do…"
click at [583, 352] on textarea at bounding box center [656, 384] width 258 height 65
click at [650, 352] on textarea "[DATE] - [DATE]: [DATE]: PT/FT:" at bounding box center [656, 384] width 258 height 65
click at [698, 352] on textarea "[DATE] - [DATE]: whenever, [DATE]: PT/FT:" at bounding box center [656, 384] width 258 height 65
click at [612, 352] on textarea "[DATE] - [DATE]: whenever, [DATE]: PT/FT:" at bounding box center [656, 384] width 258 height 65
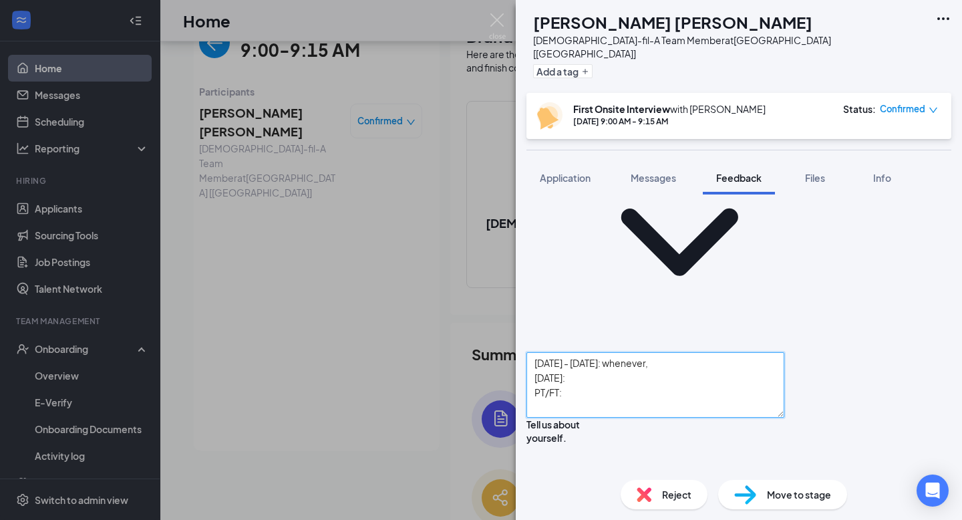
click at [603, 352] on textarea "[DATE] - [DATE]: whenever, [DATE]: PT/FT:" at bounding box center [656, 384] width 258 height 65
click at [605, 352] on textarea "[DATE] - [DATE]: whenever, [DATE]: PT/FT:" at bounding box center [656, 384] width 258 height 65
click at [584, 352] on textarea "[DATE] - [DATE]: whenever, [DATE]: PT/FT:" at bounding box center [656, 384] width 258 height 65
click at [591, 352] on textarea "[DATE] - [DATE]: whenever, [DATE]: PT/FT: FOH/HOH:" at bounding box center [656, 384] width 258 height 65
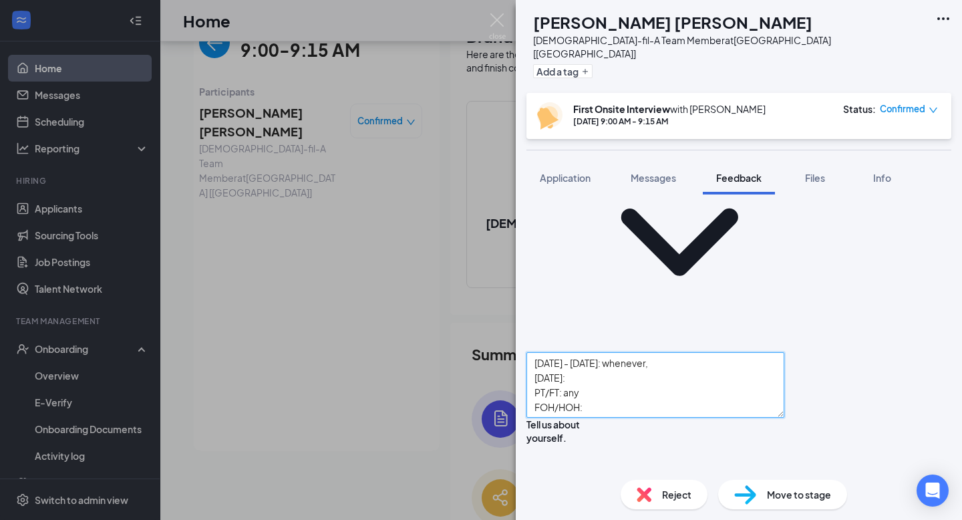
click at [610, 352] on textarea "[DATE] - [DATE]: whenever, [DATE]: PT/FT: any FOH/HOH:" at bounding box center [656, 384] width 258 height 65
click at [695, 352] on textarea "[DATE] - [DATE]: whenever, [DATE]: PT/FT: any FOH/HOH:" at bounding box center [656, 384] width 258 height 65
click at [650, 352] on textarea "[DATE] - [DATE]: whenever [DATE]: PT/FT: any FOH/HOH:" at bounding box center [656, 384] width 258 height 65
click at [561, 352] on textarea "[DATE] - [DATE]: whenever [DATE]: PT/FT: any FOH/HOH:" at bounding box center [656, 384] width 258 height 65
click at [660, 352] on textarea "[DATE] - [DATE]: whenever [DATE]: PT/FT: any FOH/HOH:" at bounding box center [656, 384] width 258 height 65
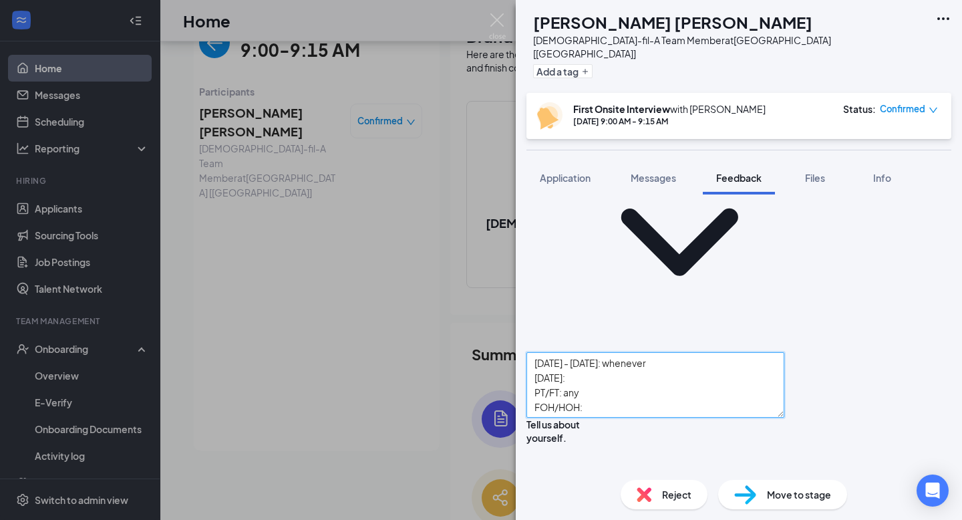
click at [709, 352] on textarea "[DATE] - [DATE]: whenever [DATE]: PT/FT: any FOH/HOH:" at bounding box center [656, 384] width 258 height 65
click at [616, 352] on textarea "[DATE] - [DATE]: whenever (close or open) [DATE]: PT/FT: any FOH/HOH:" at bounding box center [656, 384] width 258 height 65
click at [636, 352] on textarea "[DATE] - [DATE]: whenever (close or open) [DATE]: open PT/FT: any FOH/HOH:" at bounding box center [656, 384] width 258 height 65
click at [615, 352] on textarea "[DATE] - [DATE]: whenever (close or open) [DATE]: open PT/FT: any FOH/HOH:" at bounding box center [656, 384] width 258 height 65
click at [614, 352] on textarea "[DATE] - [DATE]: whenever (close or open) [DATE]: open PT/FT: any FOH/HOH:" at bounding box center [656, 384] width 258 height 65
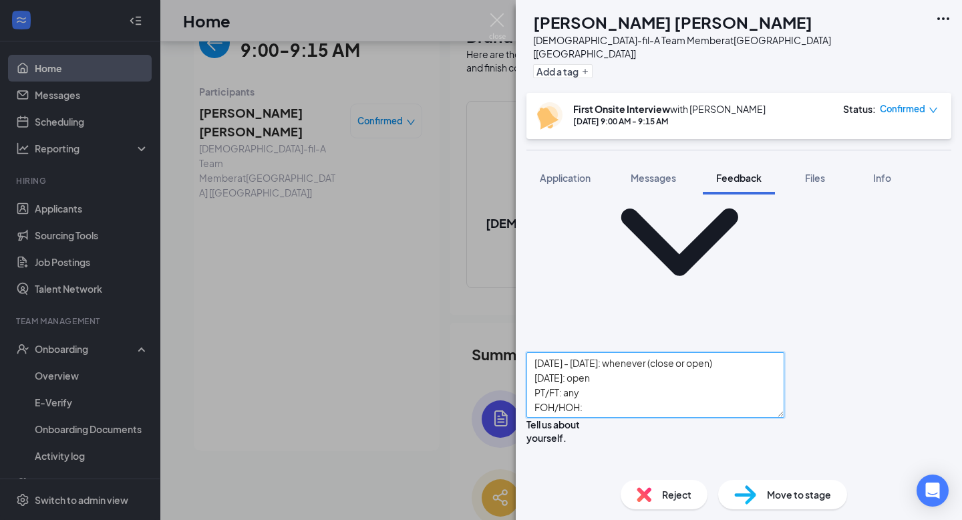
scroll to position [325, 0]
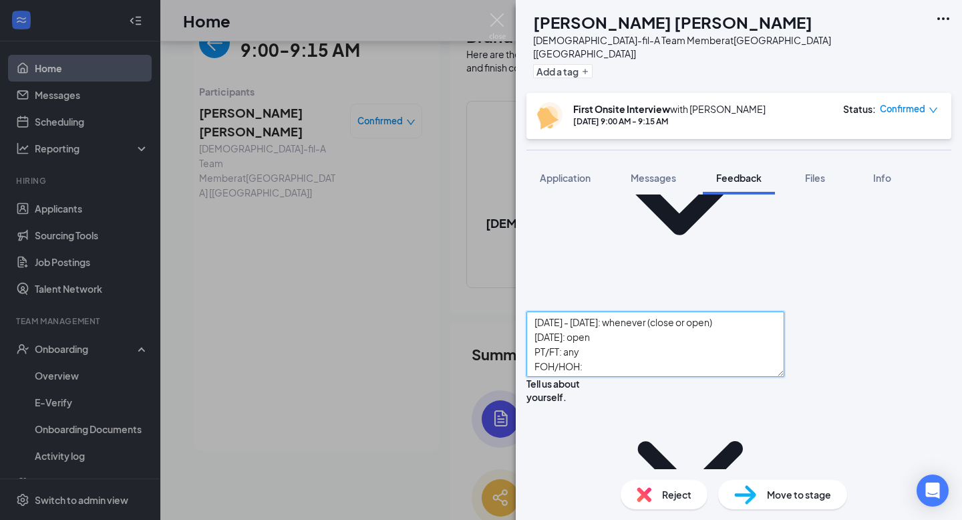
click at [611, 311] on textarea "[DATE] - [DATE]: whenever (close or open) [DATE]: open PT/FT: any FOH/HOH:" at bounding box center [656, 343] width 258 height 65
click at [607, 311] on textarea "[DATE] - [DATE]: whenever (close or open) [DATE]: open PT/FT: any FOH/HOH:" at bounding box center [656, 343] width 258 height 65
click at [609, 311] on textarea "[DATE] - [DATE]: whenever (close or open) [DATE]: open PT/FT: any FOH/HOH:" at bounding box center [656, 343] width 258 height 65
click at [627, 311] on textarea "[DATE] - [DATE]: whenever (close or open) [DATE]: open PT/FT: any FOH/HOH:" at bounding box center [656, 343] width 258 height 65
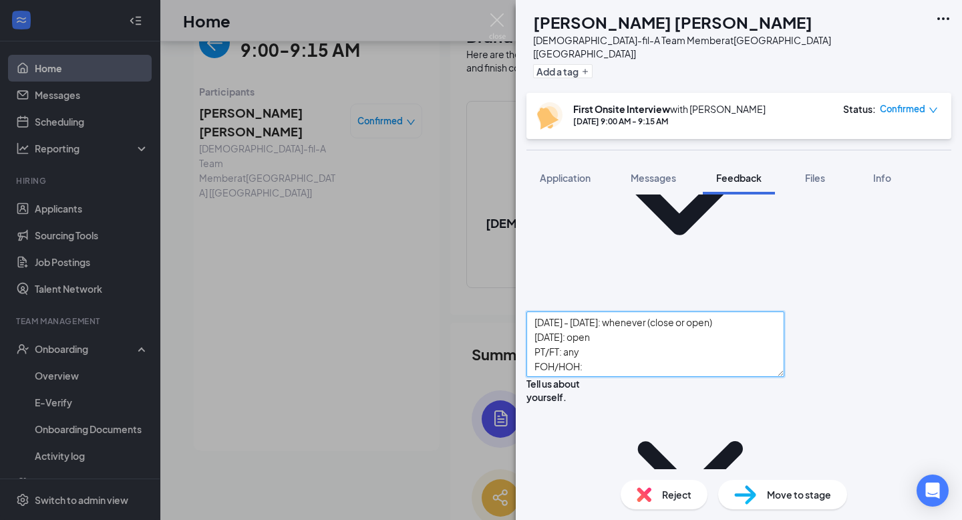
click at [598, 311] on textarea "[DATE] - [DATE]: whenever (close or open) [DATE]: open PT/FT: any FOH/HOH:" at bounding box center [656, 343] width 258 height 65
drag, startPoint x: 604, startPoint y: 226, endPoint x: 581, endPoint y: 222, distance: 23.7
click at [581, 311] on textarea "[DATE] - [DATE]: whenever (close or open) [DATE]: open PT/FT: any FOH/HOH:" at bounding box center [656, 343] width 258 height 65
click at [615, 311] on textarea "[DATE] - [DATE]: whenever (close or open) [DATE]: open PT/FT: any FOH/HOH:" at bounding box center [656, 343] width 258 height 65
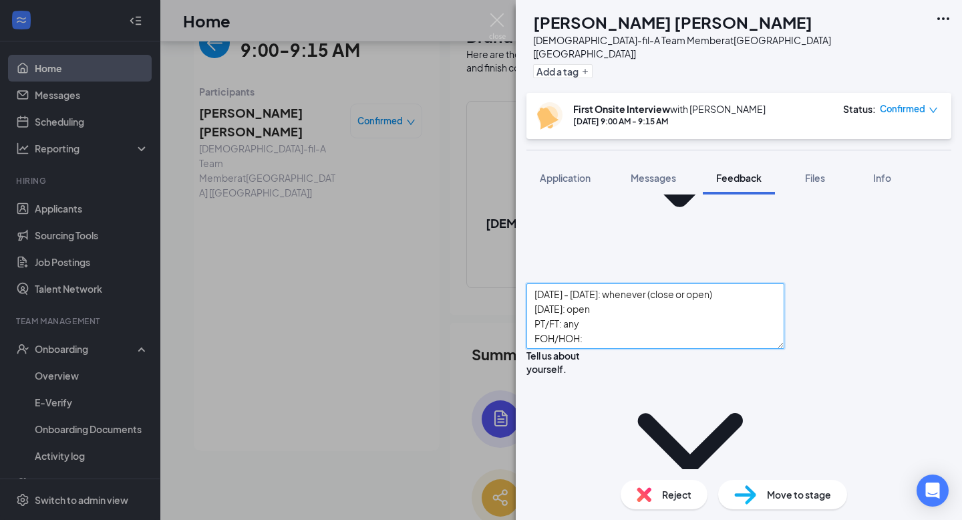
scroll to position [341, 0]
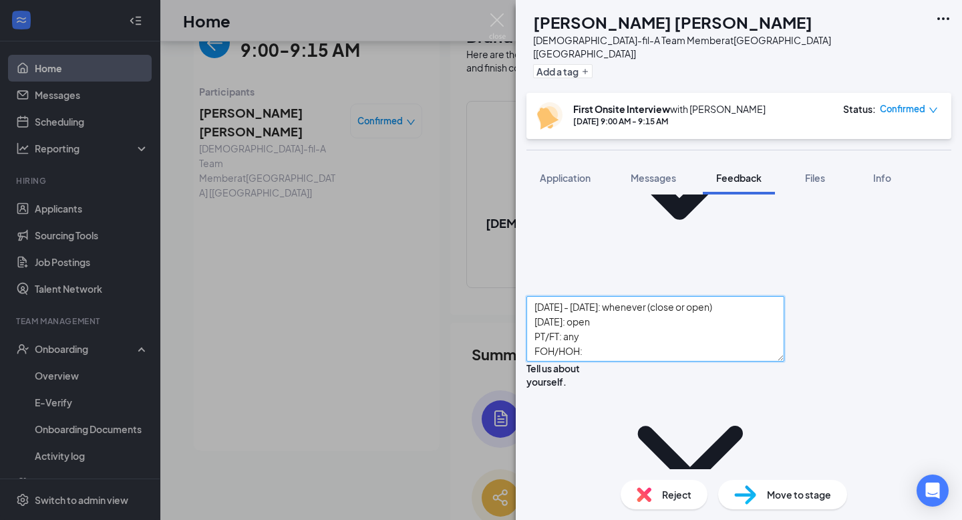
click at [619, 296] on textarea "[DATE] - [DATE]: whenever (close or open) [DATE]: open PT/FT: any FOH/HOH:" at bounding box center [656, 328] width 258 height 65
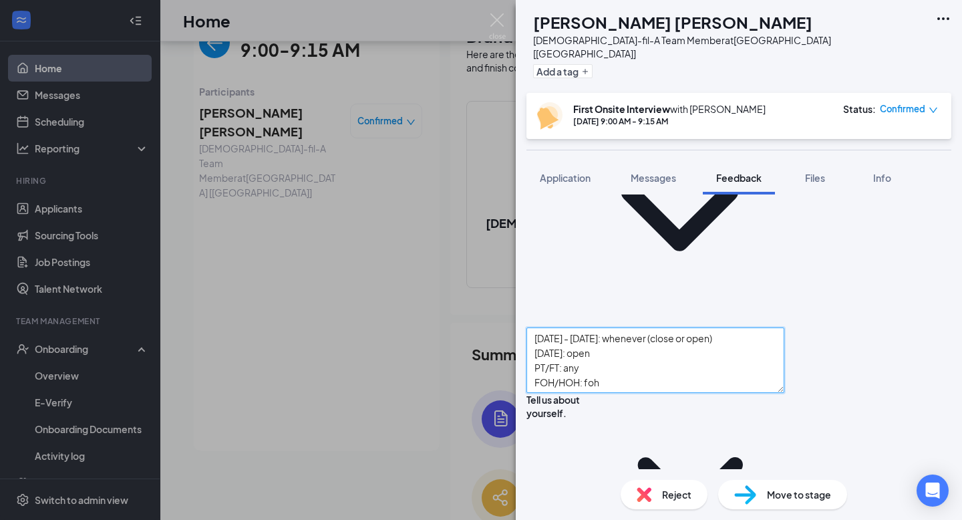
click at [658, 327] on textarea "[DATE] - [DATE]: whenever (close or open) [DATE]: open PT/FT: any FOH/HOH: foh" at bounding box center [656, 359] width 258 height 65
click at [647, 327] on textarea "[DATE] - [DATE]: whenever (close or open) [DATE]: open PT/FT: any FOH/HOH: foh" at bounding box center [656, 359] width 258 height 65
click at [624, 327] on textarea "[DATE] - [DATE]: whenever (close or open) [DATE]: open PT/FT: any FOH/HOH: foh" at bounding box center [656, 359] width 258 height 65
click at [620, 327] on textarea "[DATE] - [DATE]: whenever (close or open) [DATE]: open PT/FT: any FOH/HOH: foh" at bounding box center [656, 359] width 258 height 65
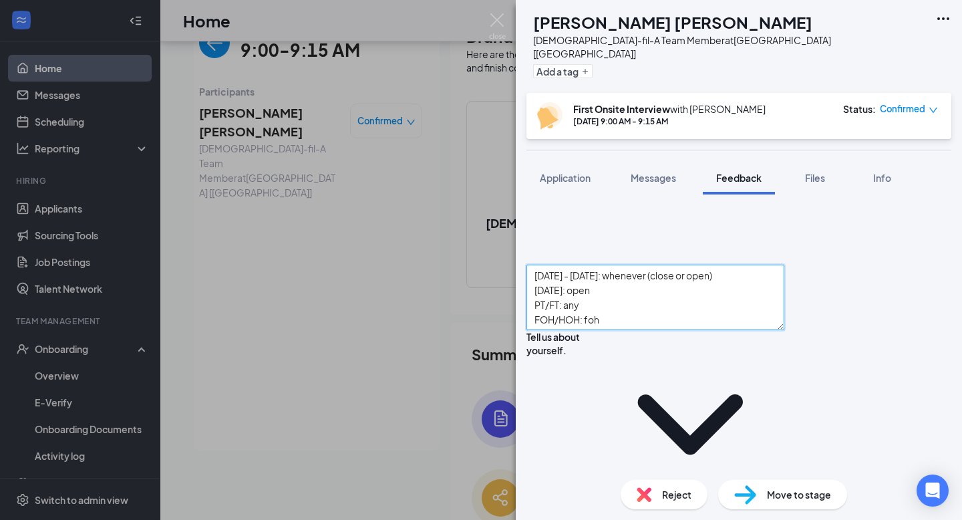
scroll to position [381, 0]
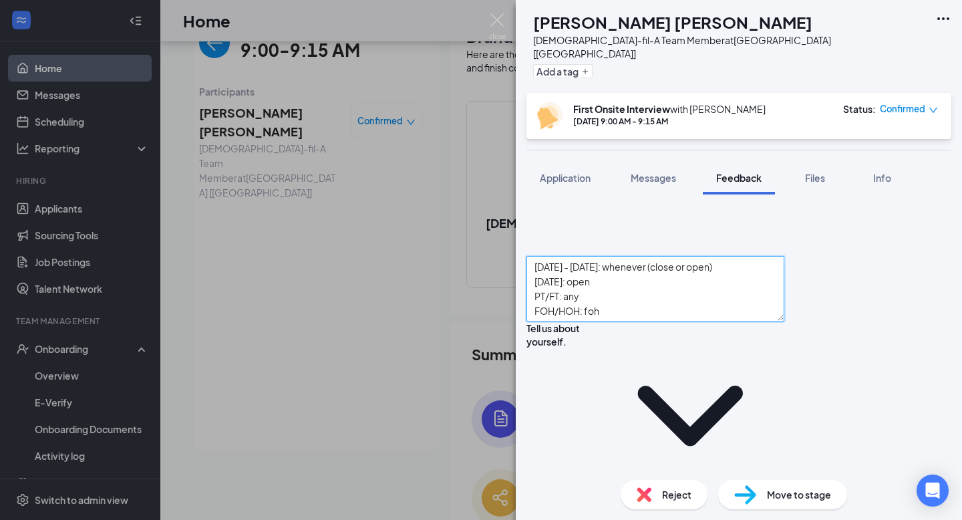
type textarea "[DATE] - [DATE]: whenever (close or open) [DATE]: open PT/FT: any FOH/HOH: foh"
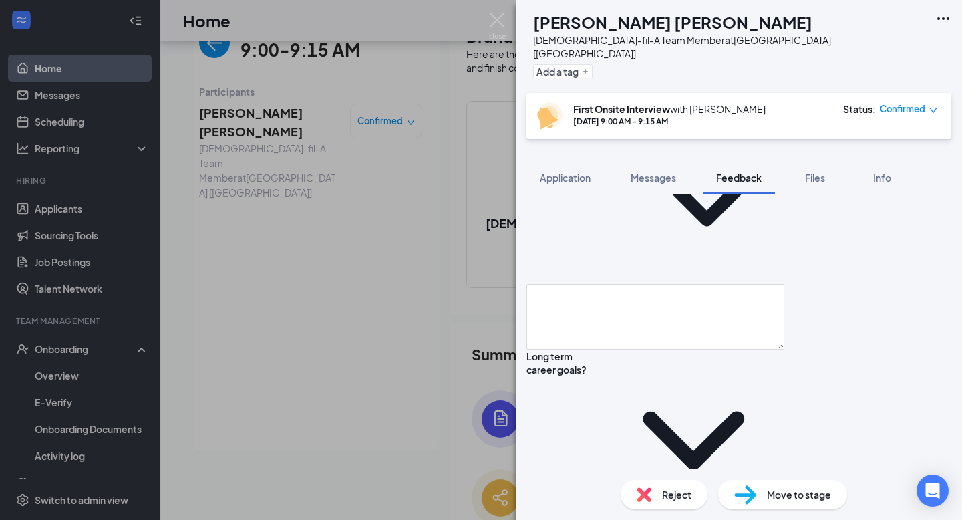
scroll to position [1275, 0]
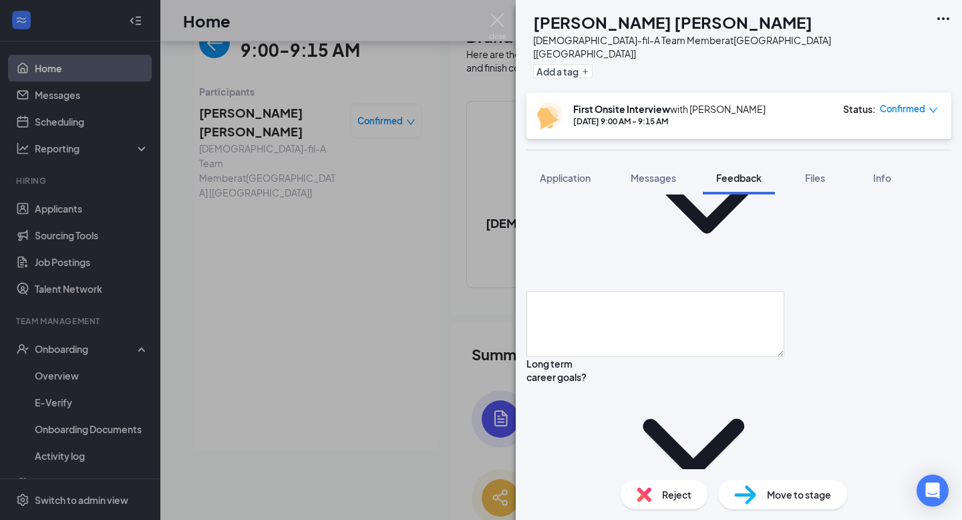
type textarea "m"
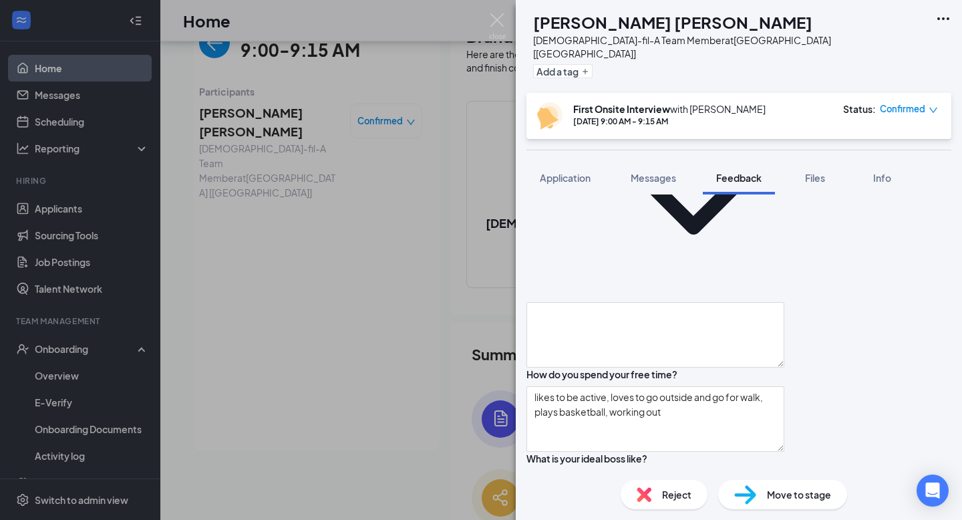
type textarea "okay to miss or call out of work: never called out of work"
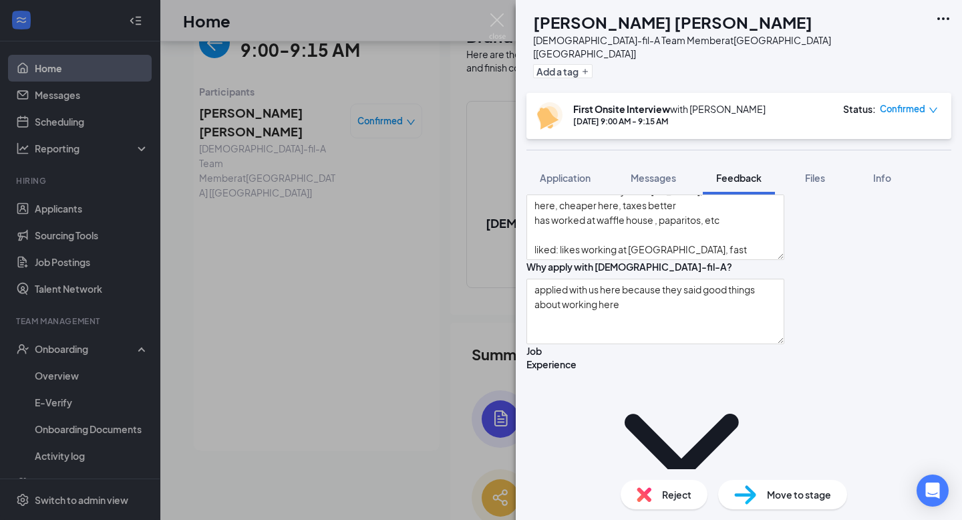
drag, startPoint x: 592, startPoint y: 321, endPoint x: 593, endPoint y: 304, distance: 17.4
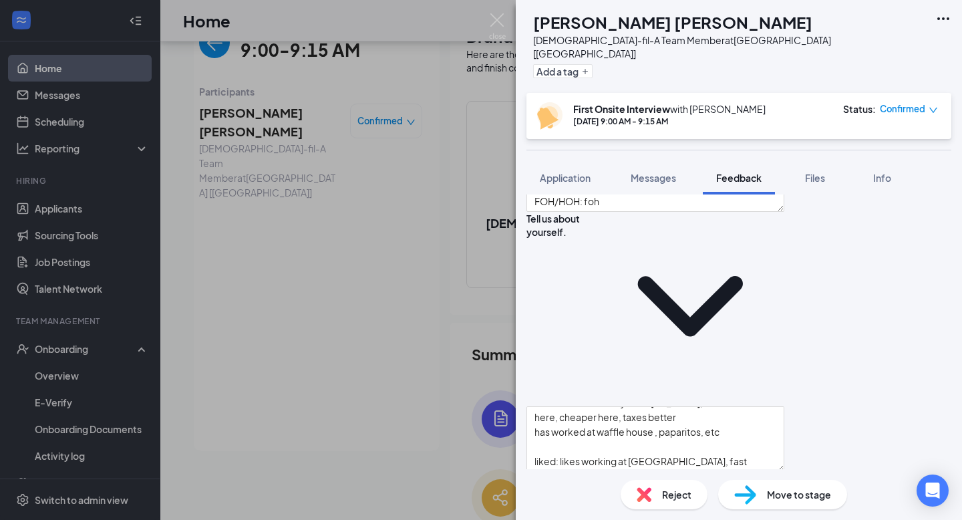
click at [593, 491] on textarea "applied with us here because they said good things about working here" at bounding box center [656, 523] width 258 height 65
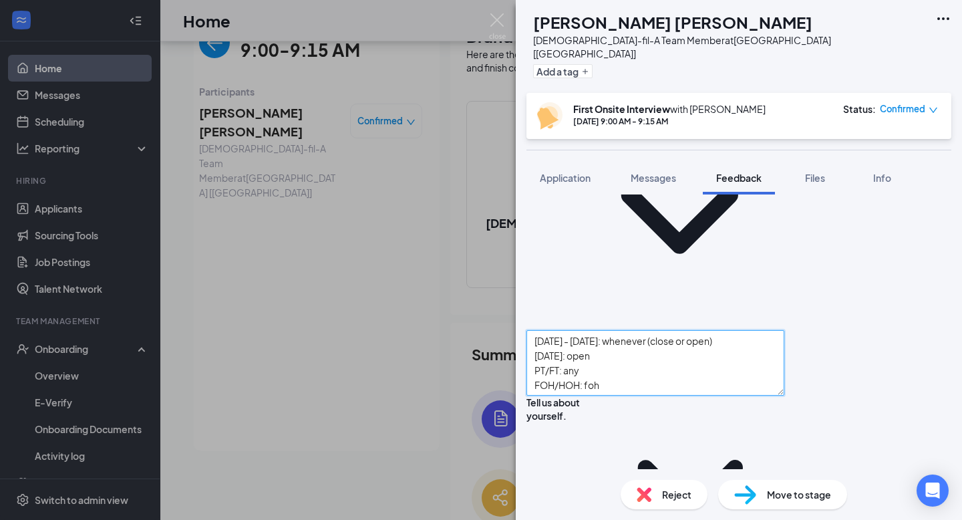
click at [618, 330] on textarea "[DATE] - [DATE]: whenever (close or open) [DATE]: open PT/FT: any FOH/HOH: foh" at bounding box center [656, 362] width 258 height 65
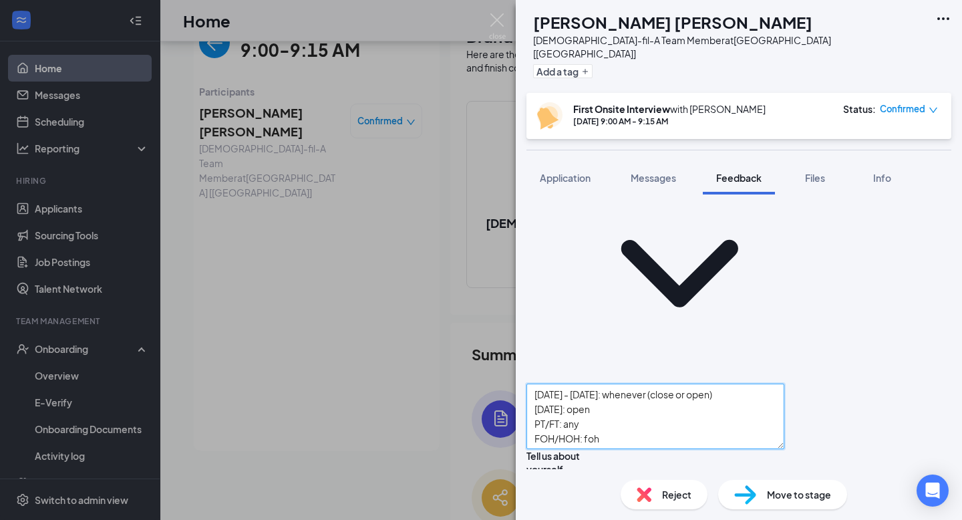
click at [617, 384] on textarea "[DATE] - [DATE]: whenever (close or open) [DATE]: open PT/FT: any FOH/HOH: foh" at bounding box center [656, 416] width 258 height 65
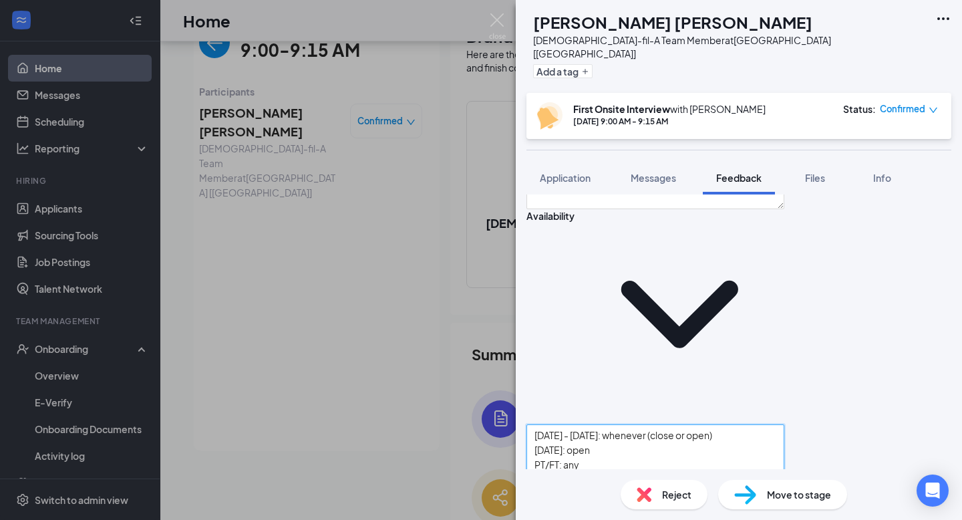
scroll to position [211, 0]
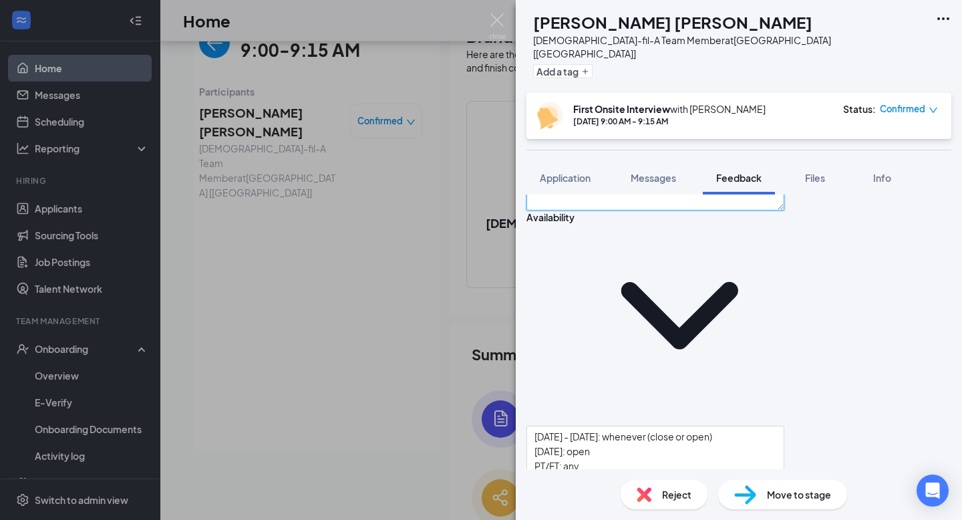
click at [596, 211] on textarea at bounding box center [656, 177] width 258 height 65
click at [599, 426] on textarea "[DATE] - [DATE]: whenever (close or open) [DATE]: open PT/FT: any FOH/HOH: foh" at bounding box center [656, 458] width 258 height 65
click at [595, 426] on textarea "[DATE] - [DATE]: whenever (close or open) [DATE]: open PT/FT: any FOH/HOH: foh" at bounding box center [656, 458] width 258 height 65
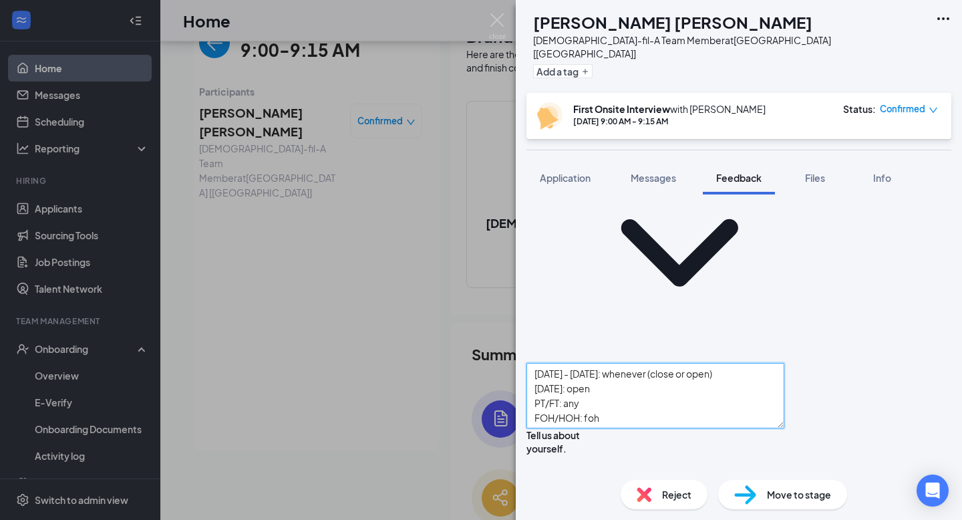
scroll to position [281, 0]
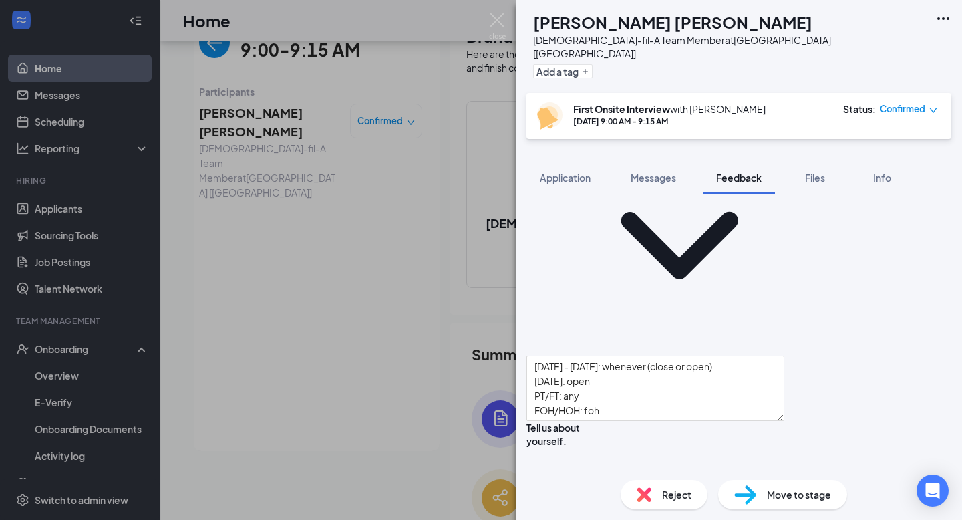
type textarea "moved here recently from [US_STATE], weather is nicer here, cheaper here, taxes…"
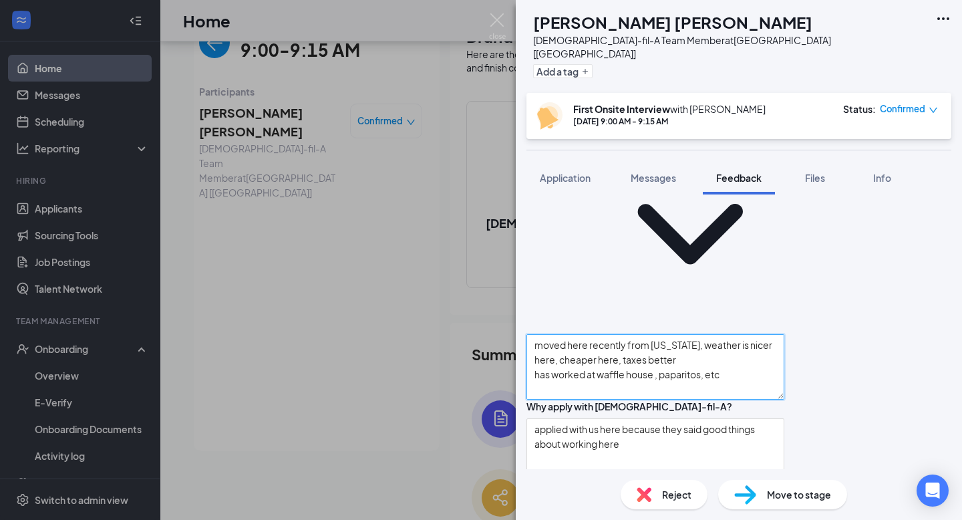
scroll to position [573, 0]
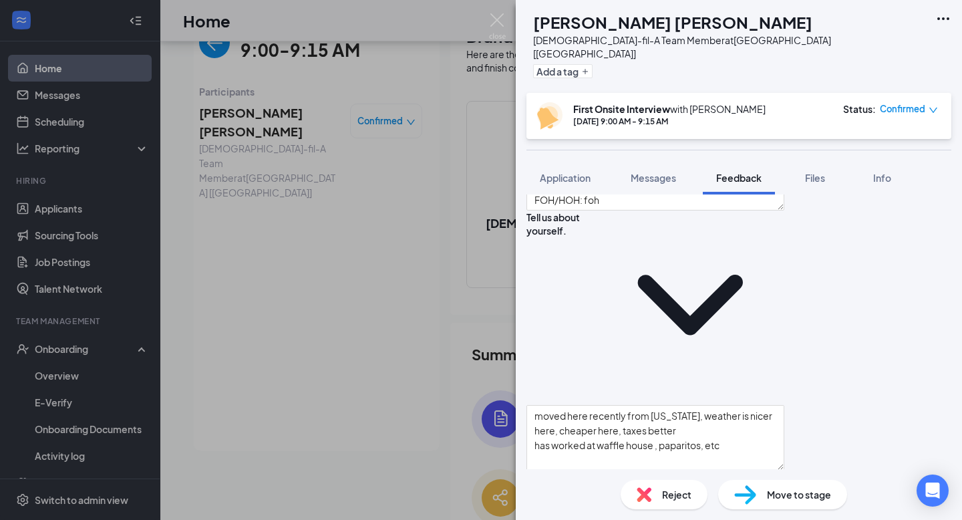
scroll to position [476, 0]
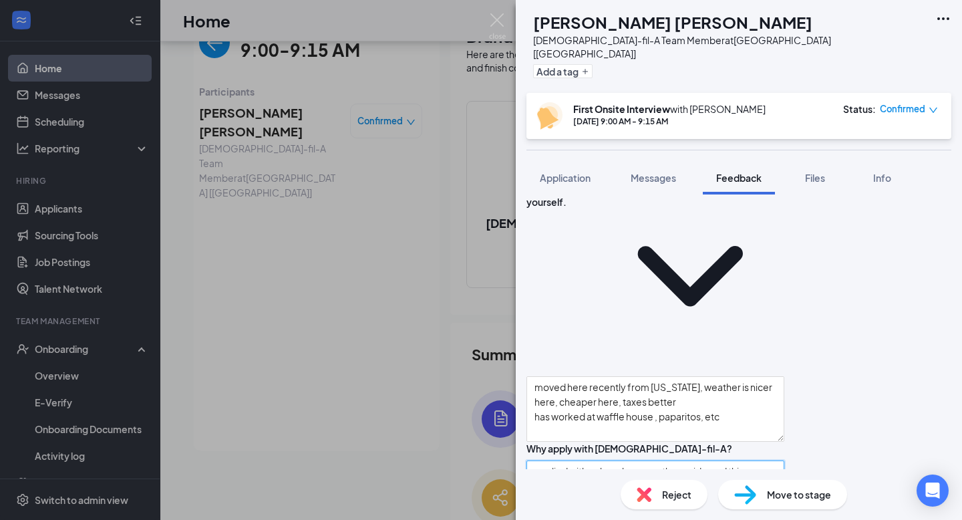
scroll to position [0, 0]
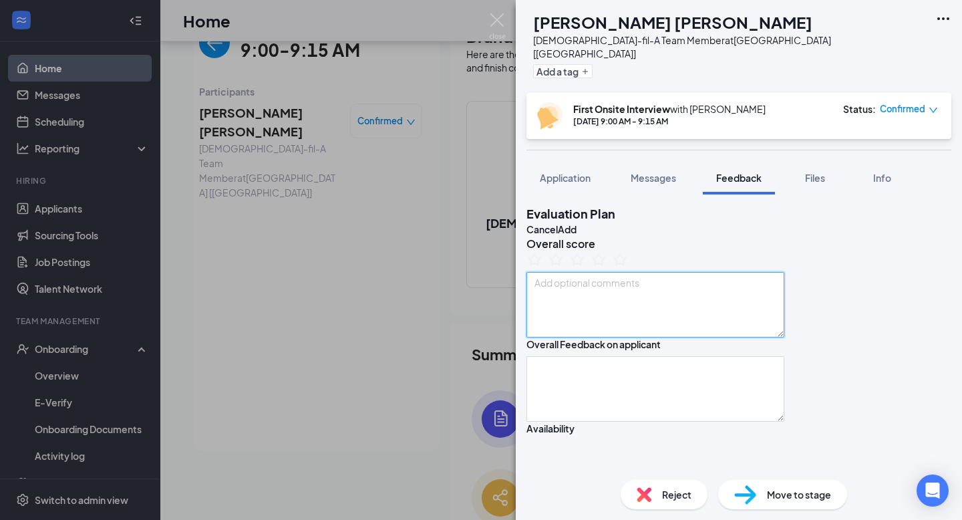
click at [634, 337] on textarea at bounding box center [656, 304] width 258 height 65
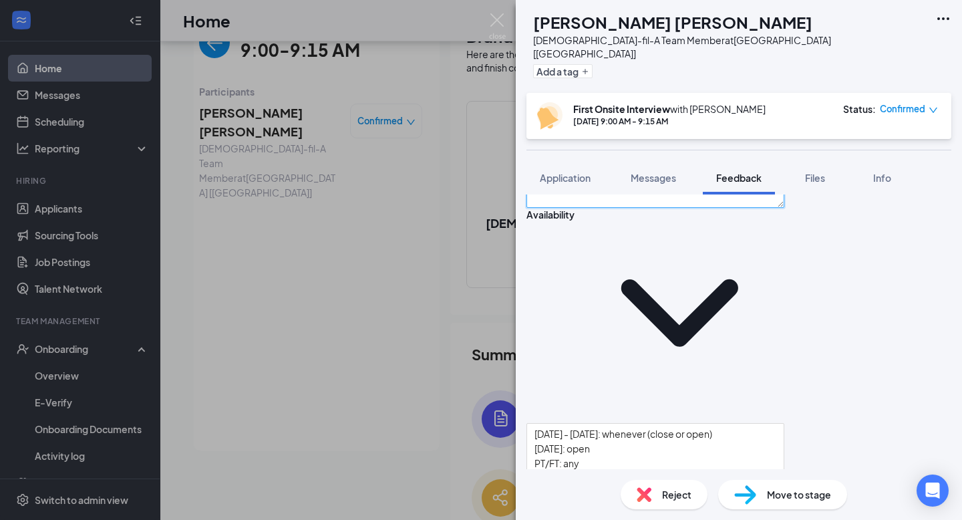
click at [611, 208] on textarea at bounding box center [656, 174] width 258 height 65
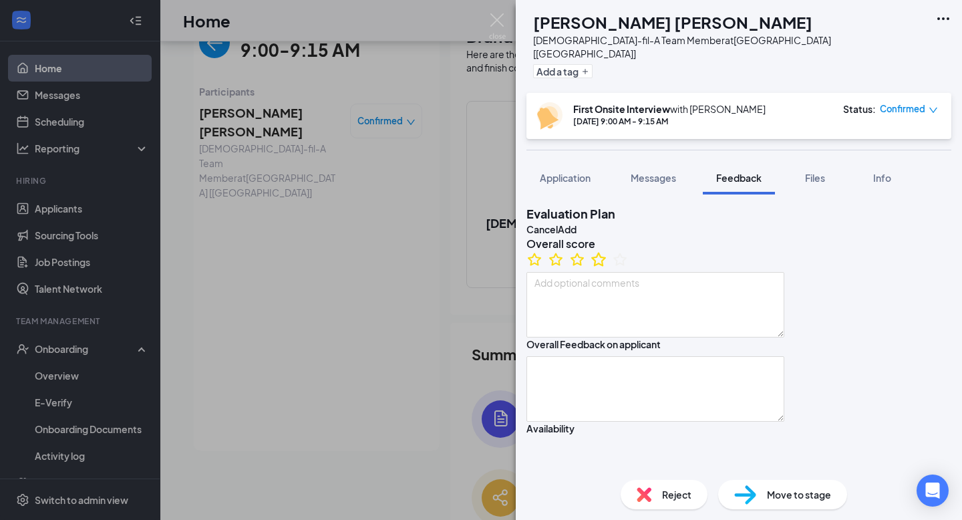
click at [607, 268] on icon "StarBorder" at bounding box center [598, 259] width 17 height 17
click at [644, 337] on textarea at bounding box center [656, 304] width 258 height 65
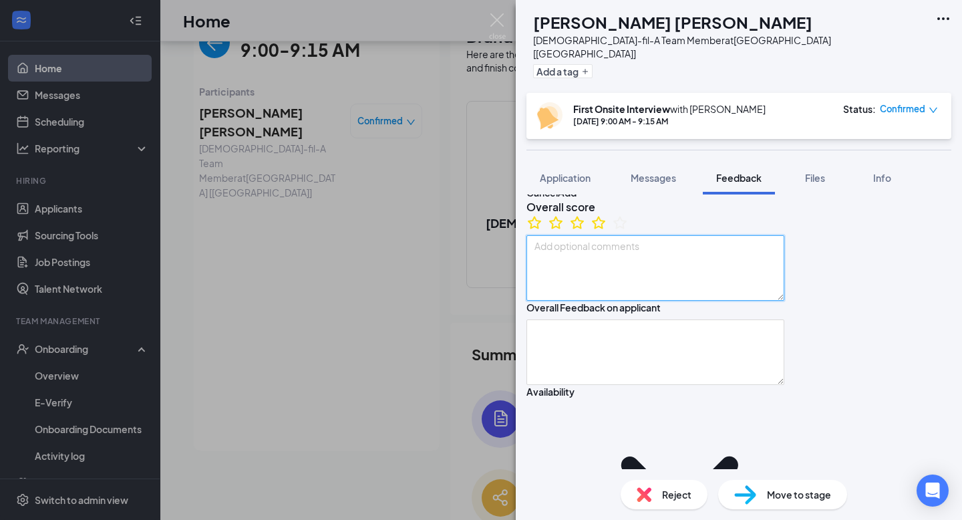
scroll to position [36, 0]
click at [609, 290] on textarea at bounding box center [656, 268] width 258 height 65
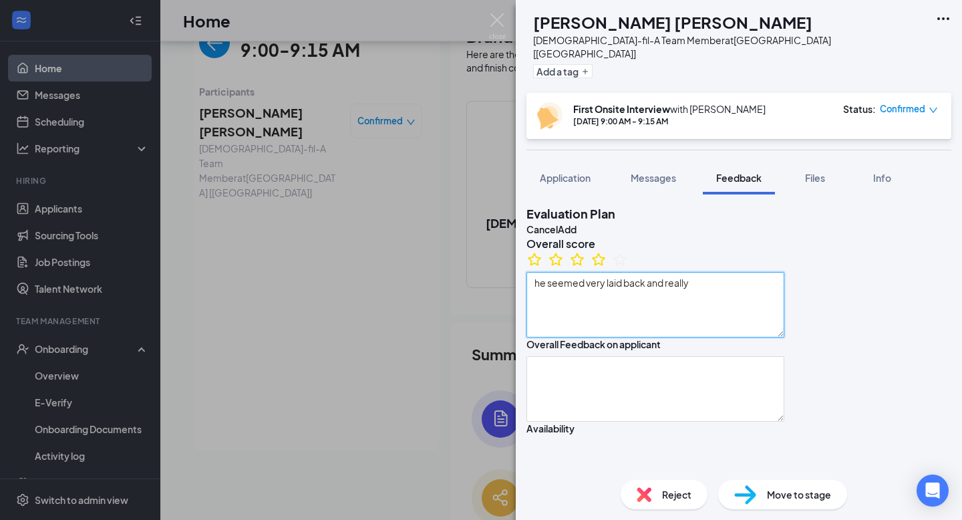
click at [692, 337] on textarea "he seemed very laid back and really" at bounding box center [656, 304] width 258 height 65
click at [697, 317] on textarea "he seemed very laid back and" at bounding box center [656, 304] width 258 height 65
click at [716, 314] on textarea "he seemed very laid back and" at bounding box center [656, 304] width 258 height 65
drag, startPoint x: 716, startPoint y: 313, endPoint x: 692, endPoint y: 317, distance: 25.1
click at [692, 317] on textarea "he seemed very laid back and" at bounding box center [656, 304] width 258 height 65
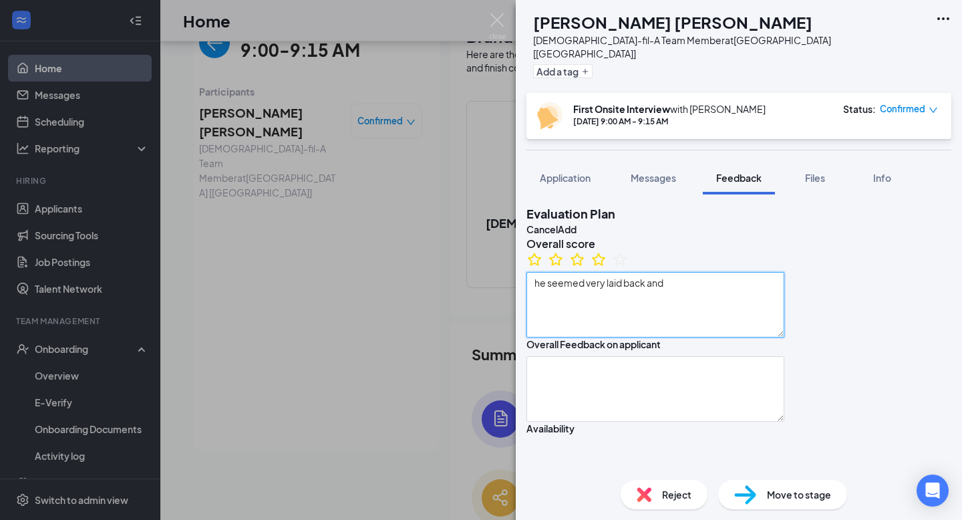
click at [711, 319] on textarea "he seemed very laid back and" at bounding box center [656, 304] width 258 height 65
click at [698, 309] on textarea "he seemed very laid back, and confirdent" at bounding box center [656, 304] width 258 height 65
type textarea "he seemed very laid back, and confident"
click at [577, 222] on button "Add" at bounding box center [567, 229] width 19 height 15
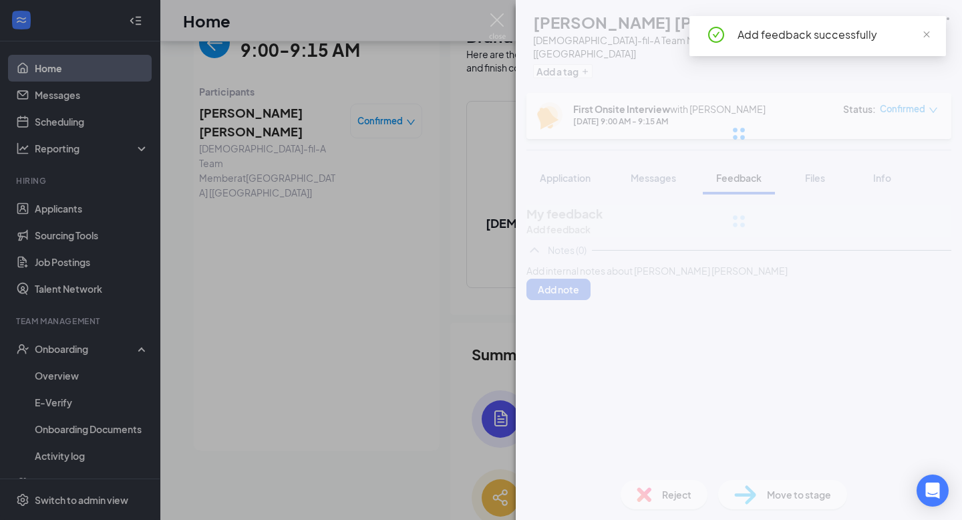
click at [563, 173] on div at bounding box center [739, 133] width 446 height 267
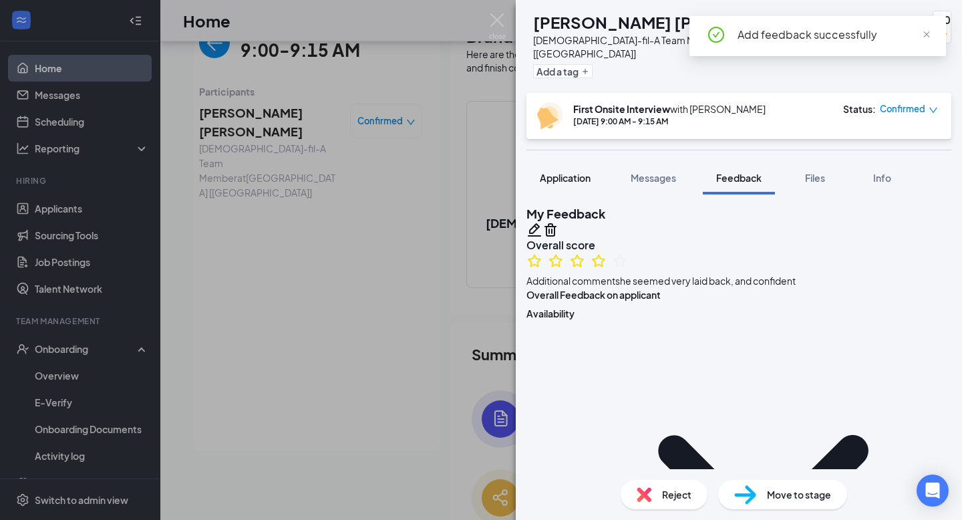
click at [575, 172] on span "Application" at bounding box center [565, 178] width 51 height 12
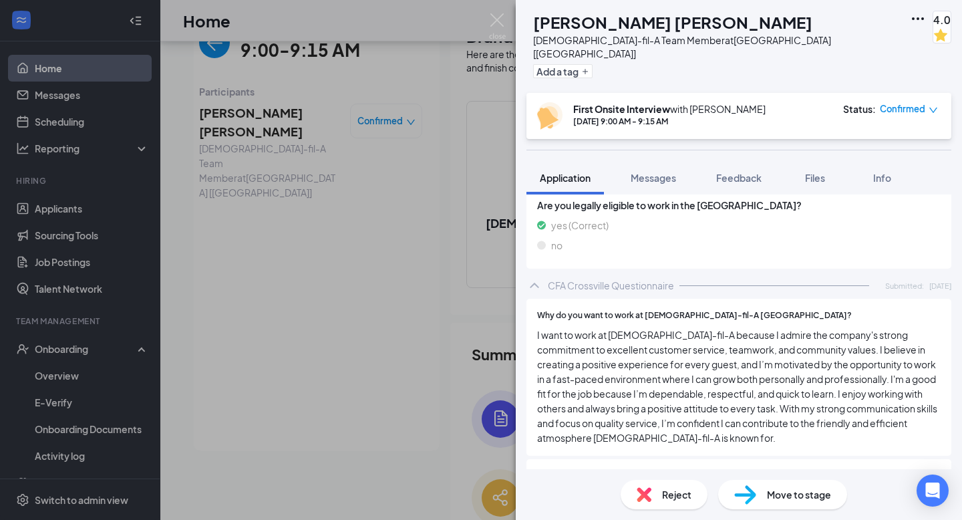
scroll to position [683, 0]
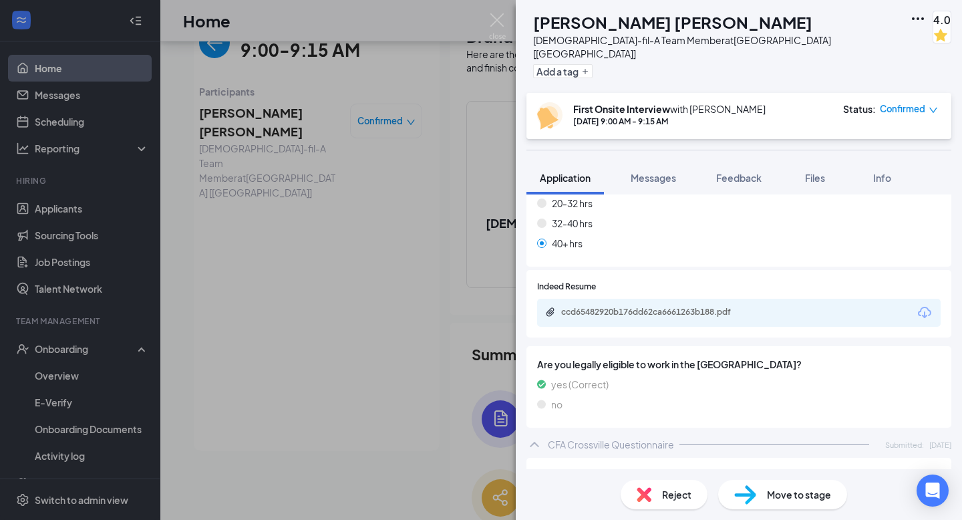
click at [911, 102] on span "Confirmed" at bounding box center [902, 108] width 45 height 13
click at [863, 168] on span "Mark complete" at bounding box center [861, 175] width 92 height 15
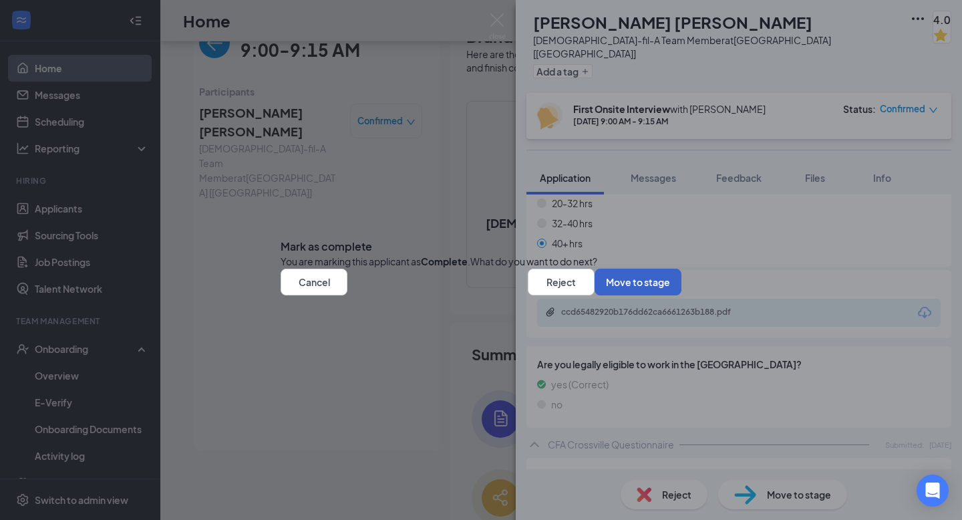
click at [605, 295] on button "Move to stage" at bounding box center [638, 282] width 87 height 27
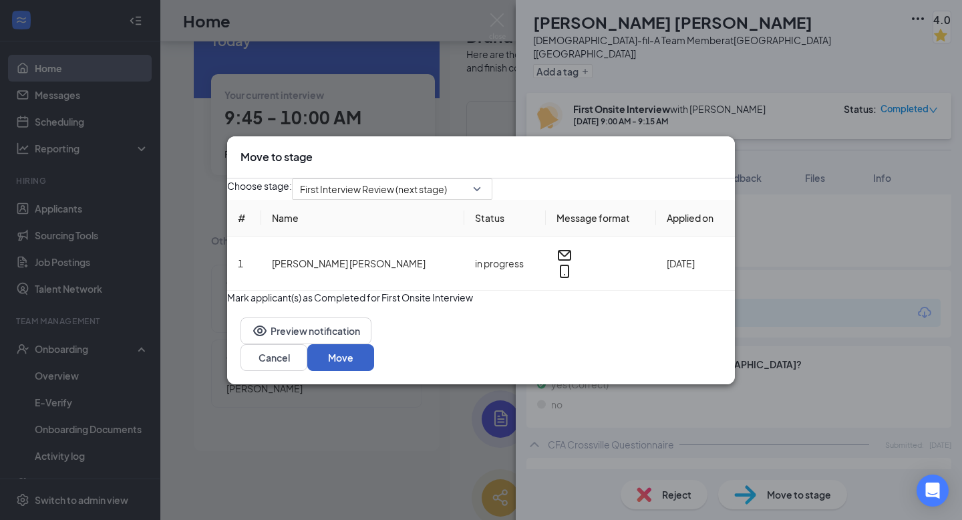
click at [374, 371] on button "Move" at bounding box center [340, 357] width 67 height 27
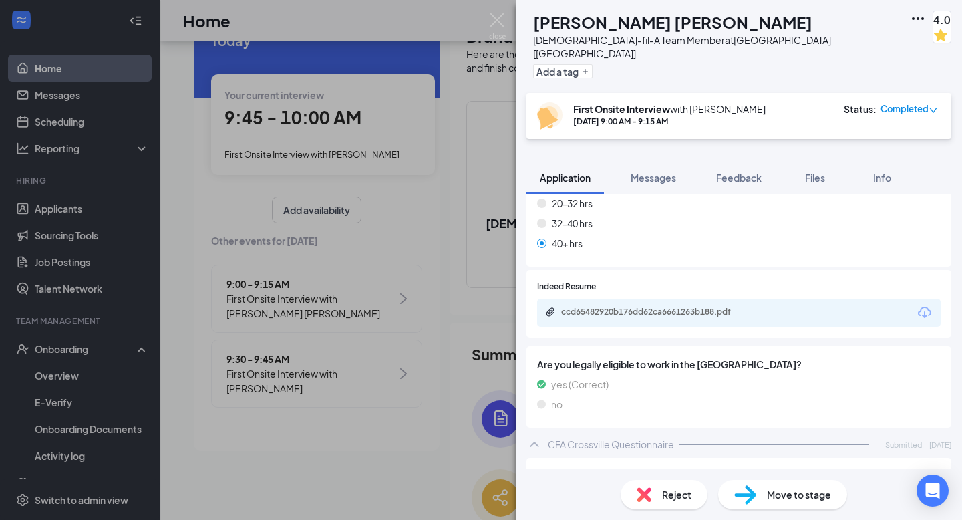
click at [440, 462] on div "[PERSON_NAME] [PERSON_NAME] [DEMOGRAPHIC_DATA]-fil-A Team Member at [GEOGRAPHIC…" at bounding box center [481, 260] width 962 height 520
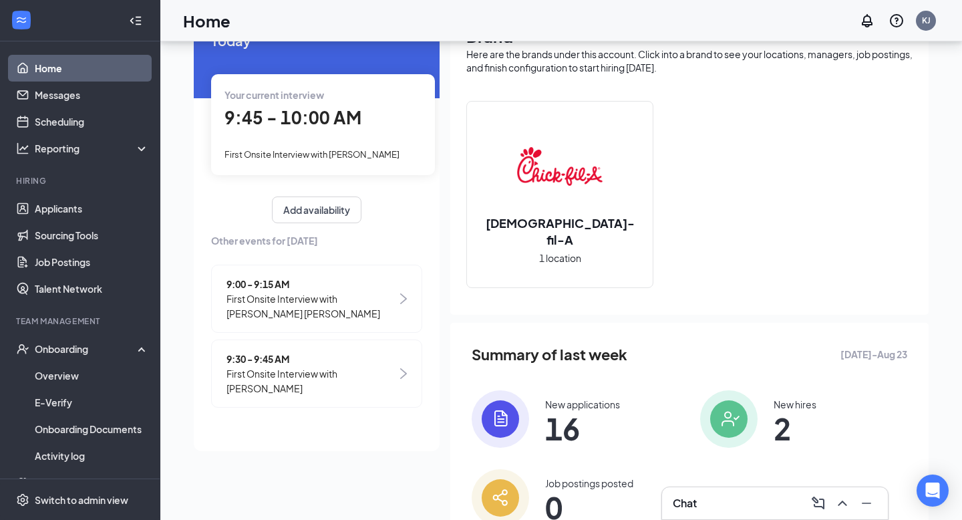
scroll to position [0, 123]
